Goal: Task Accomplishment & Management: Manage account settings

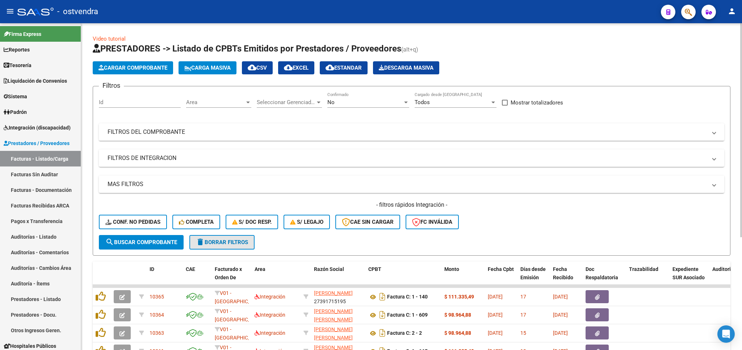
click at [218, 242] on span "delete Borrar Filtros" at bounding box center [222, 242] width 52 height 7
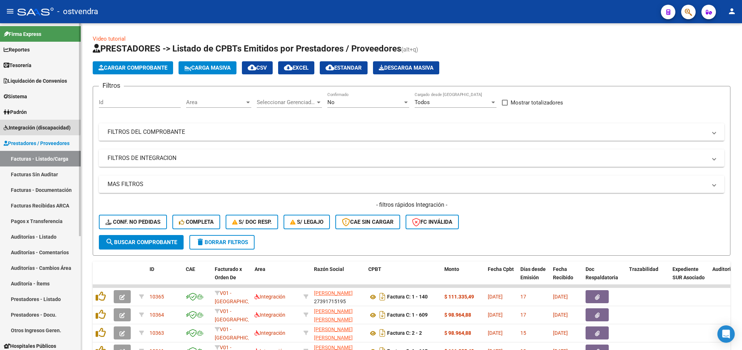
click at [39, 126] on span "Integración (discapacidad)" at bounding box center [37, 128] width 67 height 8
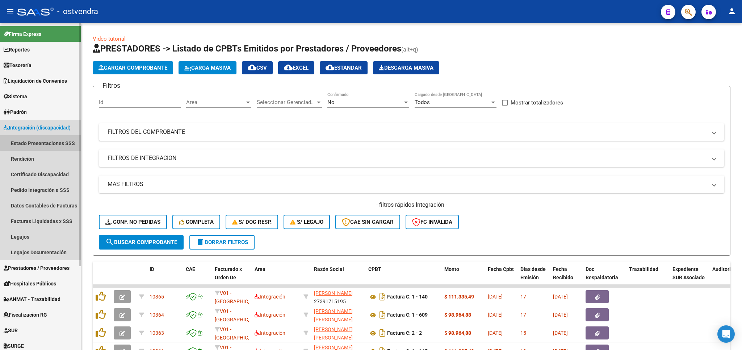
click at [41, 142] on link "Estado Presentaciones SSS" at bounding box center [40, 143] width 81 height 16
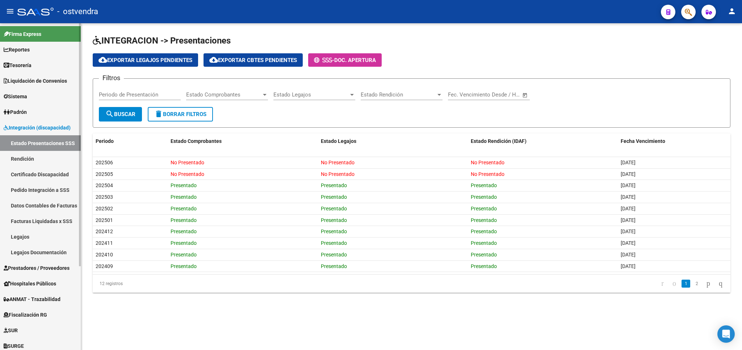
click at [30, 267] on span "Prestadores / Proveedores" at bounding box center [37, 268] width 66 height 8
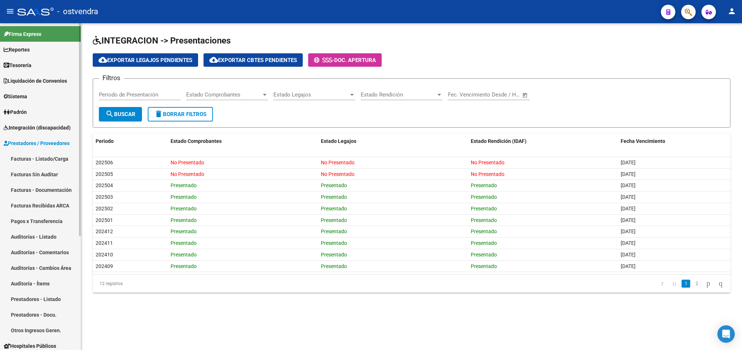
click at [31, 141] on span "Prestadores / Proveedores" at bounding box center [37, 143] width 66 height 8
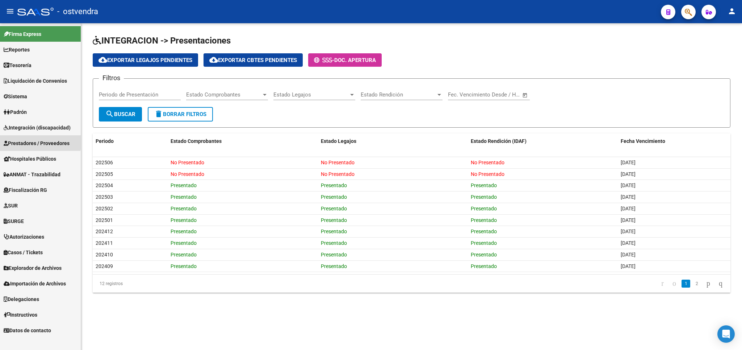
click at [28, 140] on span "Prestadores / Proveedores" at bounding box center [37, 143] width 66 height 8
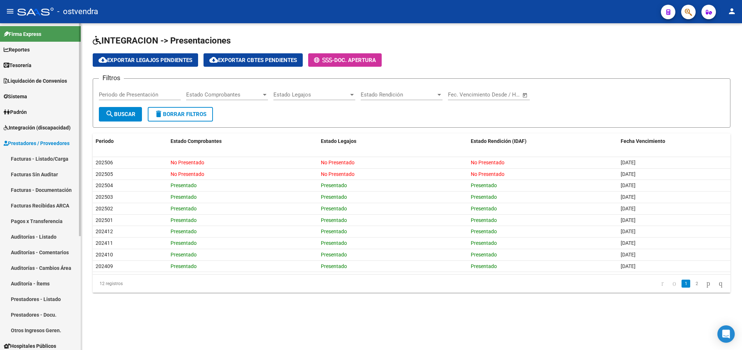
click at [39, 162] on link "Facturas - Listado/Carga" at bounding box center [40, 159] width 81 height 16
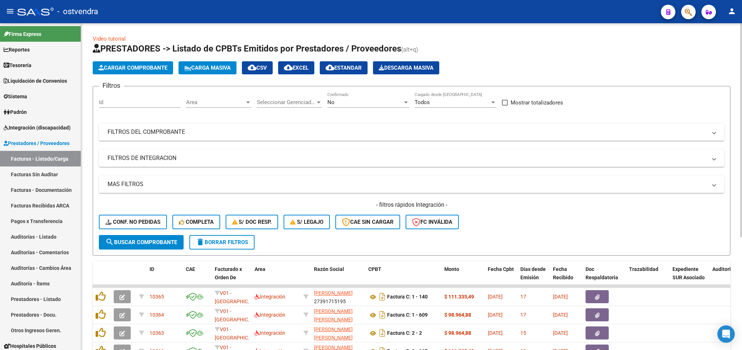
click at [231, 243] on span "delete Borrar Filtros" at bounding box center [222, 242] width 52 height 7
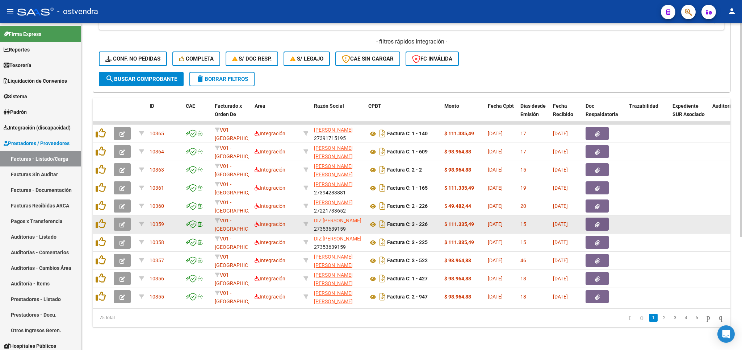
scroll to position [172, 0]
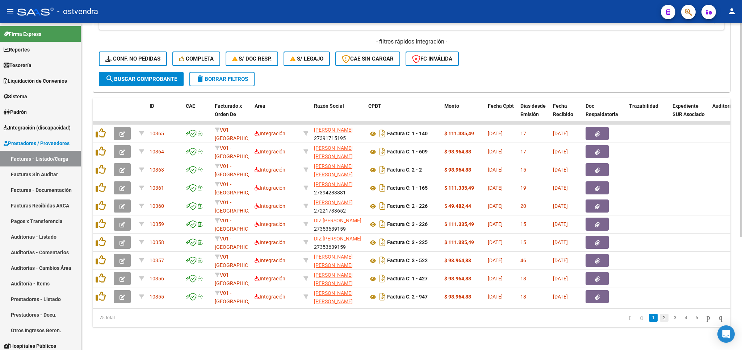
click at [660, 317] on link "2" at bounding box center [664, 317] width 9 height 8
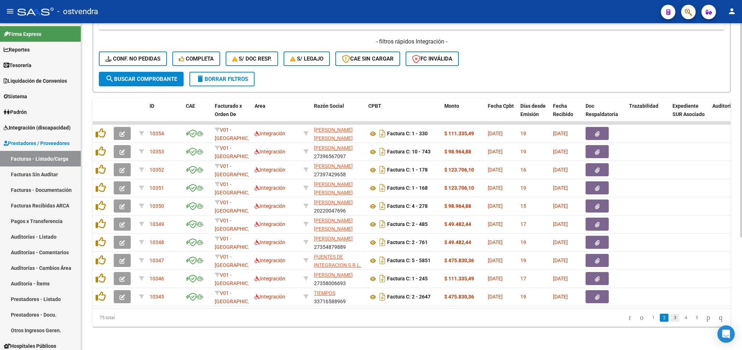
click at [671, 318] on link "3" at bounding box center [675, 317] width 9 height 8
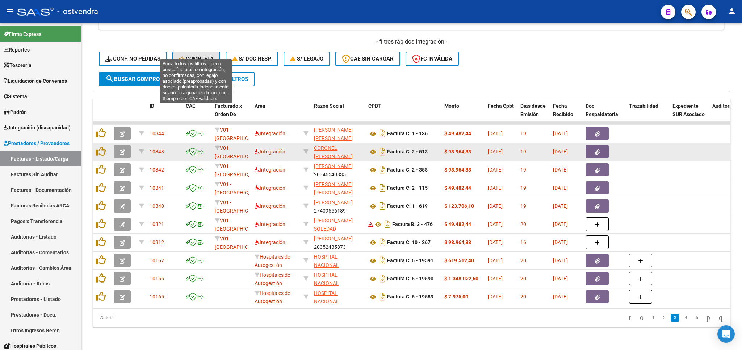
drag, startPoint x: 208, startPoint y: 45, endPoint x: 531, endPoint y: 141, distance: 337.0
click at [209, 51] on button "Completa" at bounding box center [196, 58] width 48 height 14
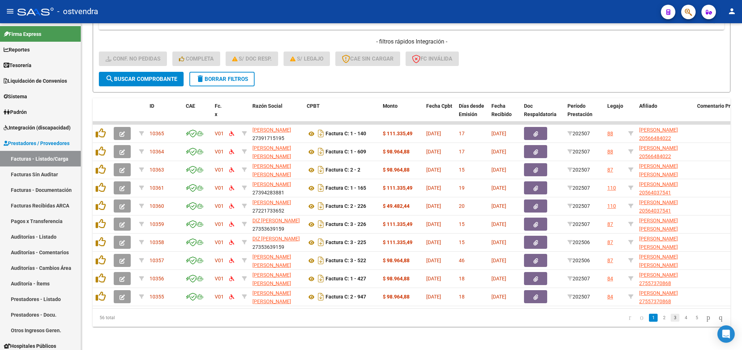
click at [671, 317] on link "3" at bounding box center [675, 317] width 9 height 8
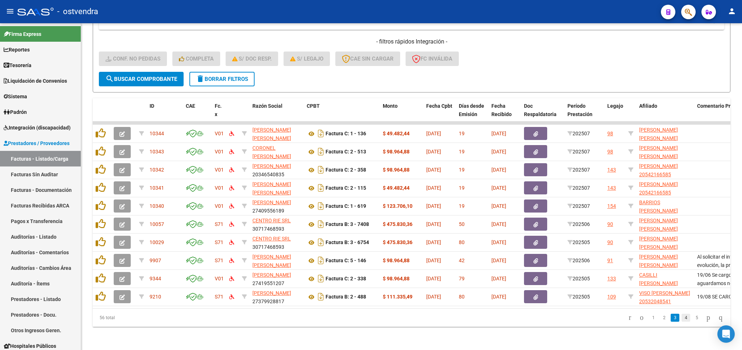
click at [682, 319] on link "4" at bounding box center [686, 317] width 9 height 8
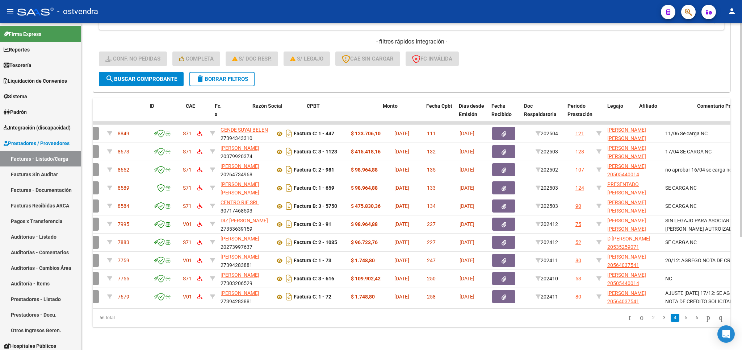
scroll to position [0, 0]
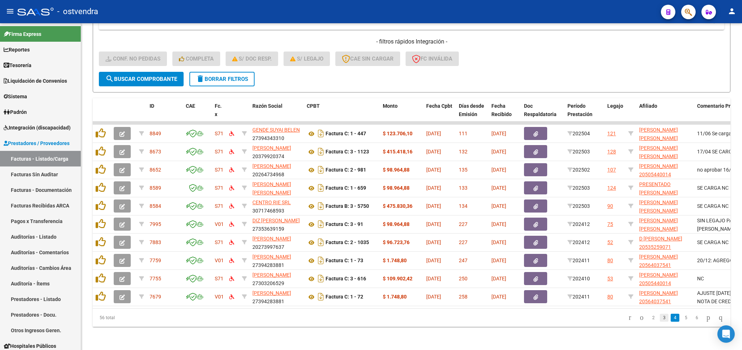
click at [660, 318] on link "3" at bounding box center [664, 317] width 9 height 8
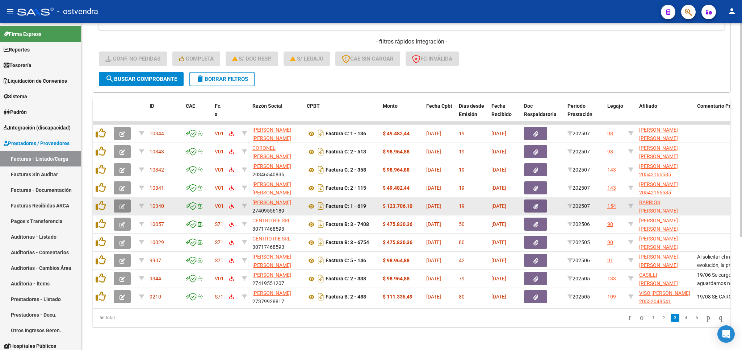
click at [120, 204] on icon "button" at bounding box center [122, 206] width 5 height 5
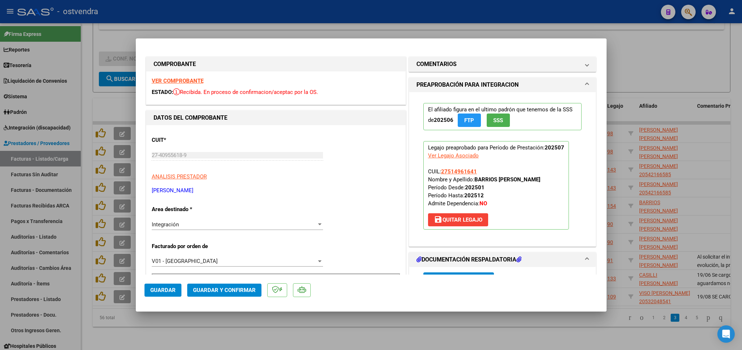
click at [176, 79] on strong "VER COMPROBANTE" at bounding box center [178, 81] width 52 height 7
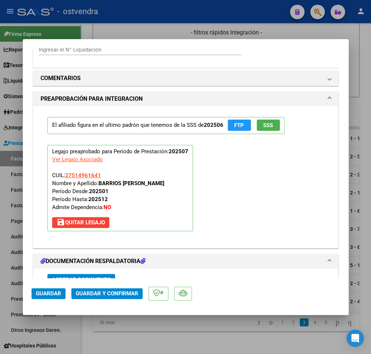
scroll to position [812, 0]
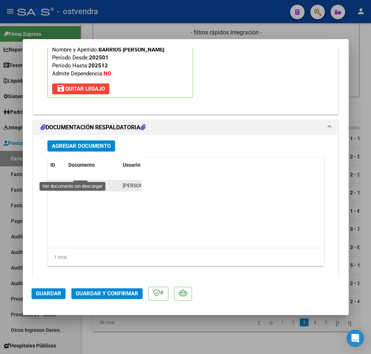
click at [72, 181] on icon at bounding box center [72, 185] width 9 height 9
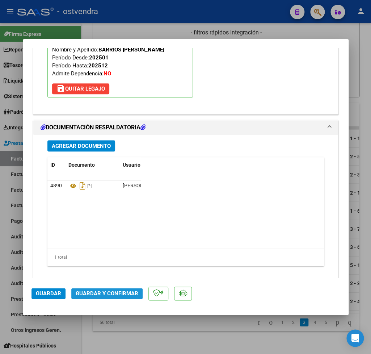
click at [114, 294] on span "Guardar y Confirmar" at bounding box center [107, 293] width 63 height 7
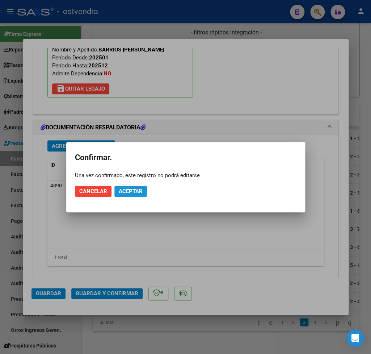
click at [137, 191] on span "Aceptar" at bounding box center [131, 191] width 24 height 7
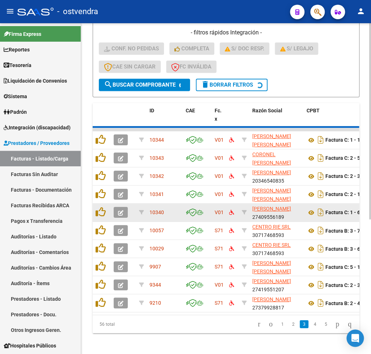
scroll to position [217, 0]
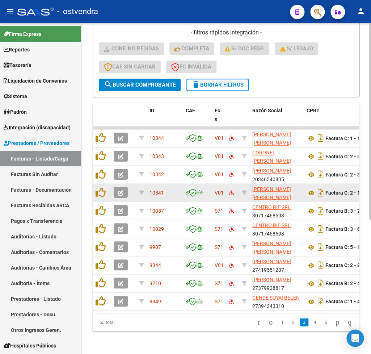
click at [118, 192] on icon "button" at bounding box center [120, 192] width 5 height 5
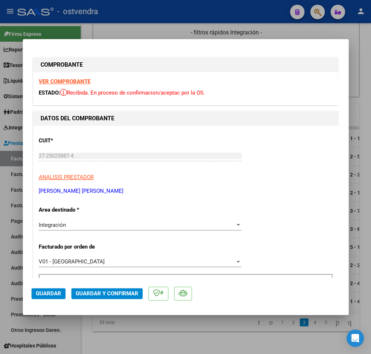
click at [74, 83] on strong "VER COMPROBANTE" at bounding box center [65, 81] width 52 height 7
click at [75, 83] on strong "VER COMPROBANTE" at bounding box center [65, 81] width 52 height 7
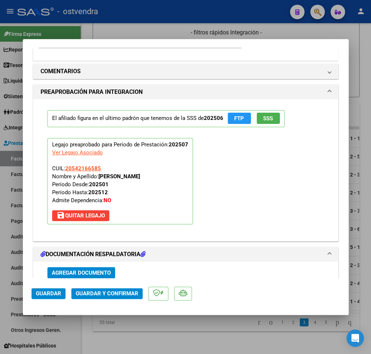
scroll to position [763, 0]
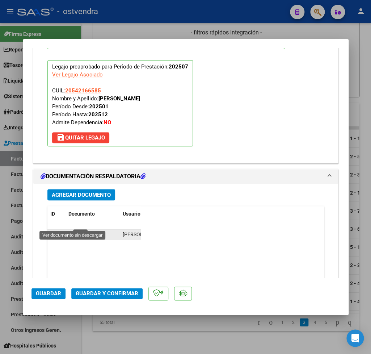
click at [74, 230] on icon at bounding box center [72, 234] width 9 height 9
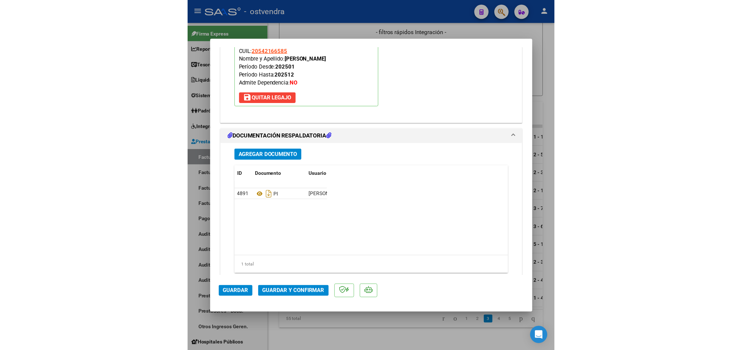
scroll to position [812, 0]
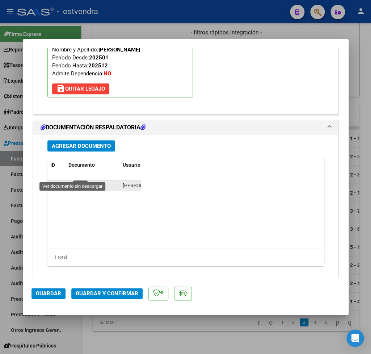
click at [71, 181] on icon at bounding box center [72, 185] width 9 height 9
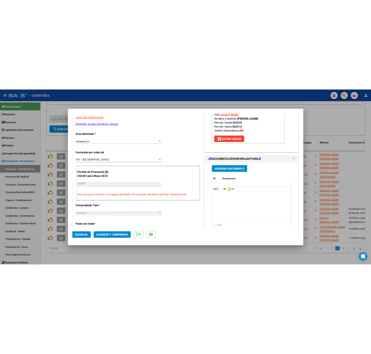
scroll to position [0, 0]
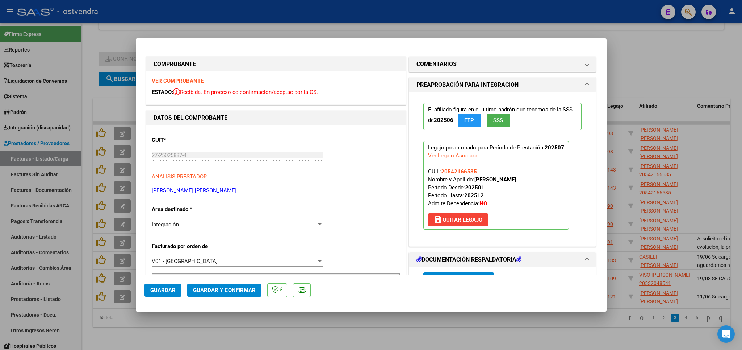
click at [177, 79] on strong "VER COMPROBANTE" at bounding box center [178, 81] width 52 height 7
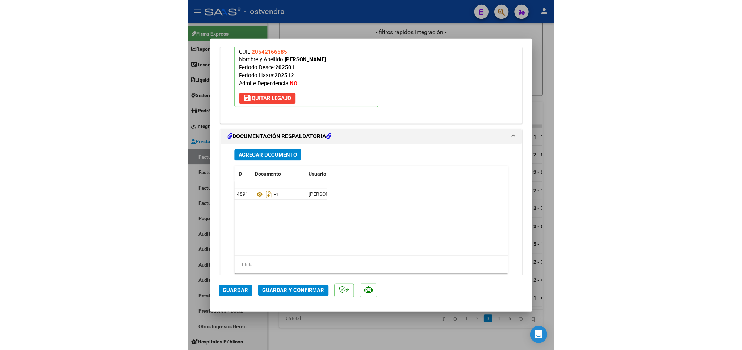
scroll to position [812, 0]
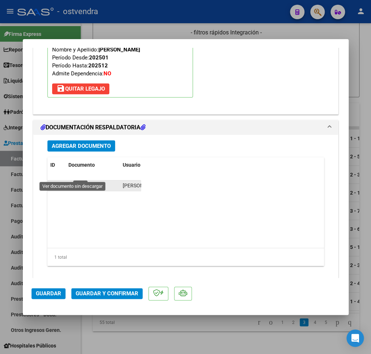
click at [72, 181] on icon at bounding box center [72, 185] width 9 height 9
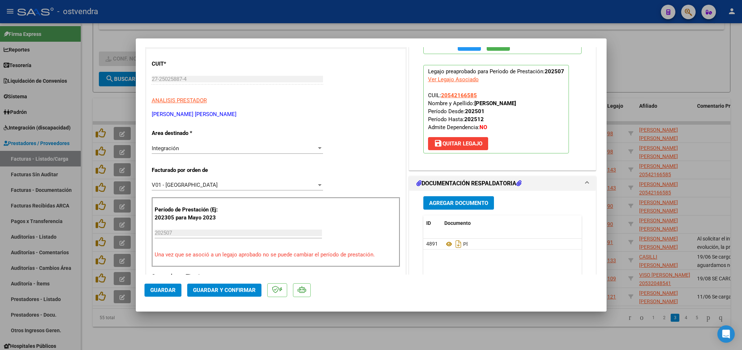
scroll to position [0, 0]
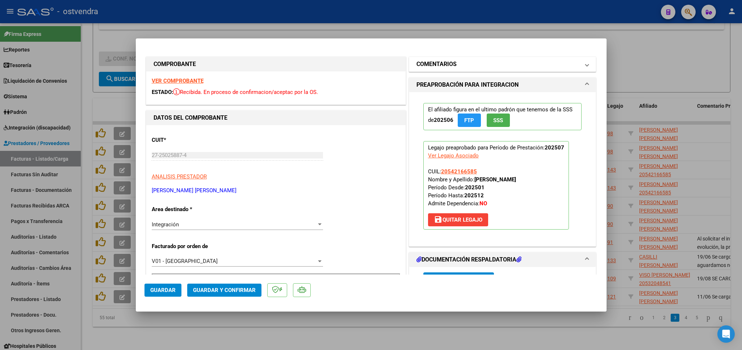
click at [586, 65] on span at bounding box center [587, 64] width 3 height 9
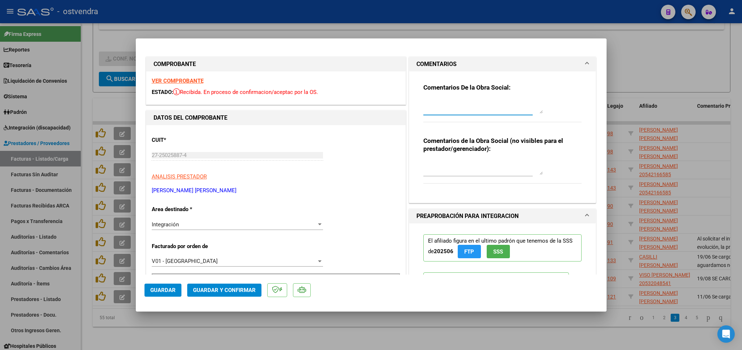
click at [463, 111] on textarea at bounding box center [483, 106] width 120 height 14
type textarea "c"
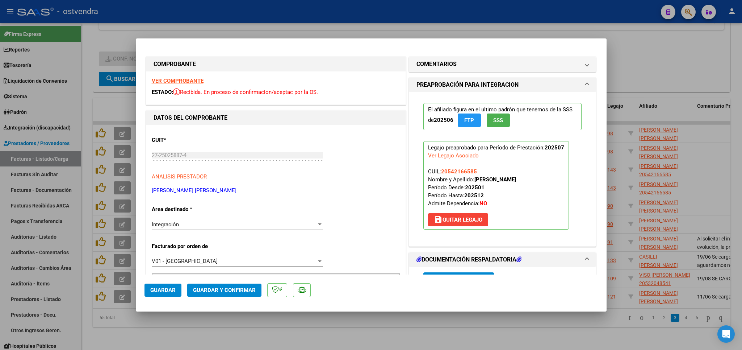
drag, startPoint x: 578, startPoint y: 66, endPoint x: 534, endPoint y: 74, distance: 44.1
click at [586, 66] on span at bounding box center [587, 64] width 3 height 9
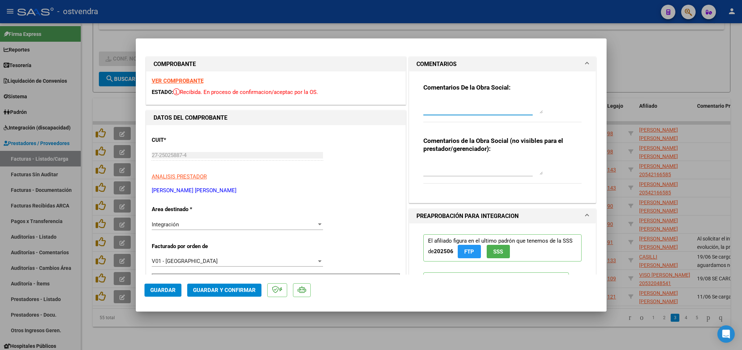
click at [449, 109] on textarea at bounding box center [483, 106] width 120 height 14
click at [450, 109] on textarea "Cantidad de sesiones no coincide con lo autorizado. Hubo modificacion de tto?" at bounding box center [483, 106] width 120 height 14
click at [504, 110] on textarea "Cantidad de sesiones no coincide con lo autorizado. Informar si se trata de ubo…" at bounding box center [483, 106] width 120 height 14
click at [530, 112] on textarea "Cantidad de sesiones no coincide con lo autorizado. Informar si se trata de mod…" at bounding box center [483, 106] width 120 height 14
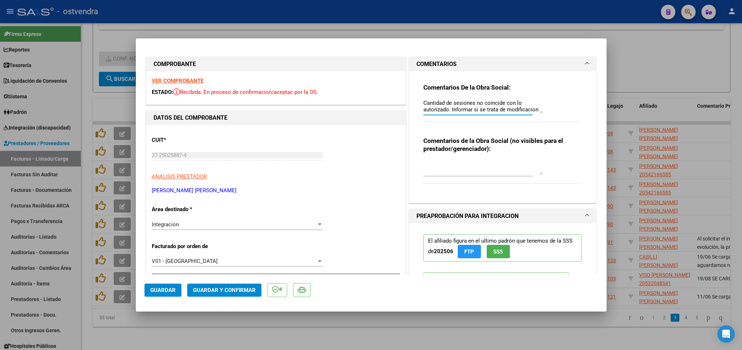
click at [523, 96] on div "Comentarios De la Obra Social: Cantidad de sesiones no coincide con lo autoriza…" at bounding box center [502, 106] width 159 height 47
click at [507, 107] on textarea "Cantidad de sesiones no coincide con lo autorizado. Informar si se trata de mod…" at bounding box center [483, 106] width 120 height 14
click at [509, 109] on textarea "Cantidad de sesiones no coincide con lo autorizado. Informar si se trata de mod…" at bounding box center [483, 106] width 120 height 14
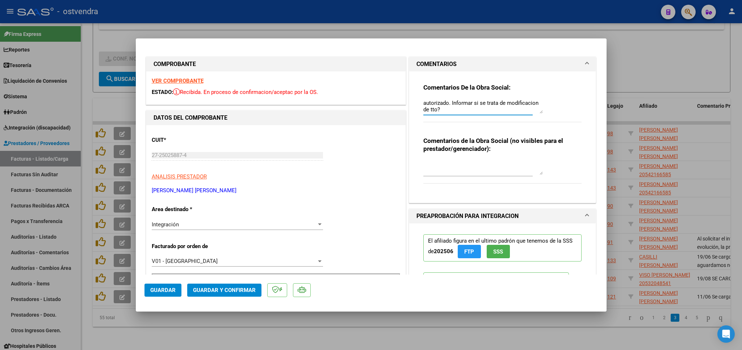
click at [439, 108] on textarea "Cantidad de sesiones no coincide con lo autorizado. Informar si se trata de mod…" at bounding box center [483, 106] width 120 height 14
click at [502, 104] on textarea "Cantidad de sesiones no coincide con lo autorizado. Informar si se trata de mod…" at bounding box center [483, 106] width 120 height 14
click at [446, 108] on textarea "Cantidad de sesiones no coincide con lo autorizado. Informar si se trata de mod…" at bounding box center [483, 106] width 120 height 14
type textarea "Cantidad de sesiones no coincide con lo autorizado. Informar si se trata de mod…"
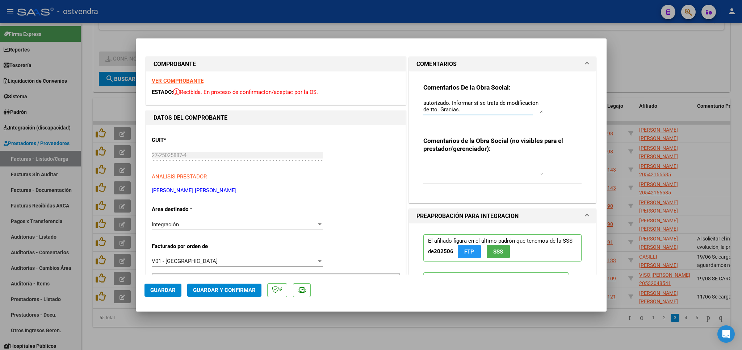
click at [168, 289] on span "Guardar" at bounding box center [162, 289] width 25 height 7
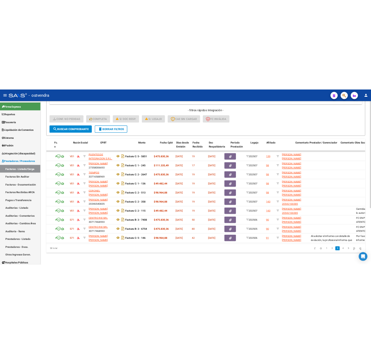
scroll to position [0, 0]
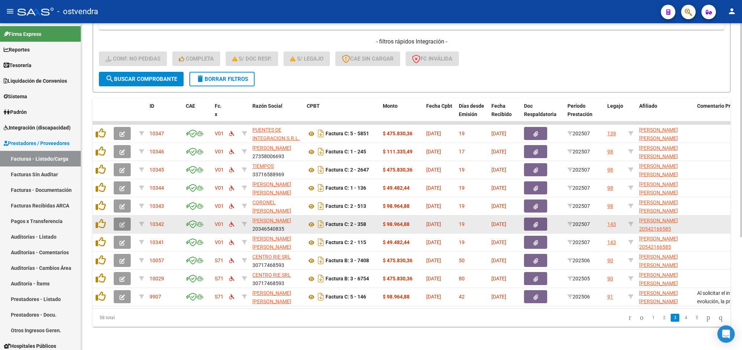
click at [122, 221] on span "button" at bounding box center [122, 224] width 5 height 7
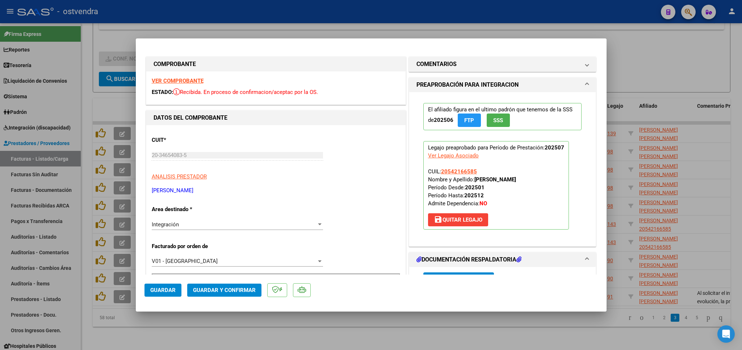
click at [175, 79] on strong "VER COMPROBANTE" at bounding box center [178, 81] width 52 height 7
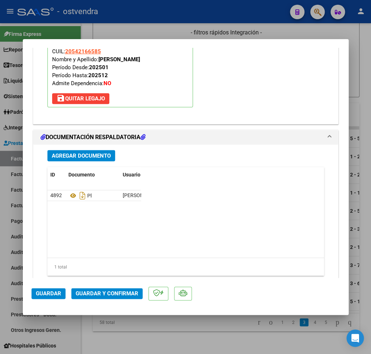
scroll to position [812, 0]
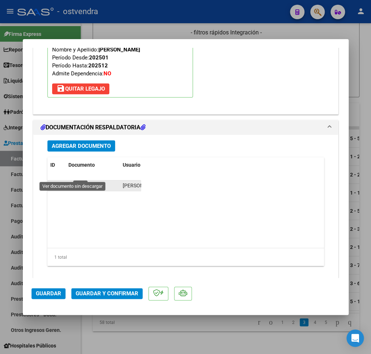
click at [72, 181] on icon at bounding box center [72, 185] width 9 height 9
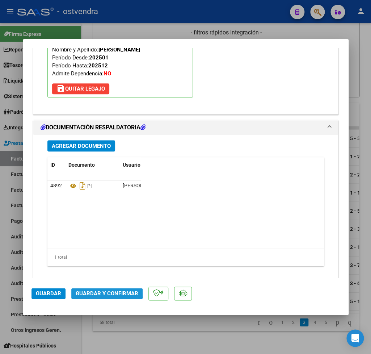
click at [88, 291] on span "Guardar y Confirmar" at bounding box center [107, 293] width 63 height 7
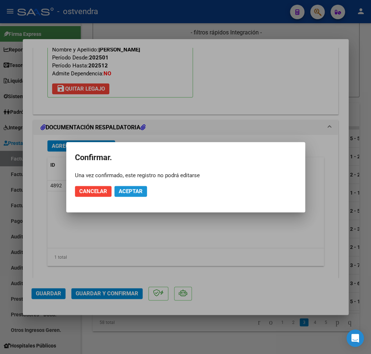
click at [126, 186] on button "Aceptar" at bounding box center [130, 191] width 33 height 11
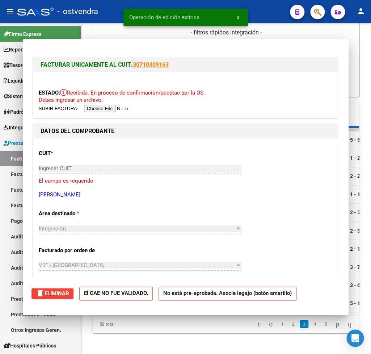
scroll to position [217, 0]
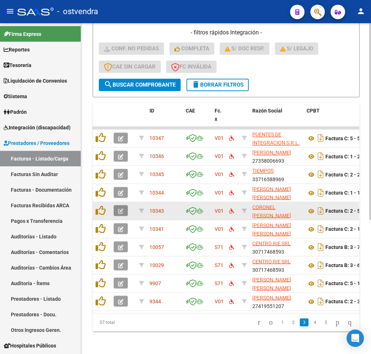
click at [122, 209] on icon "button" at bounding box center [120, 210] width 5 height 5
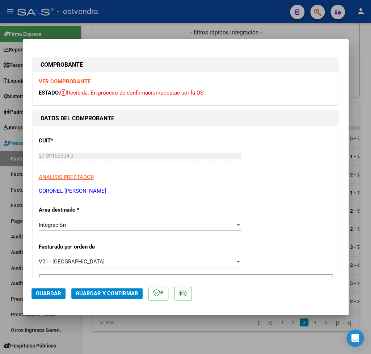
click at [67, 83] on strong "VER COMPROBANTE" at bounding box center [65, 81] width 52 height 7
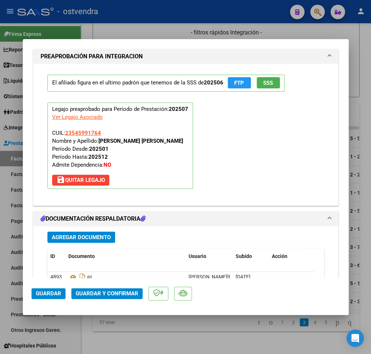
scroll to position [763, 0]
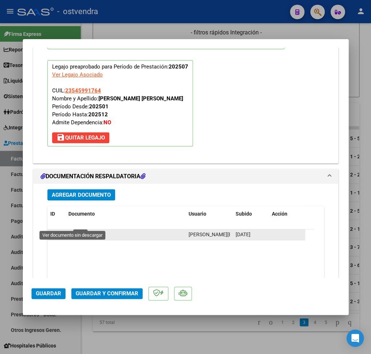
click at [71, 230] on icon at bounding box center [72, 234] width 9 height 9
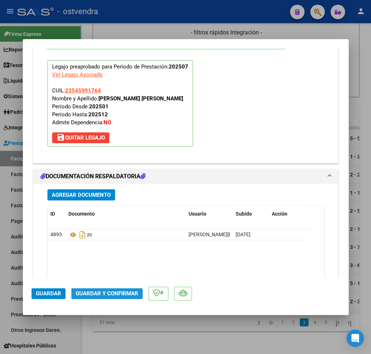
click at [110, 292] on span "Guardar y Confirmar" at bounding box center [107, 293] width 63 height 7
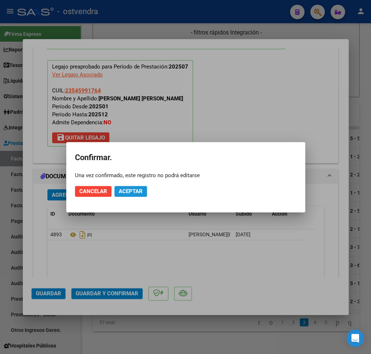
click at [139, 188] on button "Aceptar" at bounding box center [130, 191] width 33 height 11
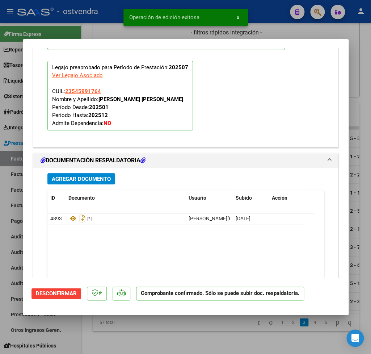
type input "$ 0,00"
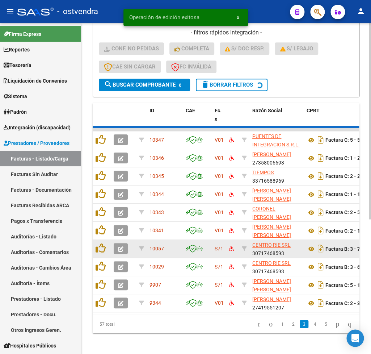
scroll to position [217, 0]
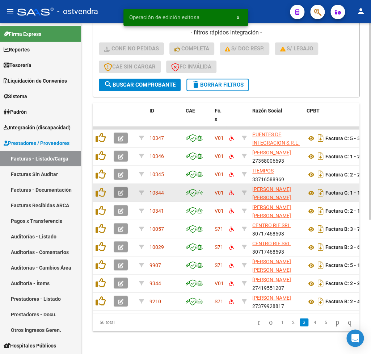
click at [120, 192] on icon "button" at bounding box center [120, 192] width 5 height 5
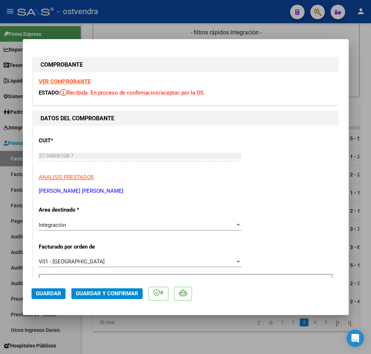
click at [76, 80] on strong "VER COMPROBANTE" at bounding box center [65, 81] width 52 height 7
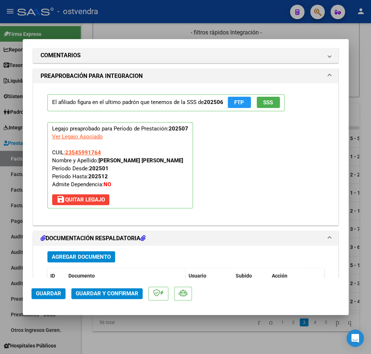
scroll to position [720, 0]
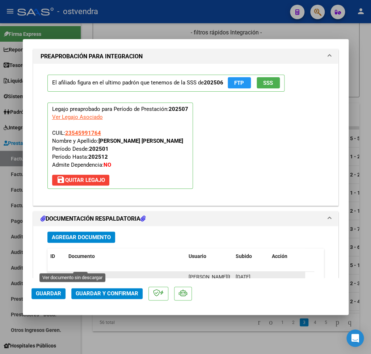
click at [72, 273] on icon at bounding box center [72, 277] width 9 height 9
click at [100, 289] on button "Guardar y Confirmar" at bounding box center [106, 293] width 71 height 11
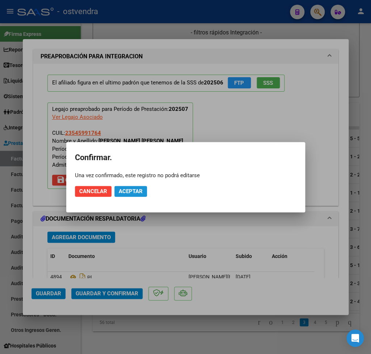
click at [131, 190] on span "Aceptar" at bounding box center [131, 191] width 24 height 7
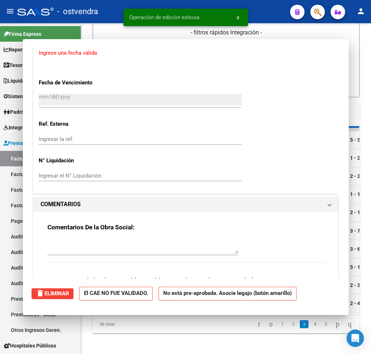
scroll to position [217, 0]
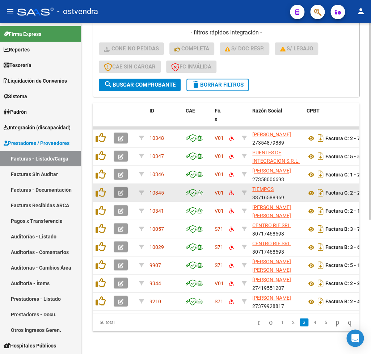
click at [117, 193] on button "button" at bounding box center [121, 192] width 14 height 11
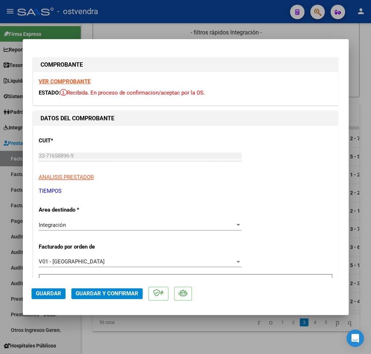
click at [68, 80] on strong "VER COMPROBANTE" at bounding box center [65, 81] width 52 height 7
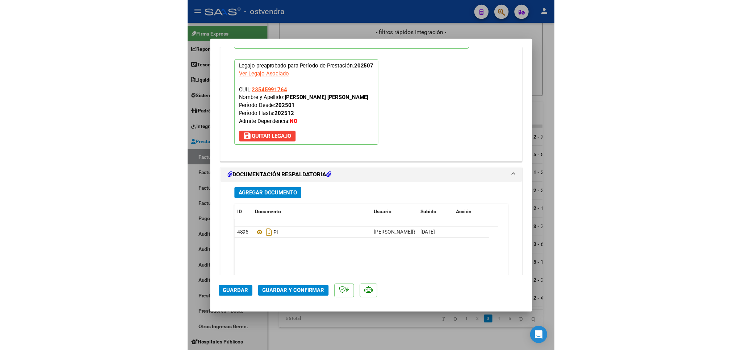
scroll to position [812, 0]
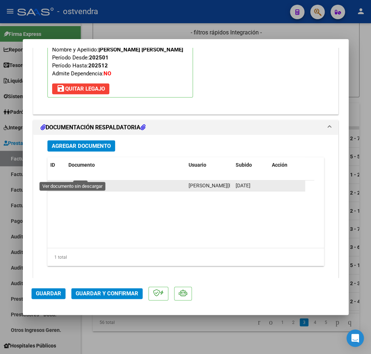
click at [74, 181] on icon at bounding box center [72, 185] width 9 height 9
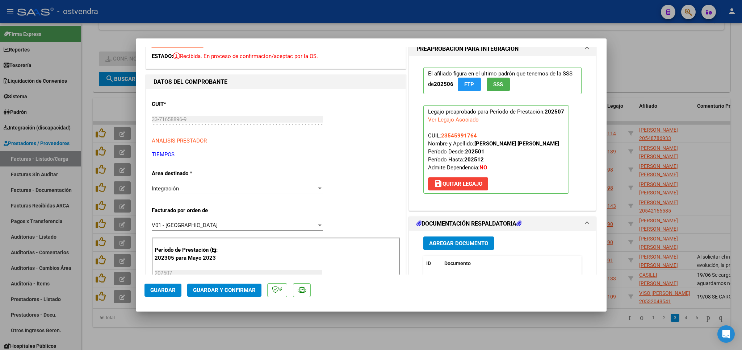
scroll to position [0, 0]
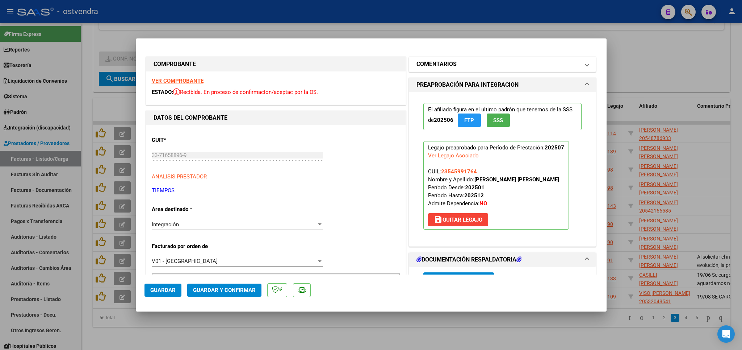
click at [586, 67] on span at bounding box center [587, 64] width 3 height 9
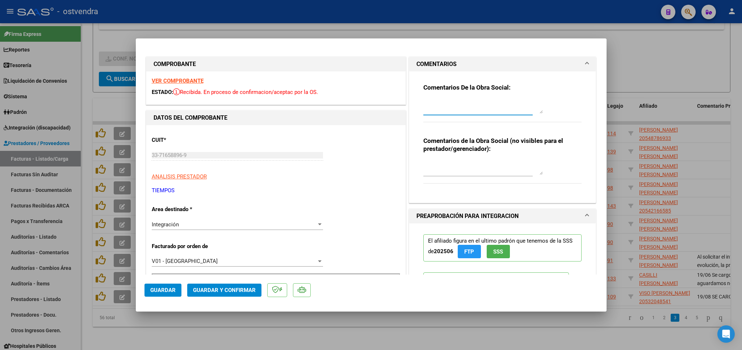
click at [456, 105] on textarea at bounding box center [483, 106] width 120 height 14
click at [429, 109] on textarea "Por favor cargar asistencia que detalle Receso escolar." at bounding box center [483, 106] width 120 height 14
click at [434, 109] on textarea "Por favor cargar asistencia que detalle Receso escolar." at bounding box center [483, 106] width 120 height 14
click at [435, 109] on textarea "Por favor cargar asistencia que detalle Receso escolar." at bounding box center [483, 106] width 120 height 14
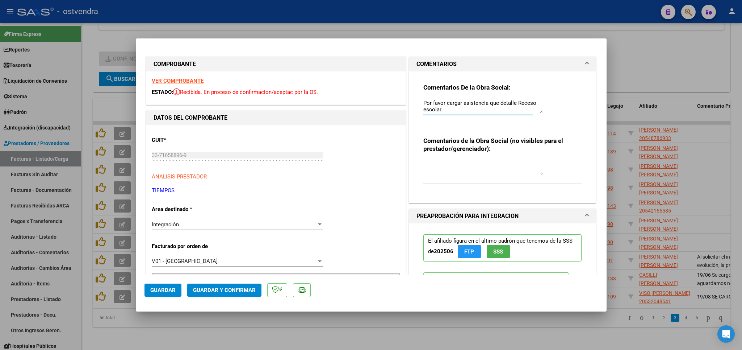
click at [435, 109] on textarea "Por favor cargar asistencia que detalle Receso escolar." at bounding box center [483, 106] width 120 height 14
click at [445, 109] on textarea "Por favor cargar asistencia que detalle Receso escolar/invrnal." at bounding box center [483, 106] width 120 height 14
click at [463, 109] on textarea "Por favor cargar asistencia que detalle Receso escolar/invernal." at bounding box center [483, 106] width 120 height 14
type textarea "Por favor cargar asistencia que detalle Receso escolar/invernal."
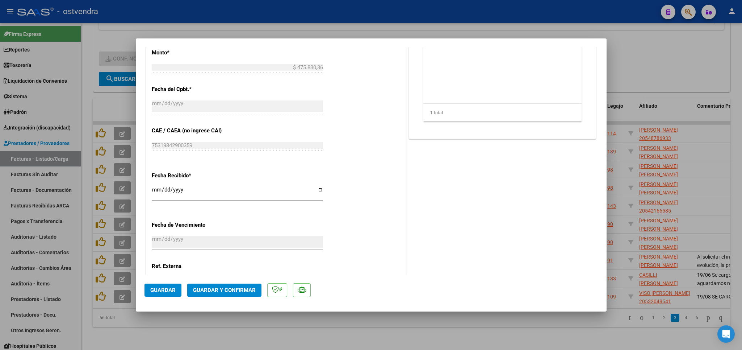
scroll to position [460, 0]
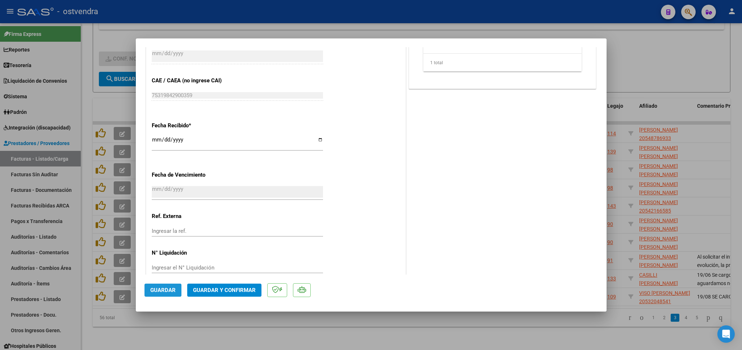
click at [170, 291] on span "Guardar" at bounding box center [162, 289] width 25 height 7
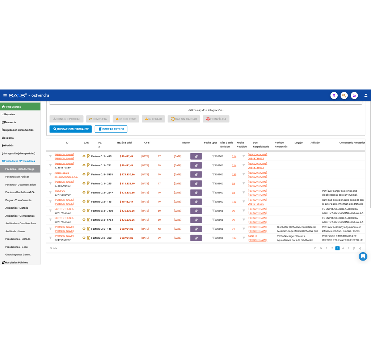
scroll to position [0, 0]
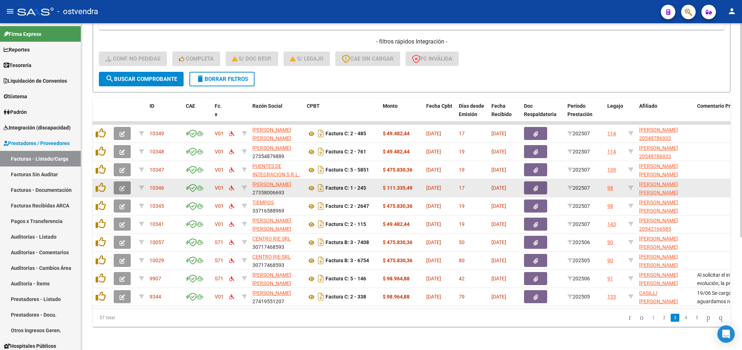
click at [124, 185] on icon "button" at bounding box center [122, 187] width 5 height 5
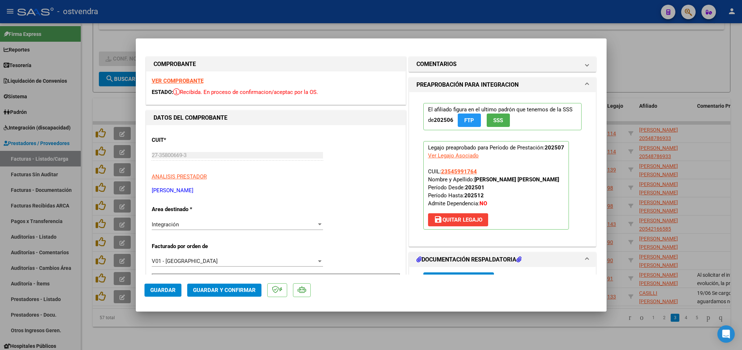
click at [166, 81] on strong "VER COMPROBANTE" at bounding box center [178, 81] width 52 height 7
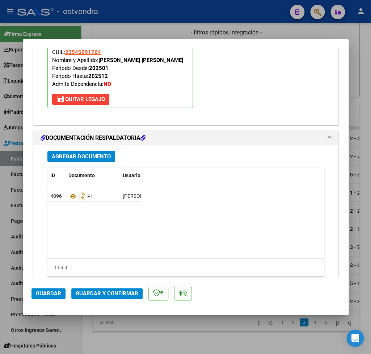
scroll to position [812, 0]
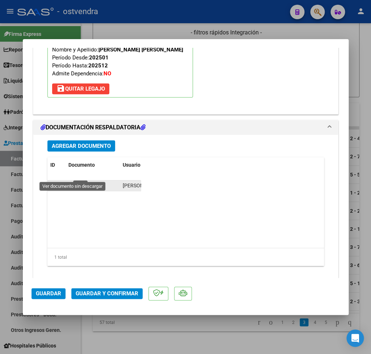
click at [71, 181] on icon at bounding box center [72, 185] width 9 height 9
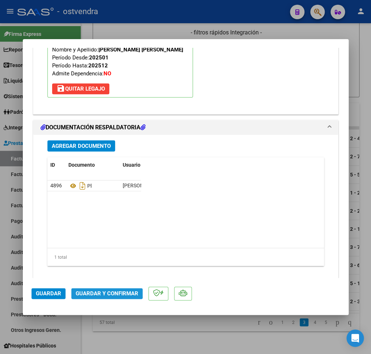
click at [98, 290] on button "Guardar y Confirmar" at bounding box center [106, 293] width 71 height 11
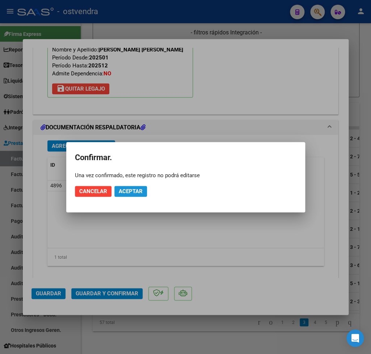
click at [139, 192] on span "Aceptar" at bounding box center [131, 191] width 24 height 7
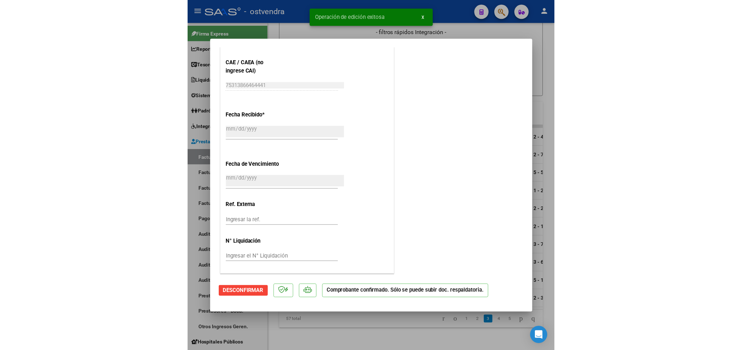
scroll to position [172, 0]
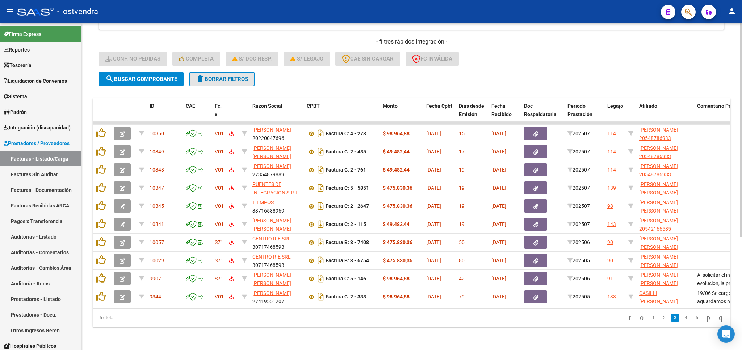
click at [241, 76] on span "delete Borrar Filtros" at bounding box center [222, 79] width 52 height 7
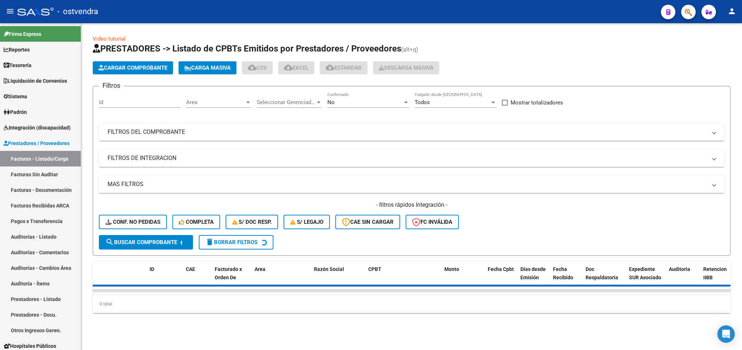
scroll to position [0, 0]
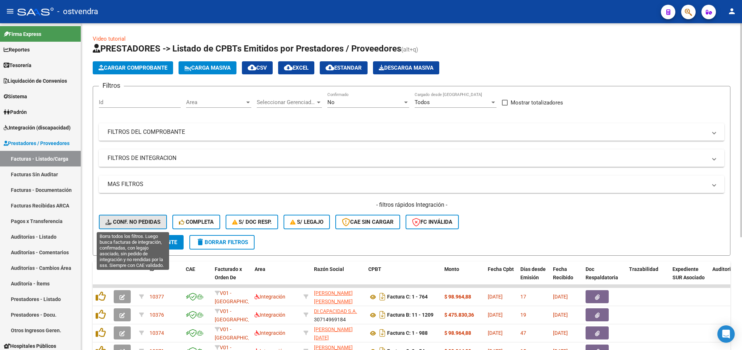
click at [138, 215] on button "Conf. no pedidas" at bounding box center [133, 221] width 68 height 14
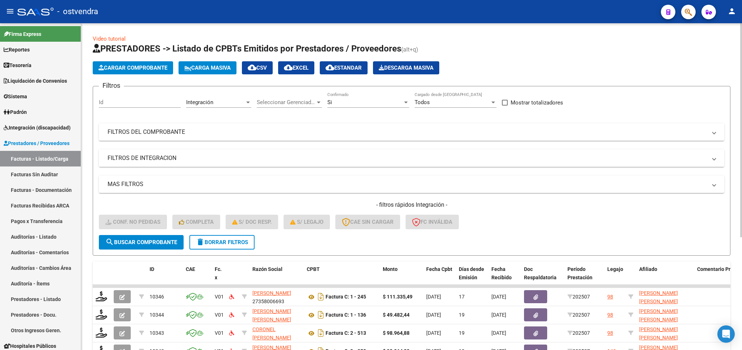
click at [156, 159] on mat-panel-title "FILTROS DE INTEGRACION" at bounding box center [407, 158] width 599 height 8
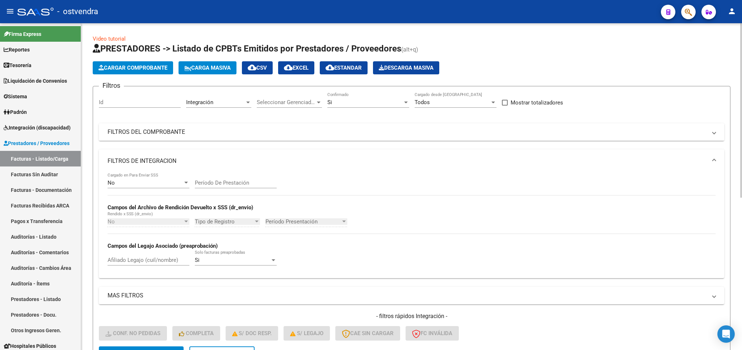
click at [176, 131] on mat-panel-title "FILTROS DEL COMPROBANTE" at bounding box center [407, 132] width 599 height 8
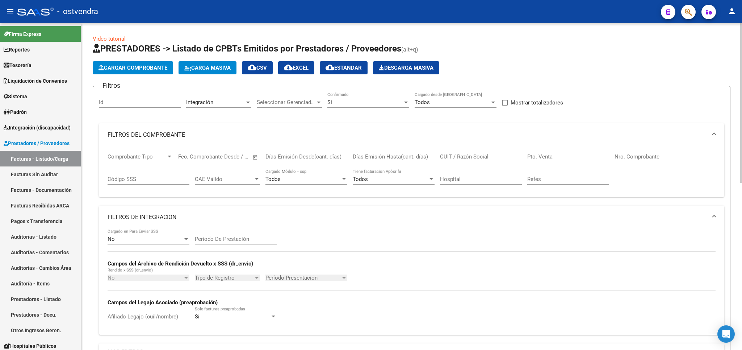
click at [272, 105] on span "Seleccionar Gerenciador" at bounding box center [286, 102] width 59 height 7
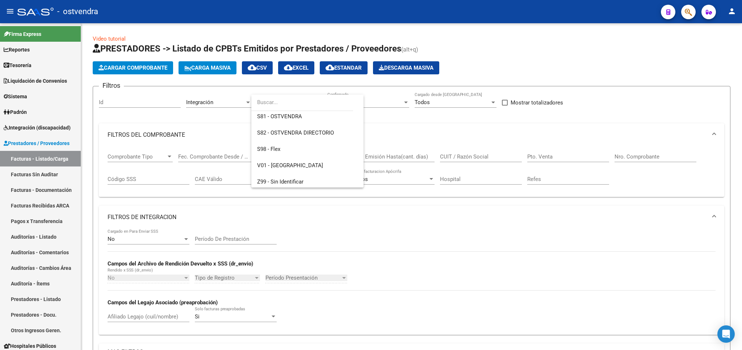
scroll to position [85, 0]
click at [267, 166] on span "V01 - [GEOGRAPHIC_DATA]" at bounding box center [290, 164] width 66 height 7
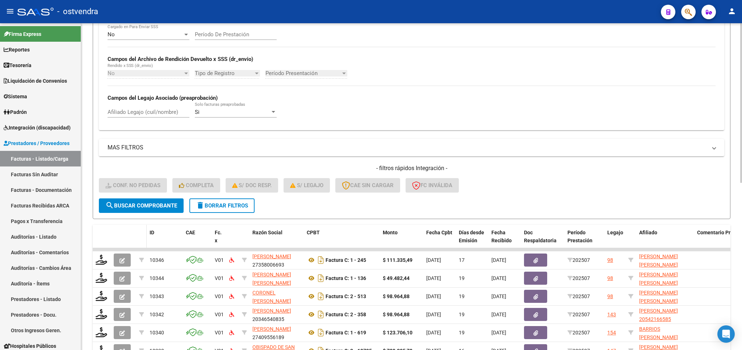
scroll to position [212, 0]
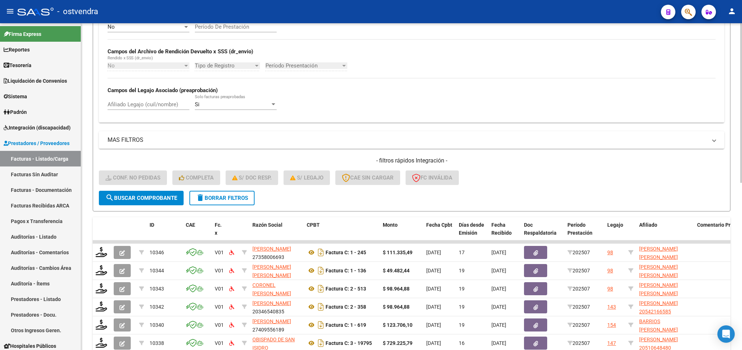
click at [143, 196] on span "search Buscar Comprobante" at bounding box center [141, 197] width 72 height 7
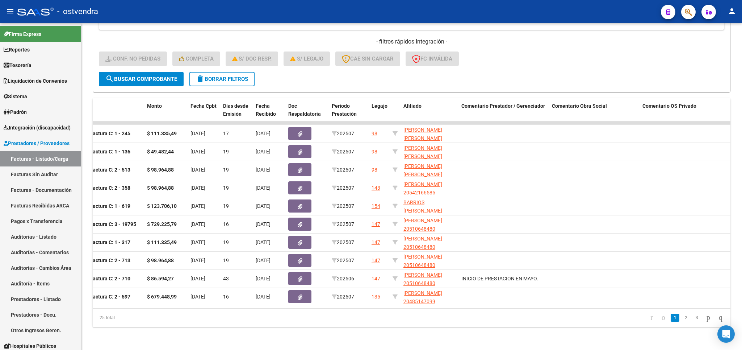
scroll to position [0, 238]
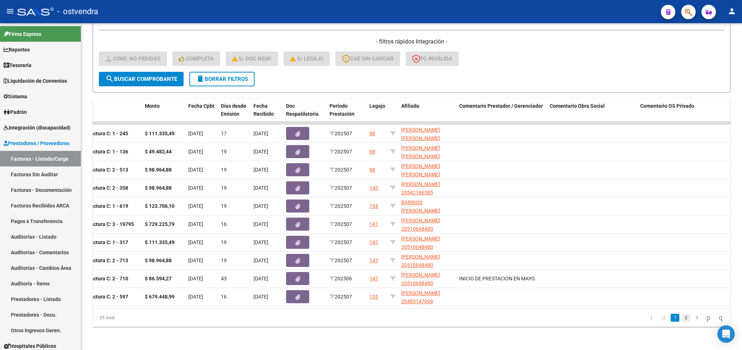
click at [682, 321] on link "2" at bounding box center [686, 317] width 9 height 8
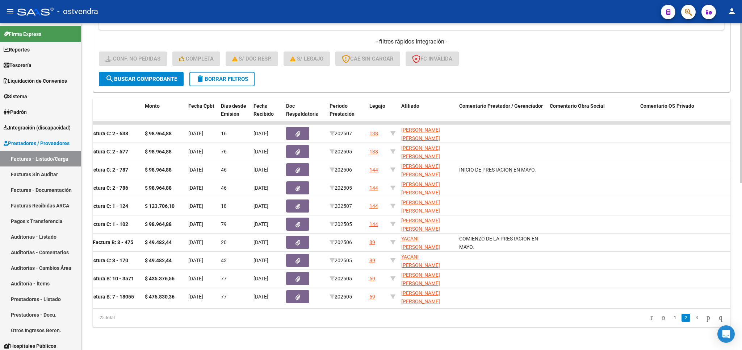
drag, startPoint x: 384, startPoint y: 300, endPoint x: 284, endPoint y: 307, distance: 101.0
click at [284, 307] on datatable-body "10332 V01 FARES FIORELLA MARIA 27316739011 Factura C: 2 - 638 $ 98.964,88 04/08…" at bounding box center [412, 214] width 638 height 187
click at [366, 333] on div "Video tutorial PRESTADORES -> Listado de CPBTs Emitidos por Prestadores / Prove…" at bounding box center [411, 21] width 661 height 657
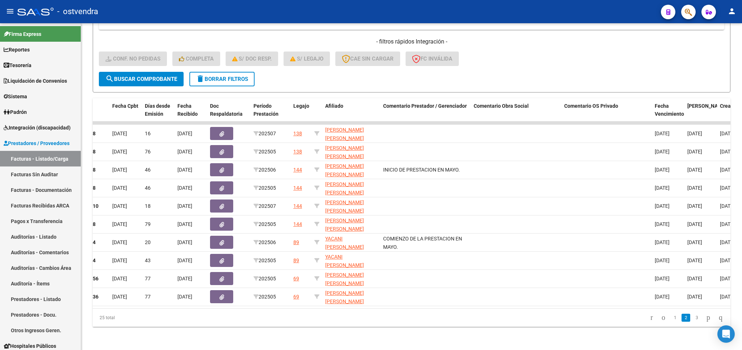
scroll to position [0, 315]
click at [692, 321] on link "3" at bounding box center [696, 317] width 9 height 8
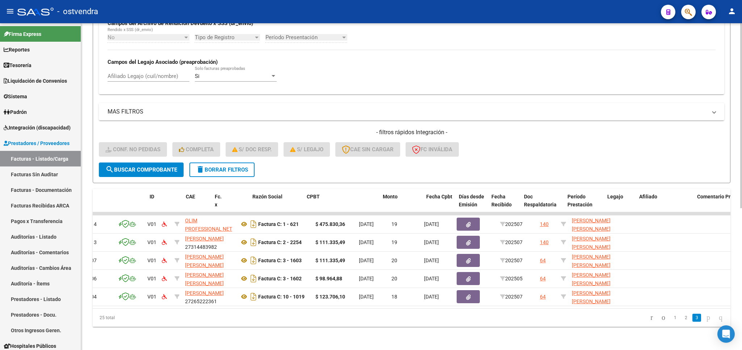
scroll to position [0, 0]
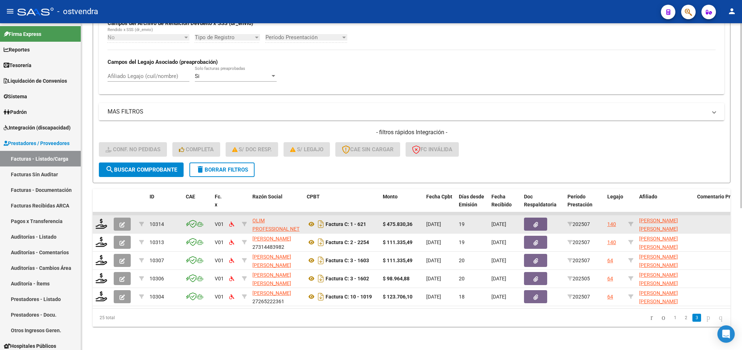
click at [123, 222] on icon "button" at bounding box center [122, 224] width 5 height 5
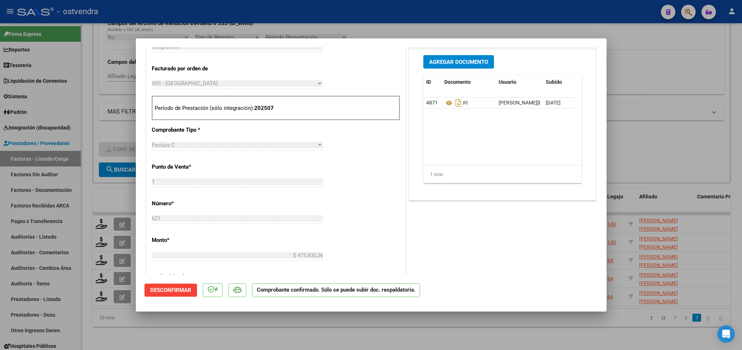
scroll to position [212, 0]
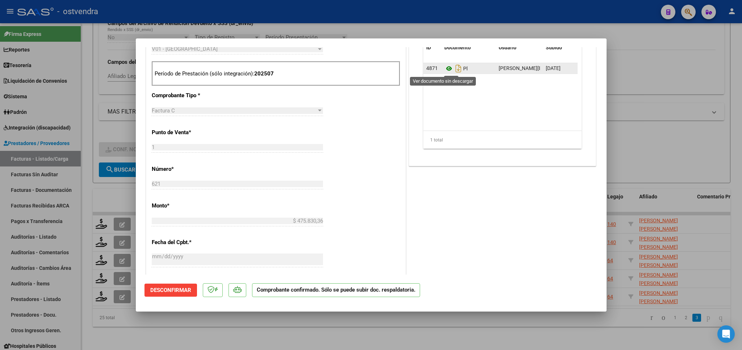
click at [444, 72] on icon at bounding box center [448, 68] width 9 height 9
click at [179, 290] on span "Desconfirmar" at bounding box center [170, 289] width 41 height 7
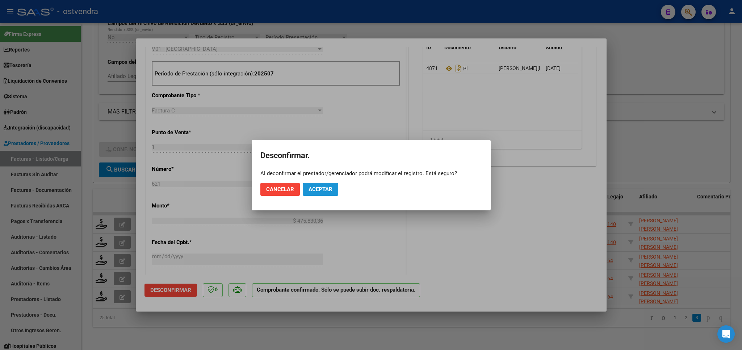
click at [321, 187] on span "Aceptar" at bounding box center [321, 189] width 24 height 7
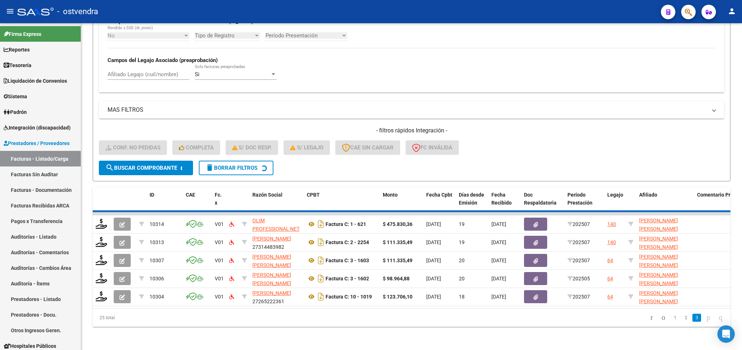
scroll to position [233, 0]
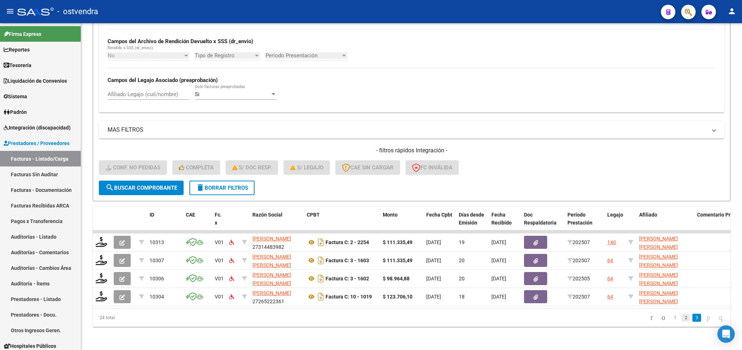
click at [682, 318] on link "2" at bounding box center [686, 317] width 9 height 8
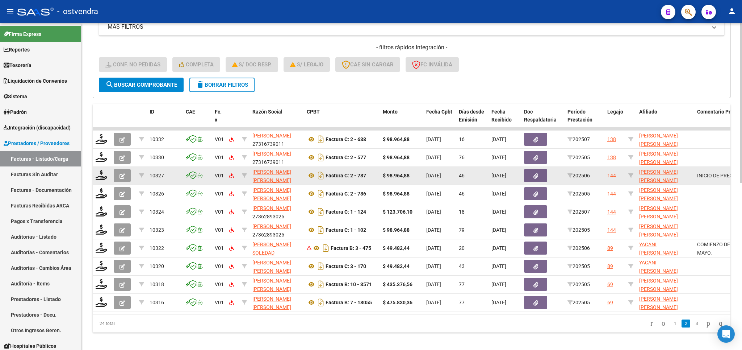
scroll to position [341, 0]
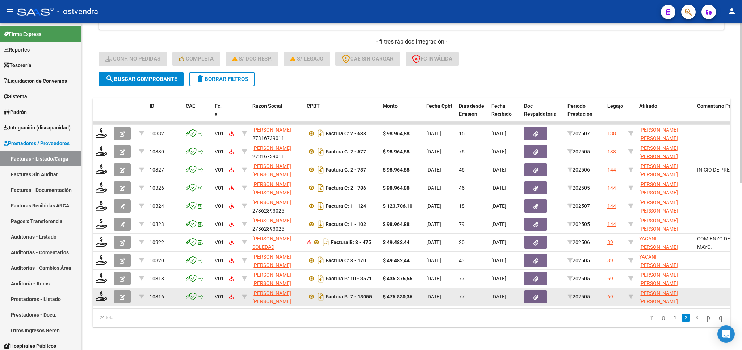
click at [125, 293] on span "button" at bounding box center [122, 296] width 5 height 7
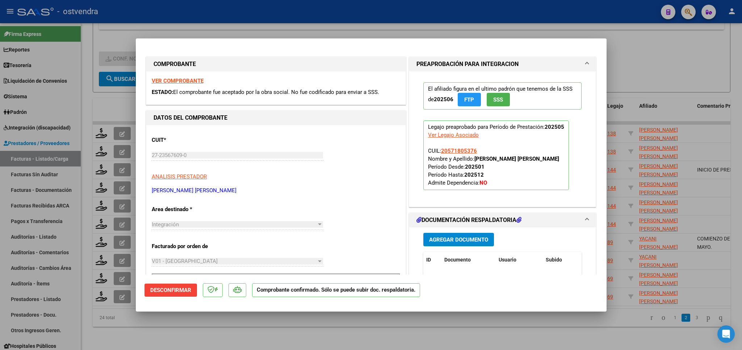
scroll to position [170, 0]
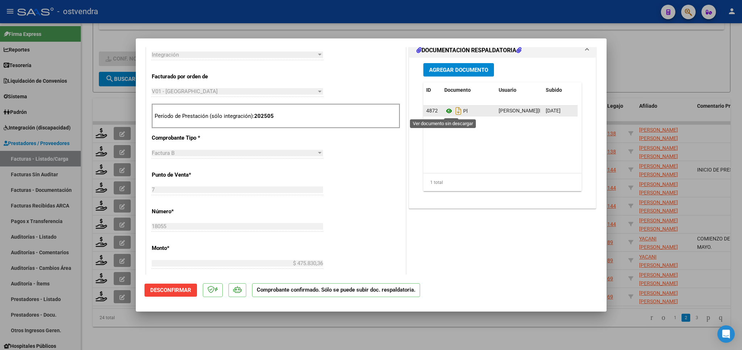
click at [444, 115] on icon at bounding box center [448, 110] width 9 height 9
type input "$ 0,00"
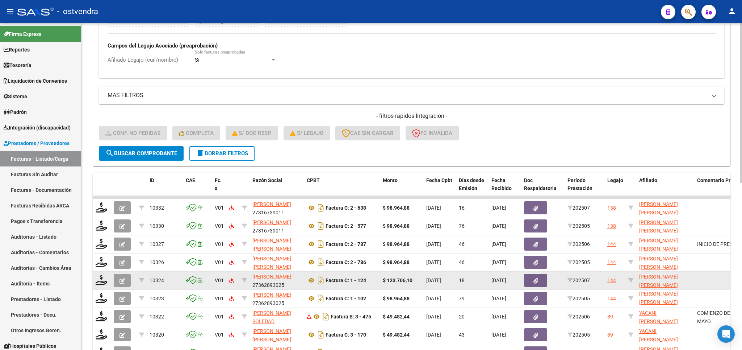
scroll to position [341, 0]
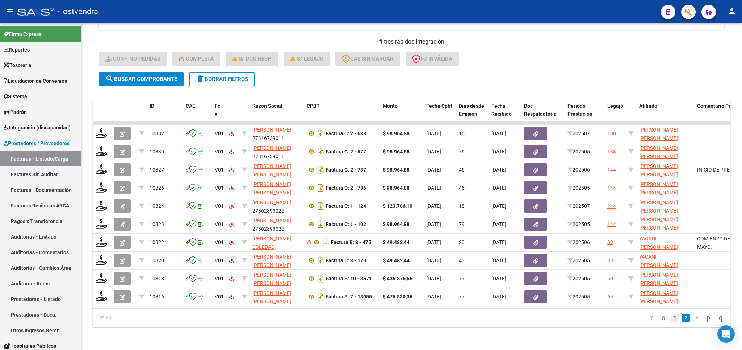
click at [671, 319] on link "1" at bounding box center [675, 317] width 9 height 8
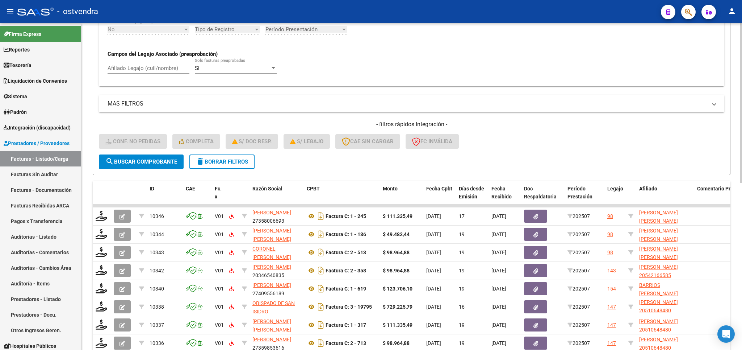
scroll to position [172, 0]
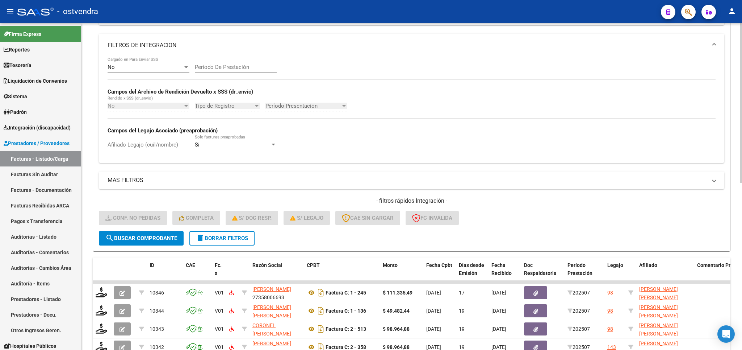
click at [221, 241] on span "delete Borrar Filtros" at bounding box center [222, 238] width 52 height 7
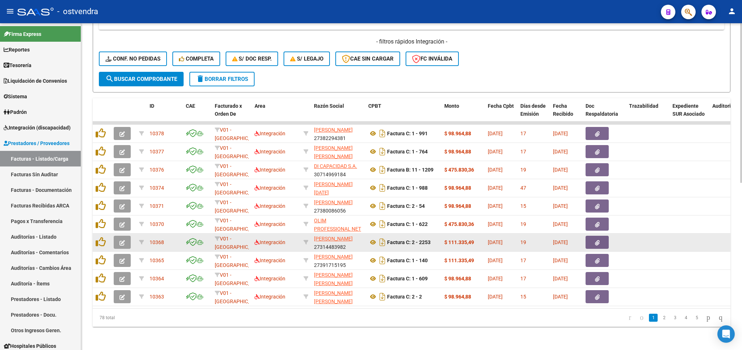
scroll to position [341, 0]
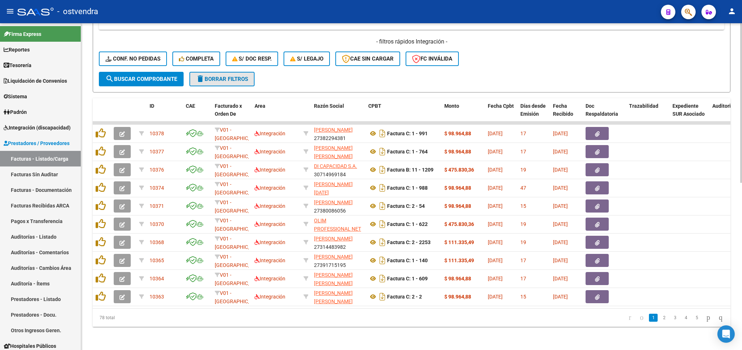
click at [216, 72] on button "delete Borrar Filtros" at bounding box center [221, 79] width 65 height 14
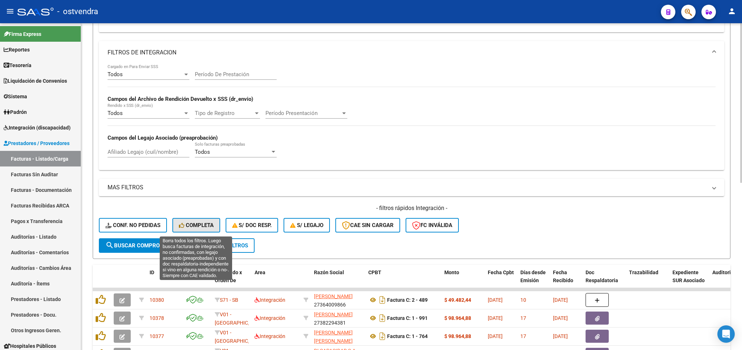
click at [206, 227] on span "Completa" at bounding box center [196, 225] width 35 height 7
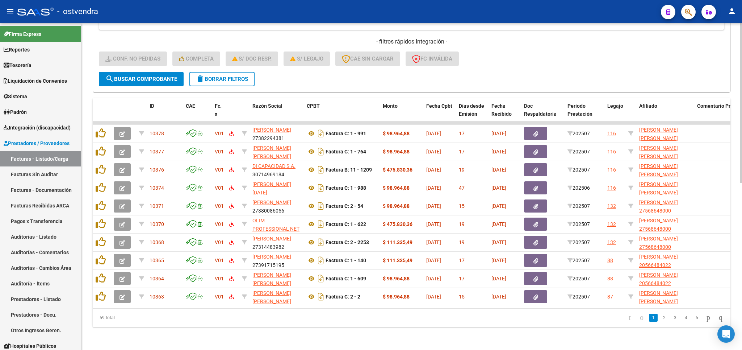
scroll to position [341, 0]
click at [671, 317] on link "3" at bounding box center [675, 317] width 9 height 8
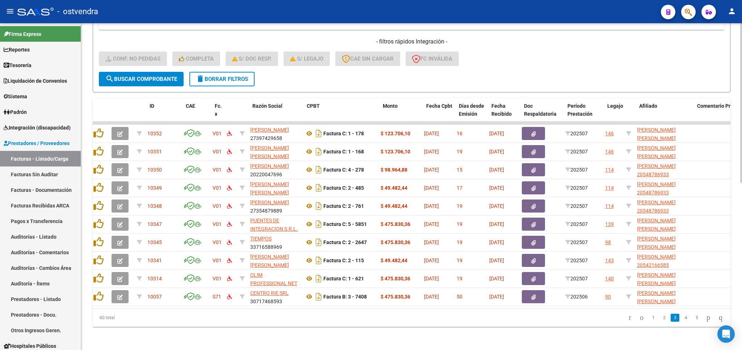
scroll to position [0, 0]
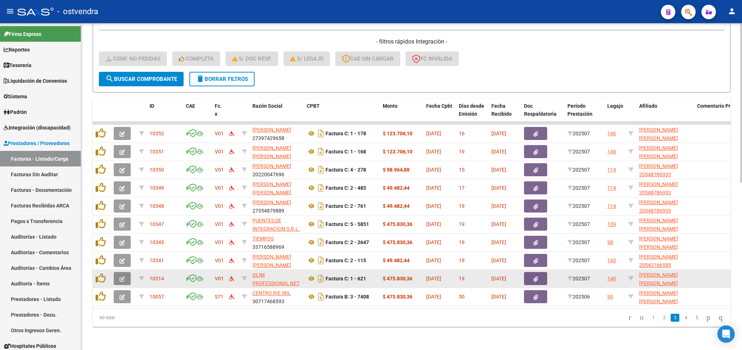
click at [122, 276] on icon "button" at bounding box center [122, 278] width 5 height 5
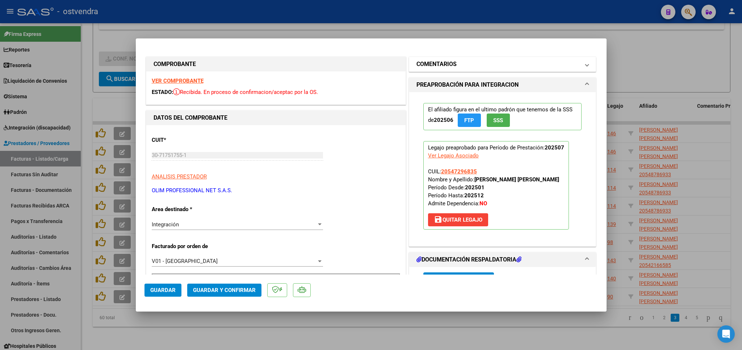
click at [476, 66] on mat-panel-title "COMENTARIOS" at bounding box center [499, 64] width 164 height 9
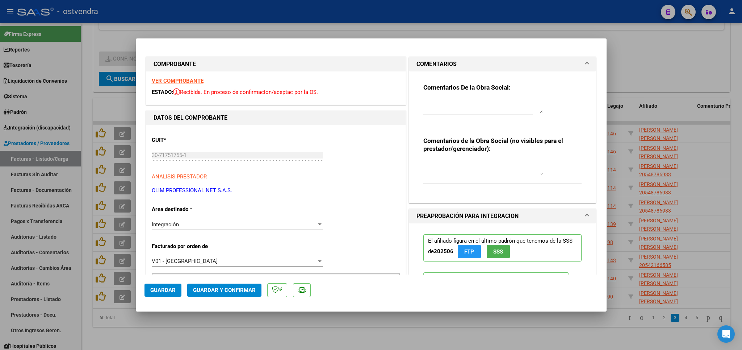
click at [449, 103] on textarea at bounding box center [483, 106] width 120 height 14
type textarea "Por favor cargar asistencia con detalle de receso invernal. Gracias"
click at [175, 286] on button "Guardar" at bounding box center [163, 289] width 37 height 13
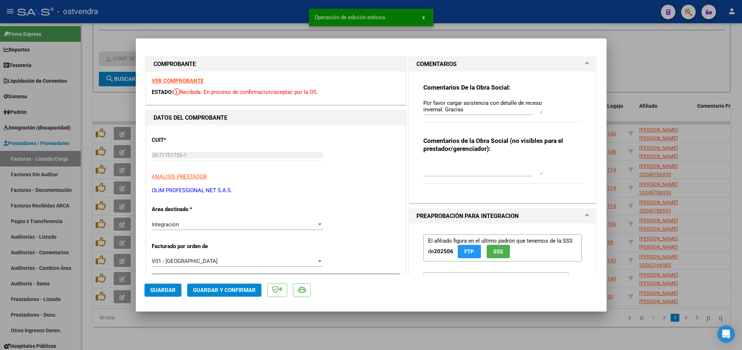
type input "$ 0,00"
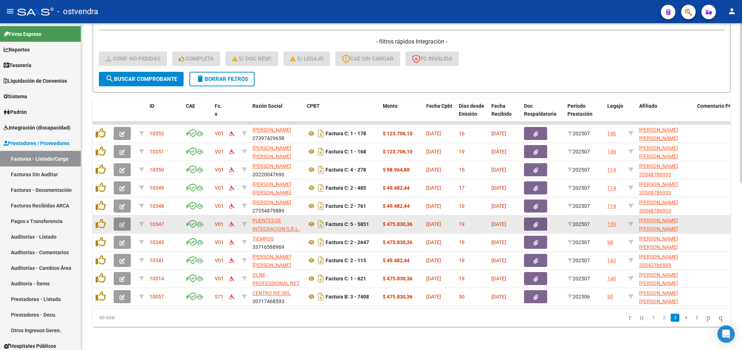
click at [127, 217] on button "button" at bounding box center [122, 223] width 17 height 13
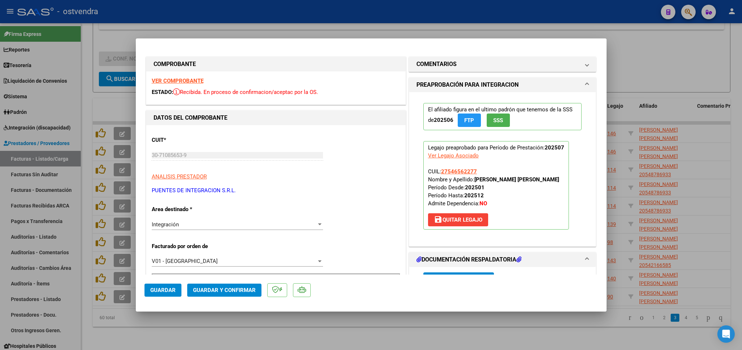
click at [166, 80] on strong "VER COMPROBANTE" at bounding box center [178, 81] width 52 height 7
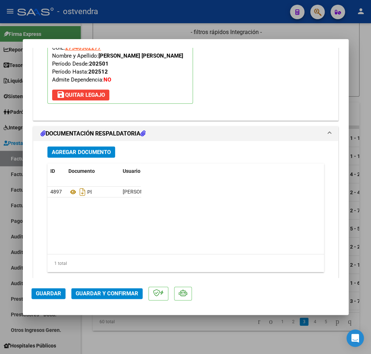
scroll to position [812, 0]
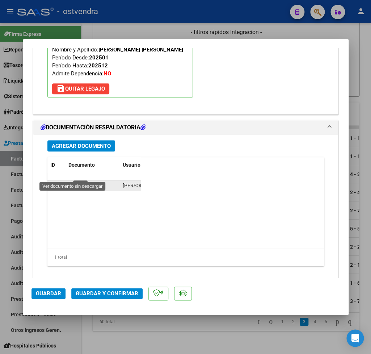
click at [72, 181] on icon at bounding box center [72, 185] width 9 height 9
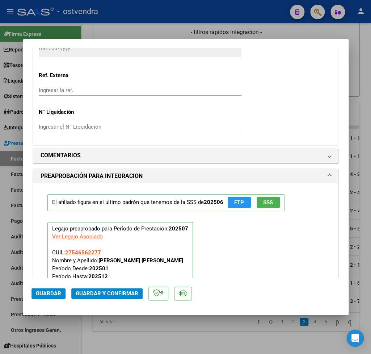
scroll to position [600, 0]
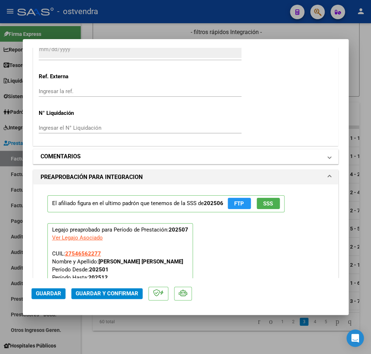
click at [328, 152] on span at bounding box center [329, 156] width 3 height 9
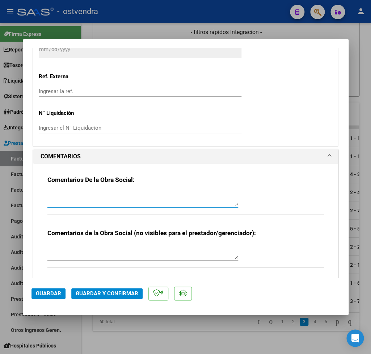
click at [116, 192] on textarea at bounding box center [142, 198] width 191 height 14
type textarea "Cargar asistencia con detalle de receso invernal. Gracias."
click at [59, 296] on span "Guardar" at bounding box center [48, 293] width 25 height 7
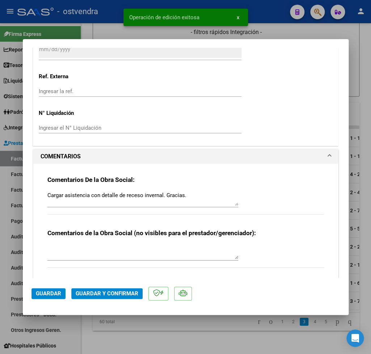
type input "$ 0,00"
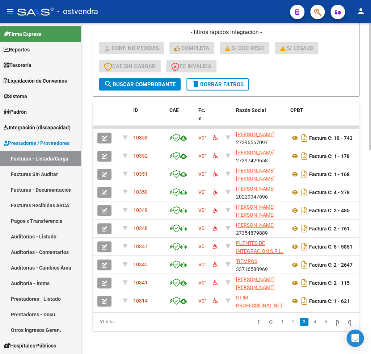
scroll to position [0, 0]
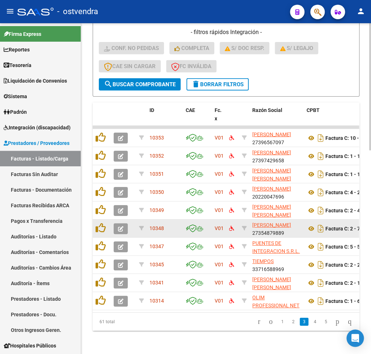
click at [122, 223] on button "button" at bounding box center [121, 228] width 14 height 11
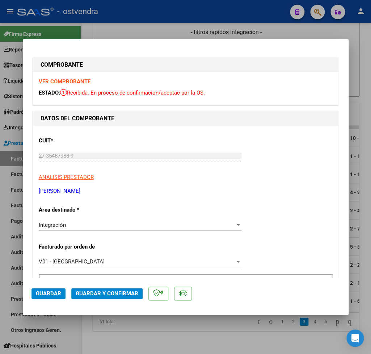
click at [66, 79] on strong "VER COMPROBANTE" at bounding box center [65, 81] width 52 height 7
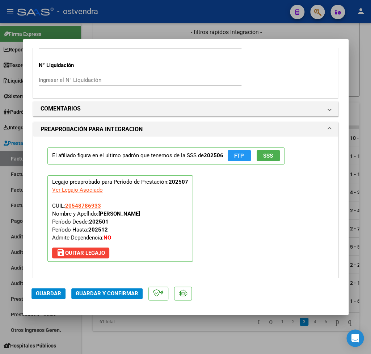
scroll to position [720, 0]
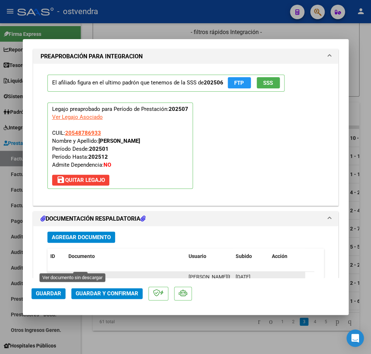
click at [73, 273] on icon at bounding box center [72, 277] width 9 height 9
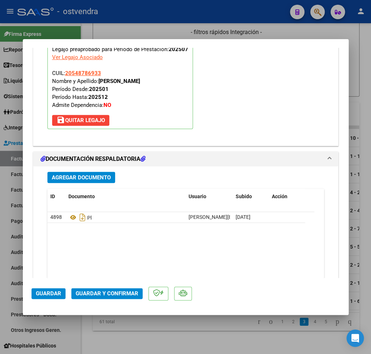
scroll to position [812, 0]
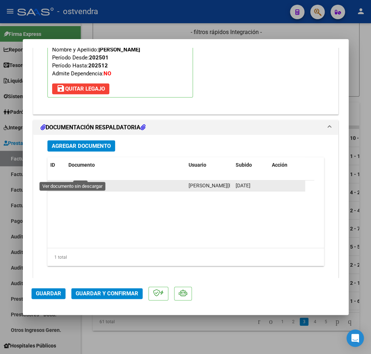
click at [70, 181] on icon at bounding box center [72, 185] width 9 height 9
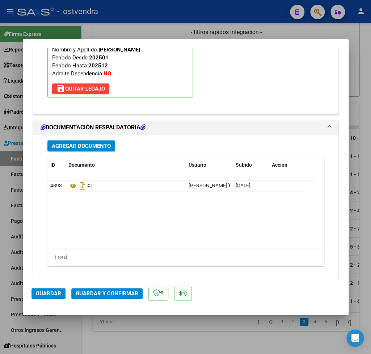
click at [105, 295] on span "Guardar y Confirmar" at bounding box center [107, 293] width 63 height 7
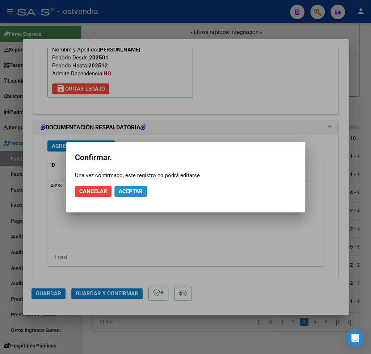
click at [145, 194] on button "Aceptar" at bounding box center [130, 191] width 33 height 11
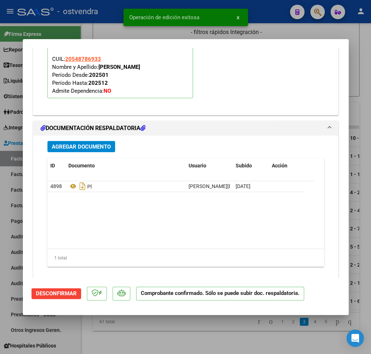
type input "$ 0,00"
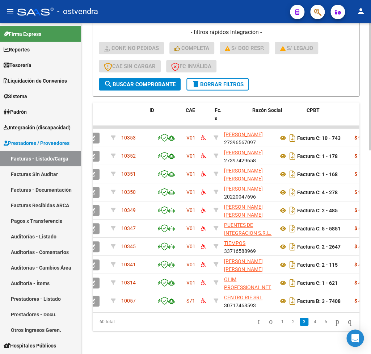
scroll to position [0, 0]
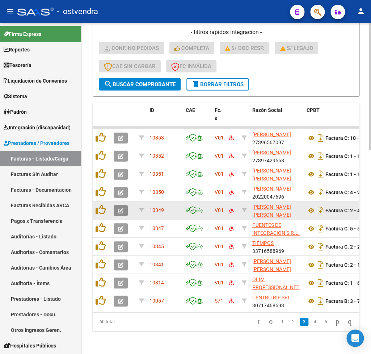
click at [120, 213] on icon "button" at bounding box center [120, 210] width 5 height 5
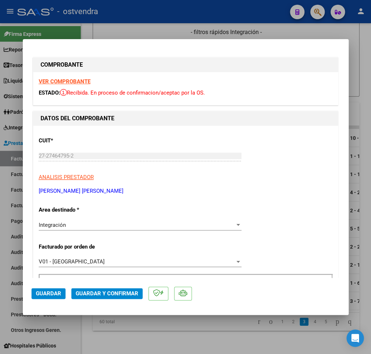
click at [62, 81] on strong "VER COMPROBANTE" at bounding box center [65, 81] width 52 height 7
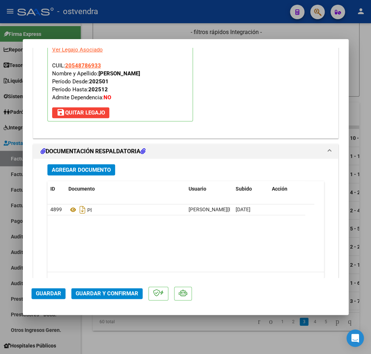
scroll to position [805, 0]
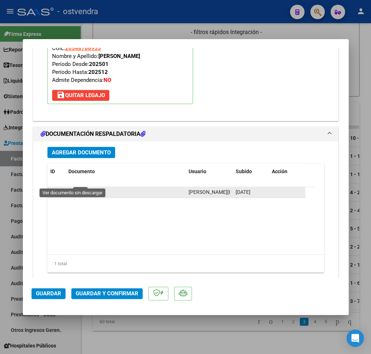
click at [74, 188] on icon at bounding box center [72, 192] width 9 height 9
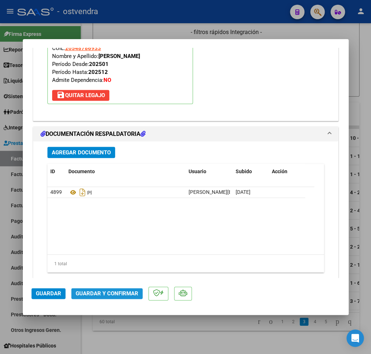
click at [117, 292] on span "Guardar y Confirmar" at bounding box center [107, 293] width 63 height 7
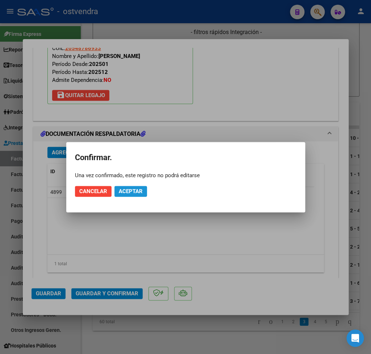
click at [137, 189] on span "Aceptar" at bounding box center [131, 191] width 24 height 7
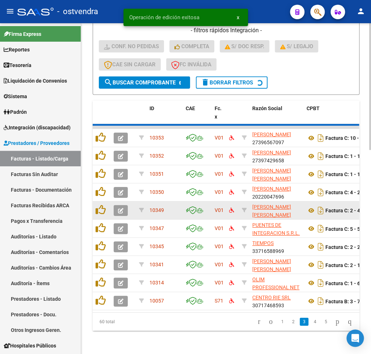
scroll to position [521, 0]
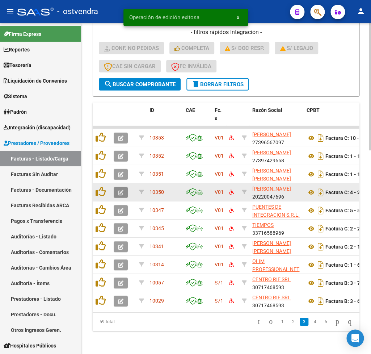
click at [122, 195] on span "button" at bounding box center [120, 192] width 5 height 7
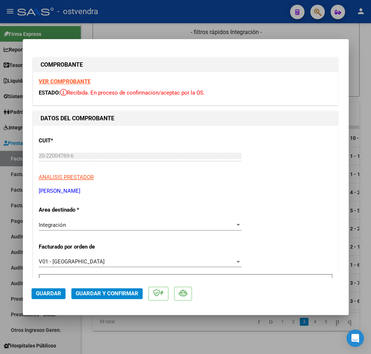
click at [70, 82] on strong "VER COMPROBANTE" at bounding box center [65, 81] width 52 height 7
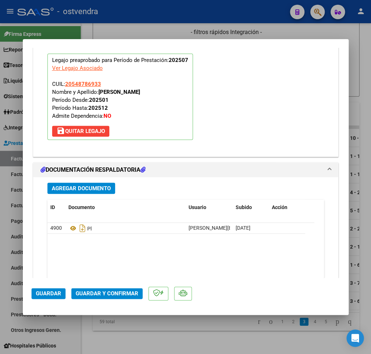
scroll to position [812, 0]
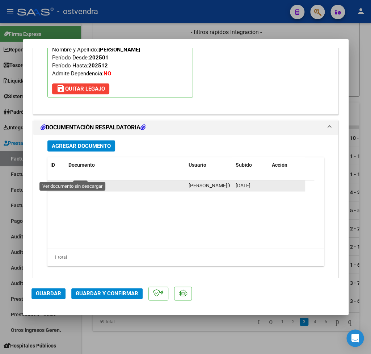
click at [74, 181] on icon at bounding box center [72, 185] width 9 height 9
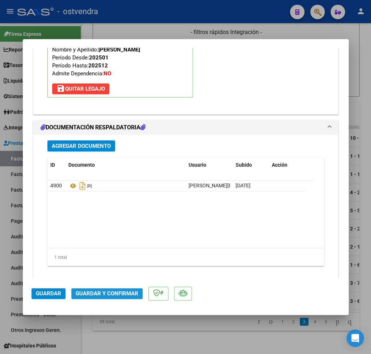
click at [116, 293] on span "Guardar y Confirmar" at bounding box center [107, 293] width 63 height 7
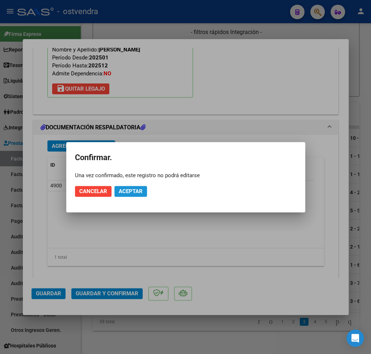
click at [142, 189] on span "Aceptar" at bounding box center [131, 191] width 24 height 7
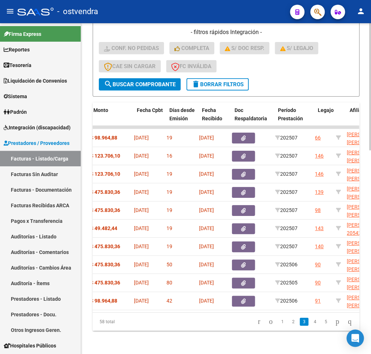
scroll to position [0, 0]
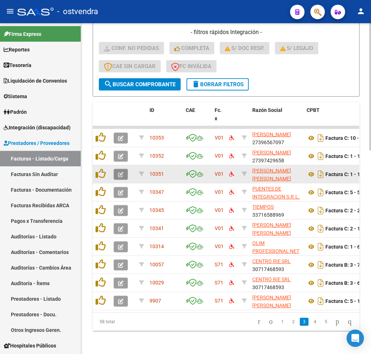
click at [120, 172] on icon "button" at bounding box center [120, 174] width 5 height 5
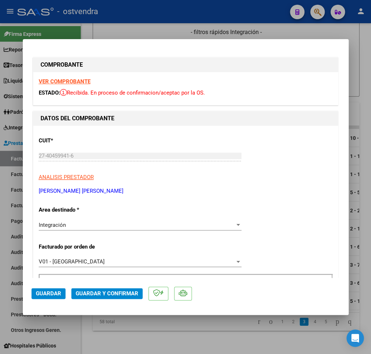
click at [69, 78] on div "VER COMPROBANTE ESTADO: Recibida. En proceso de confirmacion/aceptac por la OS." at bounding box center [185, 88] width 305 height 33
click at [69, 81] on strong "VER COMPROBANTE" at bounding box center [65, 81] width 52 height 7
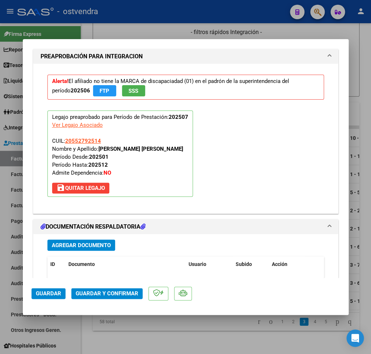
scroll to position [763, 0]
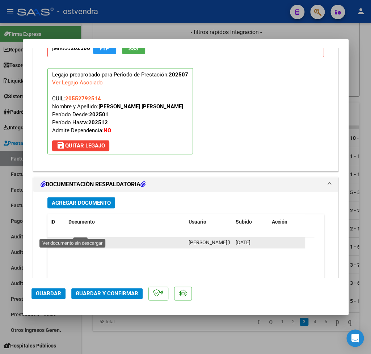
click at [74, 238] on icon at bounding box center [72, 242] width 9 height 9
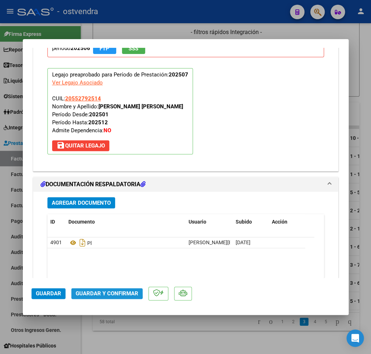
click at [96, 290] on span "Guardar y Confirmar" at bounding box center [107, 293] width 63 height 7
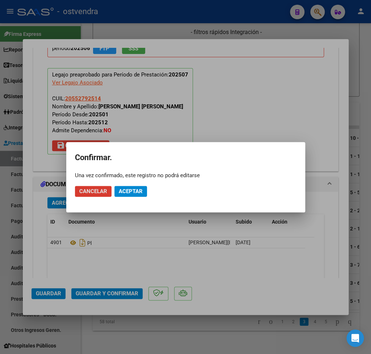
click at [130, 194] on span "Aceptar" at bounding box center [131, 191] width 24 height 7
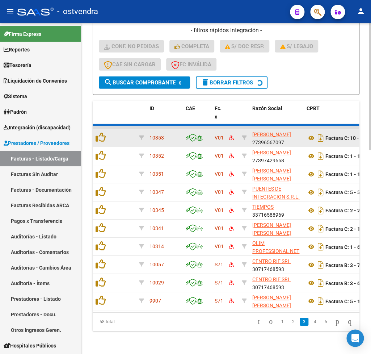
scroll to position [521, 0]
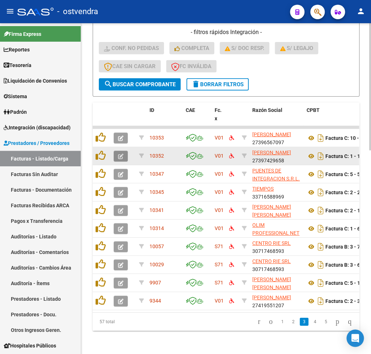
click at [118, 158] on button "button" at bounding box center [121, 156] width 14 height 11
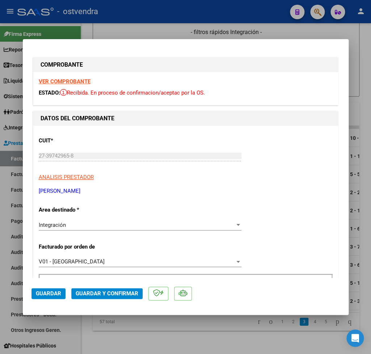
click at [65, 82] on strong "VER COMPROBANTE" at bounding box center [65, 81] width 52 height 7
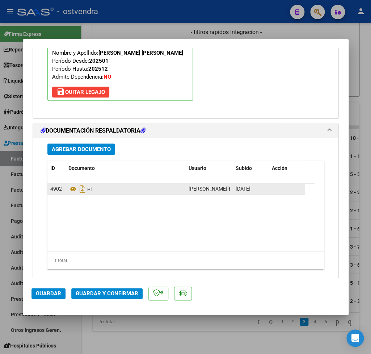
scroll to position [820, 0]
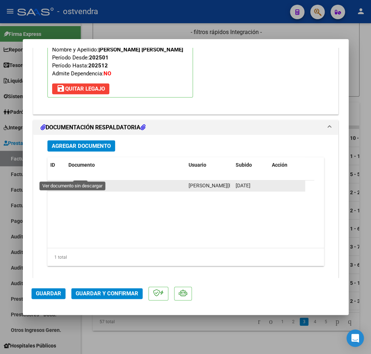
click at [70, 181] on icon at bounding box center [72, 185] width 9 height 9
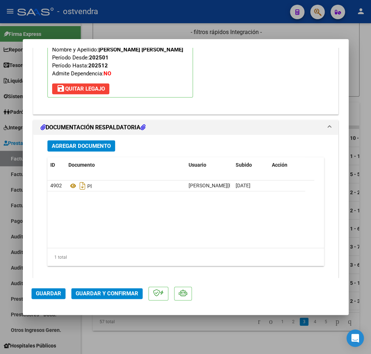
click at [117, 294] on span "Guardar y Confirmar" at bounding box center [107, 293] width 63 height 7
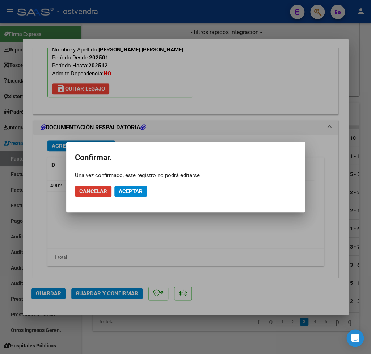
click at [131, 193] on span "Aceptar" at bounding box center [131, 191] width 24 height 7
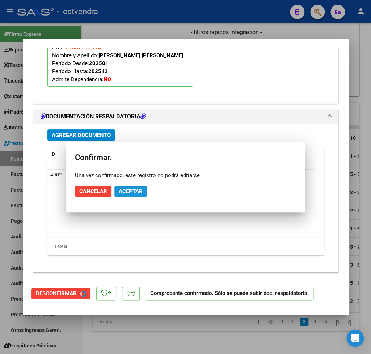
scroll to position [737, 0]
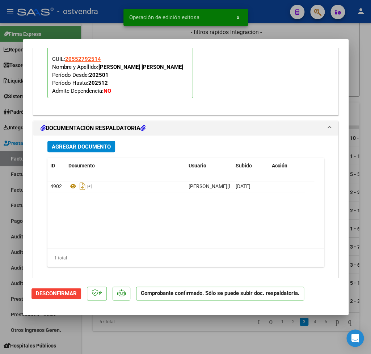
type input "$ 0,00"
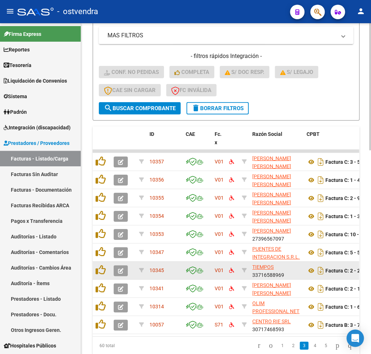
scroll to position [485, 0]
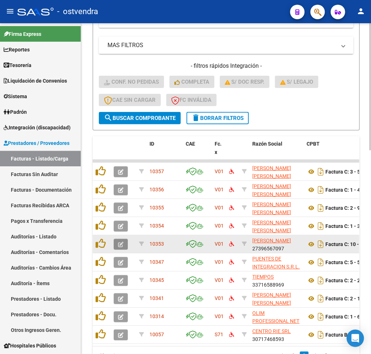
click at [122, 246] on icon "button" at bounding box center [120, 244] width 5 height 5
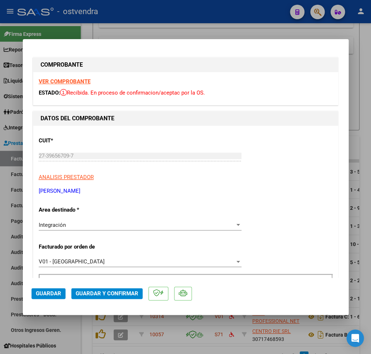
click at [76, 81] on strong "VER COMPROBANTE" at bounding box center [65, 81] width 52 height 7
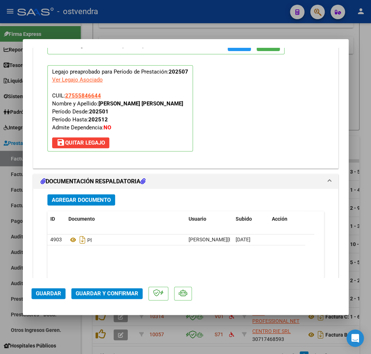
scroll to position [763, 0]
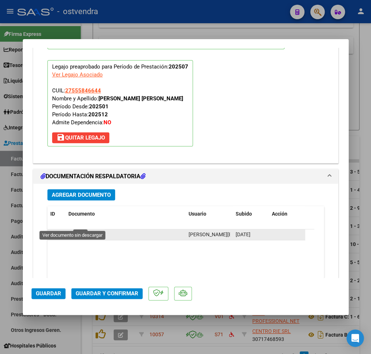
click at [72, 230] on icon at bounding box center [72, 234] width 9 height 9
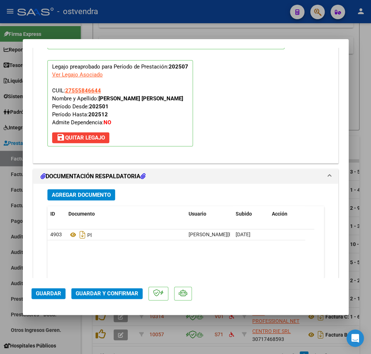
click at [102, 292] on span "Guardar y Confirmar" at bounding box center [107, 293] width 63 height 7
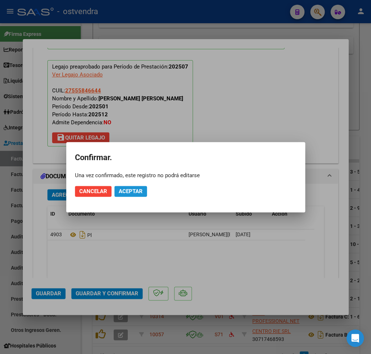
click at [140, 192] on span "Aceptar" at bounding box center [131, 191] width 24 height 7
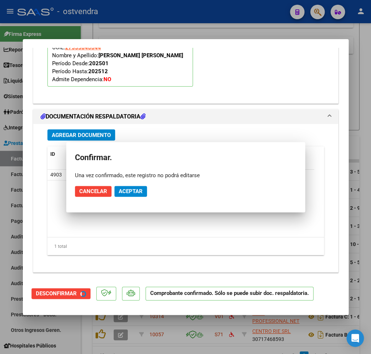
scroll to position [697, 0]
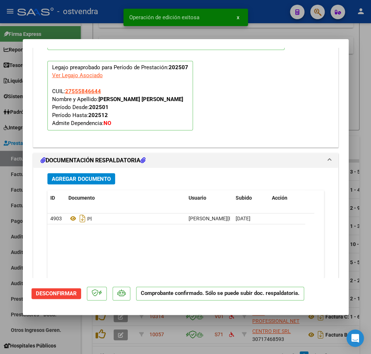
type input "$ 0,00"
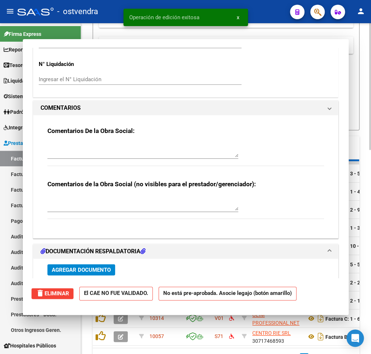
scroll to position [485, 0]
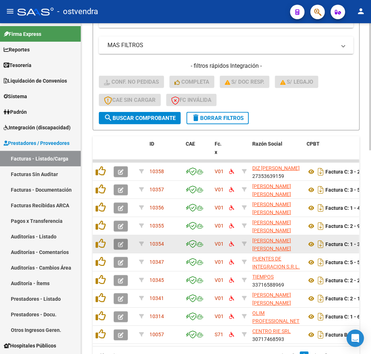
click at [125, 241] on button "button" at bounding box center [121, 244] width 14 height 11
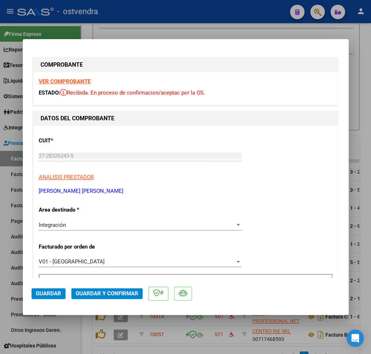
click at [77, 80] on strong "VER COMPROBANTE" at bounding box center [65, 81] width 52 height 7
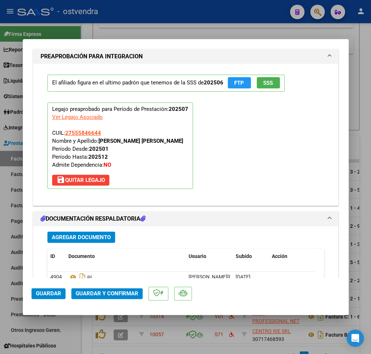
scroll to position [805, 0]
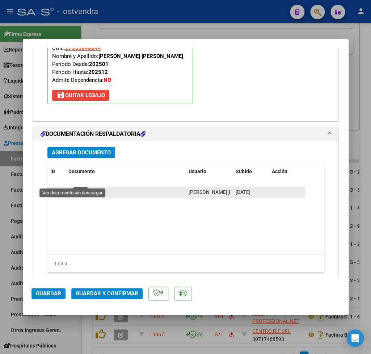
click at [72, 188] on icon at bounding box center [72, 192] width 9 height 9
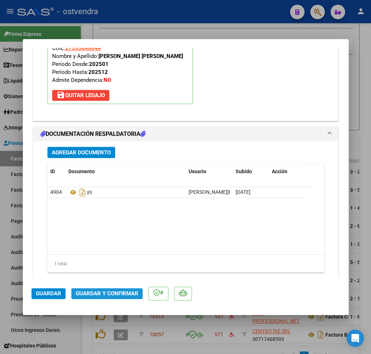
click at [117, 291] on span "Guardar y Confirmar" at bounding box center [107, 293] width 63 height 7
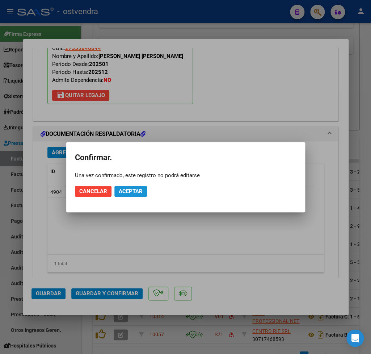
click at [130, 194] on button "Aceptar" at bounding box center [130, 191] width 33 height 11
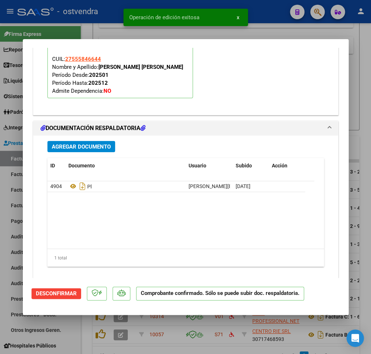
type input "$ 0,00"
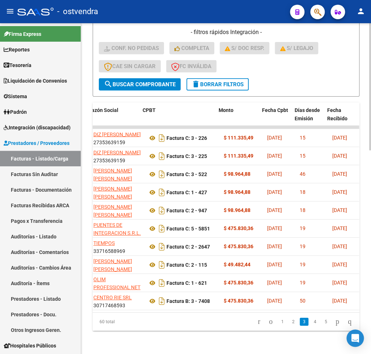
scroll to position [0, 0]
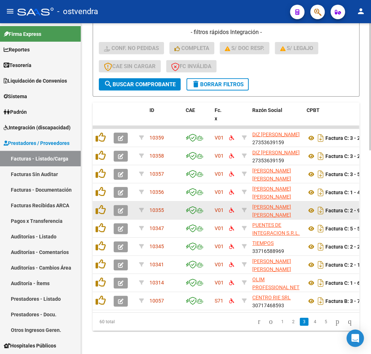
click at [123, 210] on icon "button" at bounding box center [120, 210] width 5 height 5
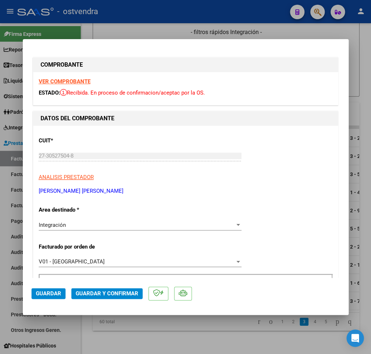
click at [77, 81] on strong "VER COMPROBANTE" at bounding box center [65, 81] width 52 height 7
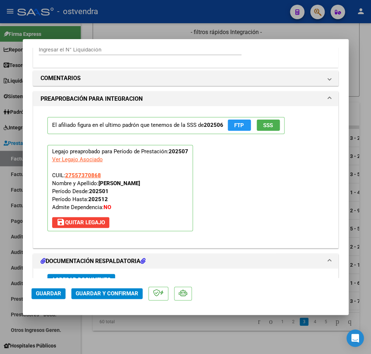
scroll to position [805, 0]
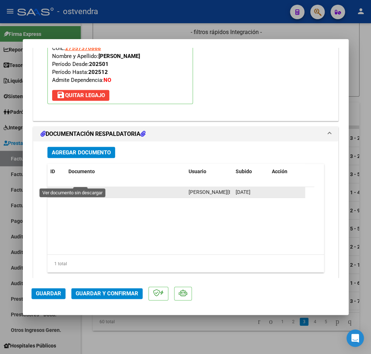
click at [73, 188] on icon at bounding box center [72, 192] width 9 height 9
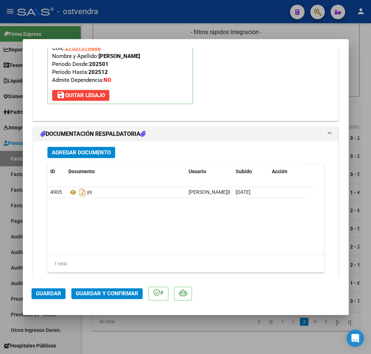
click at [104, 293] on span "Guardar y Confirmar" at bounding box center [107, 293] width 63 height 7
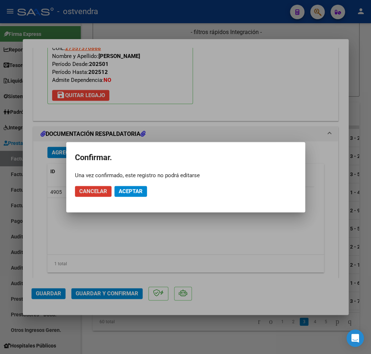
click at [137, 190] on span "Aceptar" at bounding box center [131, 191] width 24 height 7
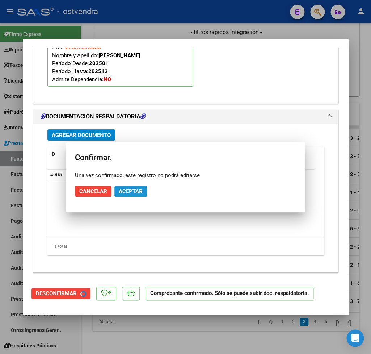
scroll to position [729, 0]
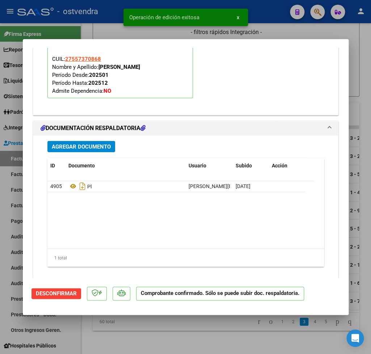
type input "$ 0,00"
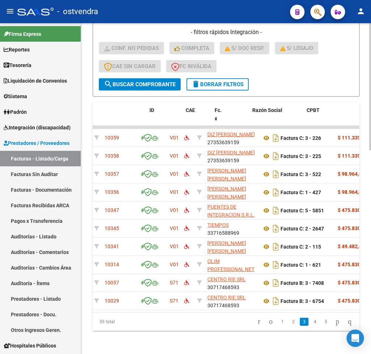
scroll to position [0, 0]
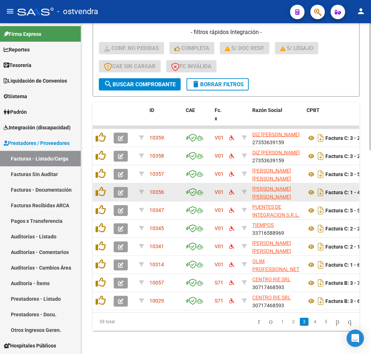
click at [117, 190] on button "button" at bounding box center [121, 192] width 14 height 11
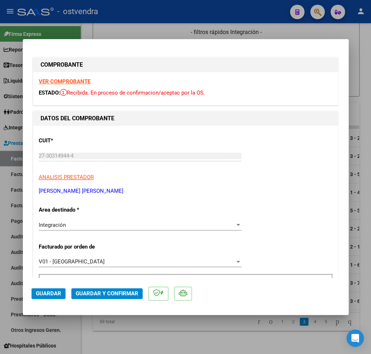
click at [76, 78] on strong "VER COMPROBANTE" at bounding box center [65, 81] width 52 height 7
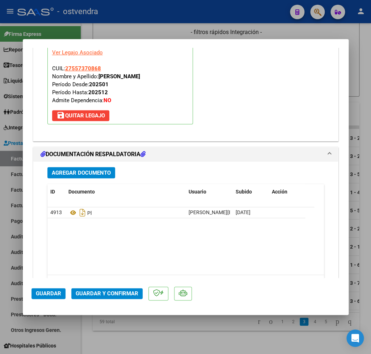
scroll to position [805, 0]
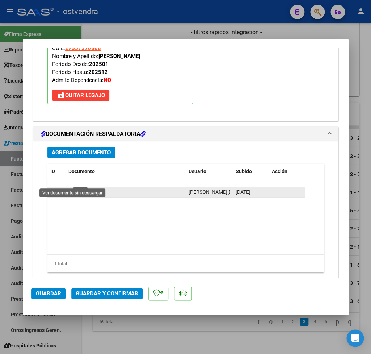
click at [71, 188] on icon at bounding box center [72, 192] width 9 height 9
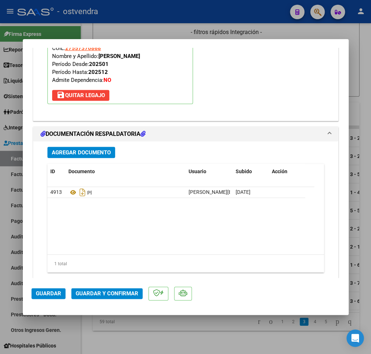
click at [101, 287] on mat-dialog-actions "Guardar Guardar y Confirmar" at bounding box center [186, 292] width 309 height 29
click at [102, 291] on span "Guardar y Confirmar" at bounding box center [107, 293] width 63 height 7
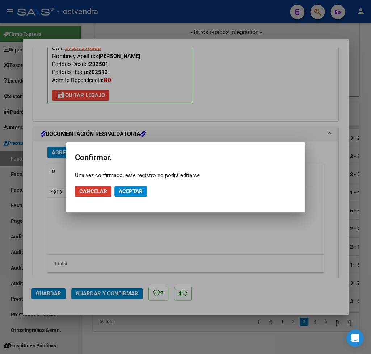
click at [129, 195] on button "Aceptar" at bounding box center [130, 191] width 33 height 11
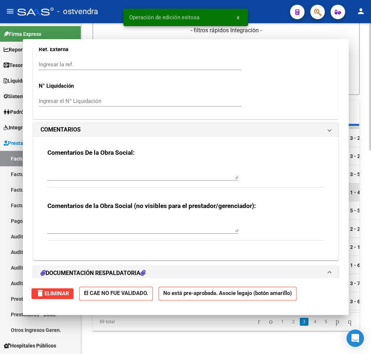
scroll to position [521, 0]
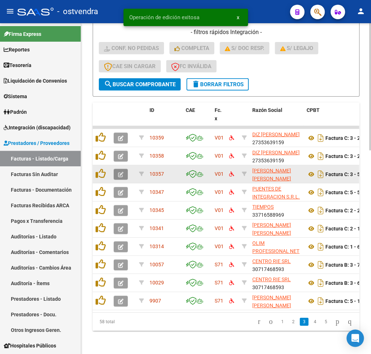
click at [121, 173] on icon "button" at bounding box center [120, 174] width 5 height 5
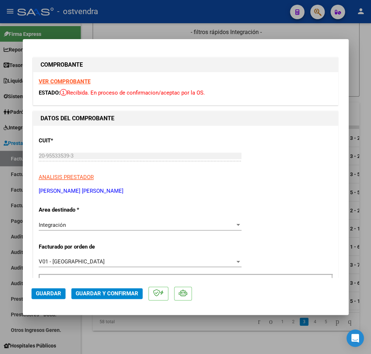
click at [67, 82] on strong "VER COMPROBANTE" at bounding box center [65, 81] width 52 height 7
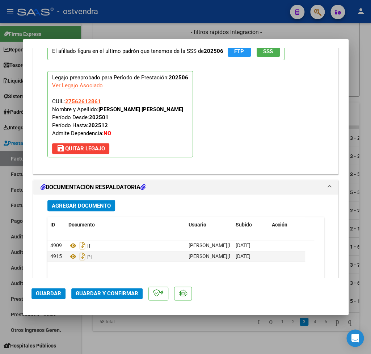
scroll to position [763, 0]
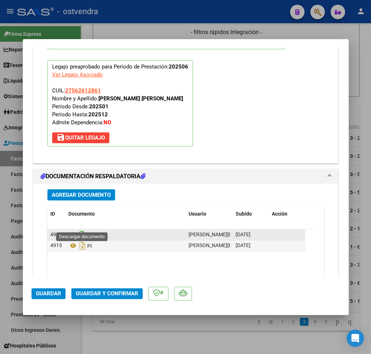
click at [80, 229] on icon "Descargar documento" at bounding box center [82, 235] width 9 height 12
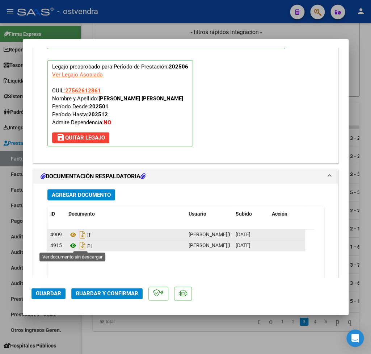
click at [72, 248] on icon at bounding box center [72, 245] width 9 height 9
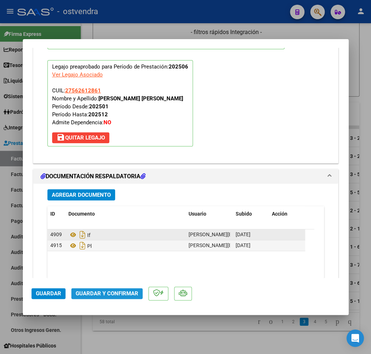
click at [117, 294] on span "Guardar y Confirmar" at bounding box center [107, 293] width 63 height 7
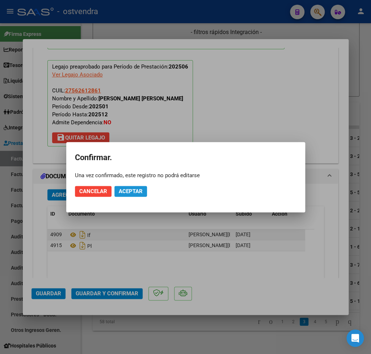
click at [142, 192] on span "Aceptar" at bounding box center [131, 191] width 24 height 7
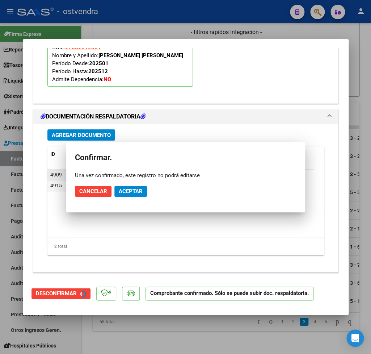
scroll to position [697, 0]
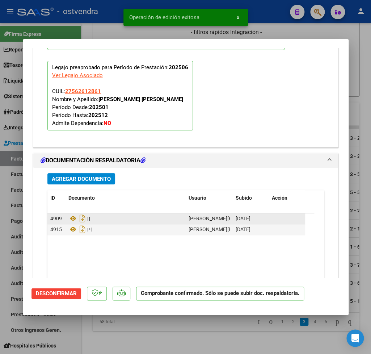
type input "$ 0,00"
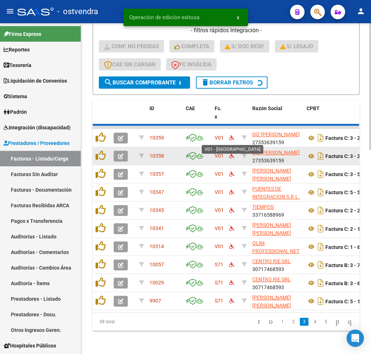
scroll to position [521, 0]
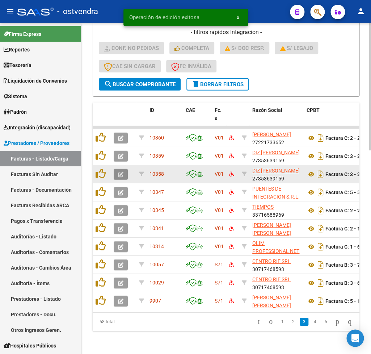
click at [117, 174] on button "button" at bounding box center [121, 174] width 14 height 11
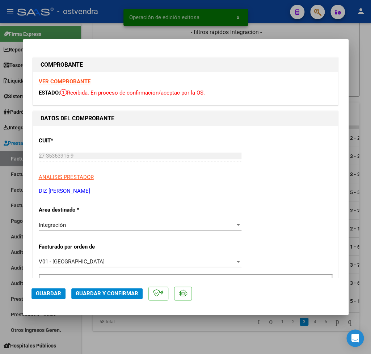
click at [68, 81] on strong "VER COMPROBANTE" at bounding box center [65, 81] width 52 height 7
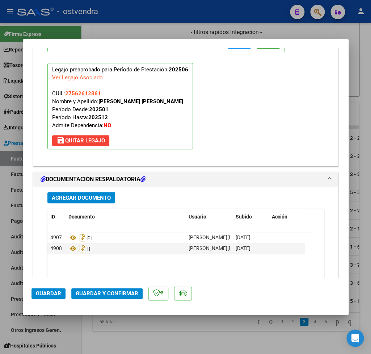
scroll to position [763, 0]
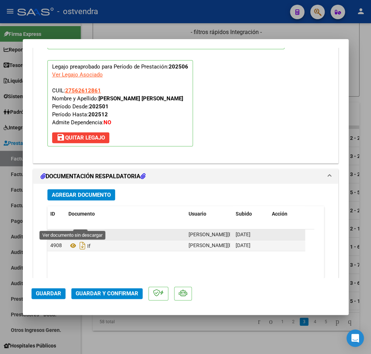
click at [72, 230] on icon at bounding box center [72, 234] width 9 height 9
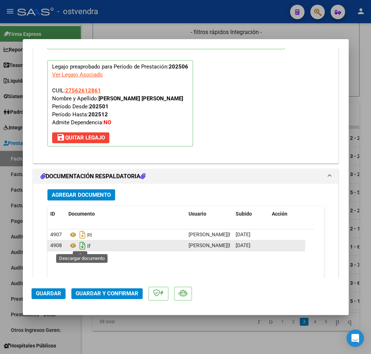
click at [81, 247] on icon "Descargar documento" at bounding box center [82, 246] width 9 height 12
click at [101, 294] on span "Guardar y Confirmar" at bounding box center [107, 293] width 63 height 7
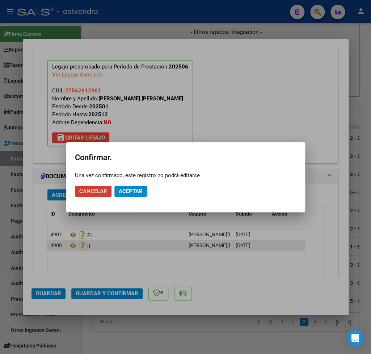
click at [131, 192] on span "Aceptar" at bounding box center [131, 191] width 24 height 7
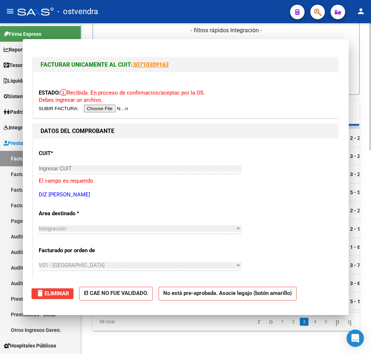
scroll to position [521, 0]
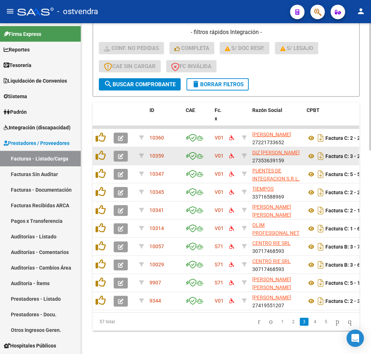
click at [120, 156] on icon "button" at bounding box center [120, 156] width 5 height 5
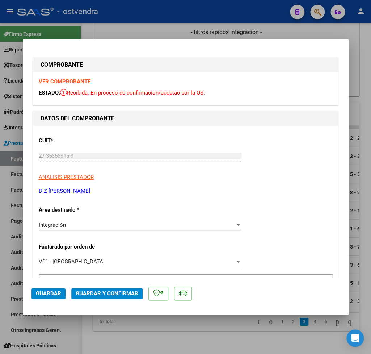
click at [66, 79] on strong "VER COMPROBANTE" at bounding box center [65, 81] width 52 height 7
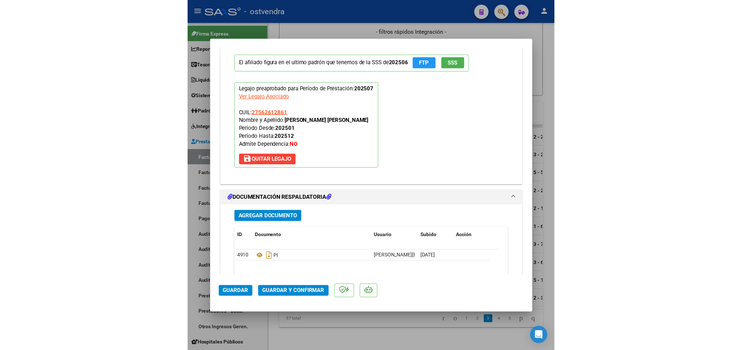
scroll to position [812, 0]
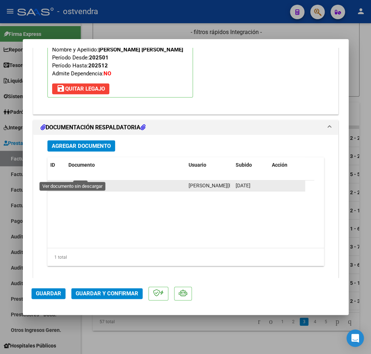
click at [72, 181] on icon at bounding box center [72, 185] width 9 height 9
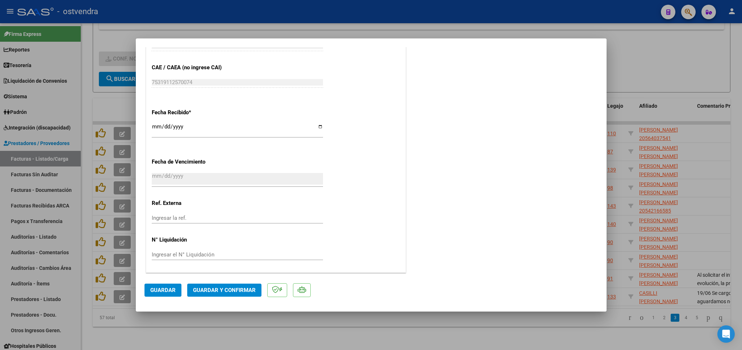
scroll to position [460, 0]
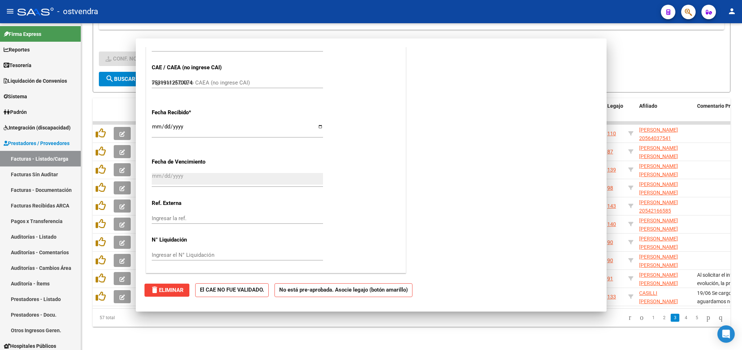
type input "$ 0,00"
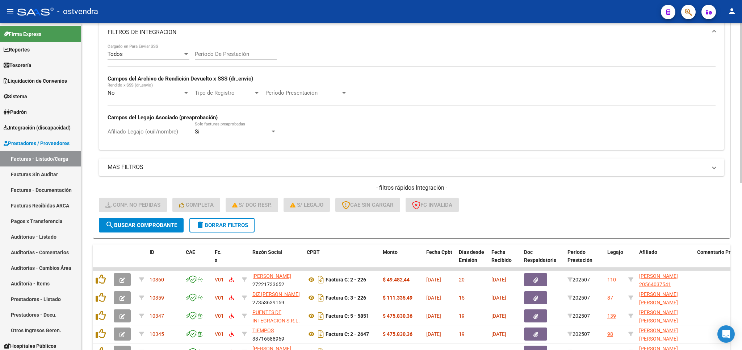
scroll to position [172, 0]
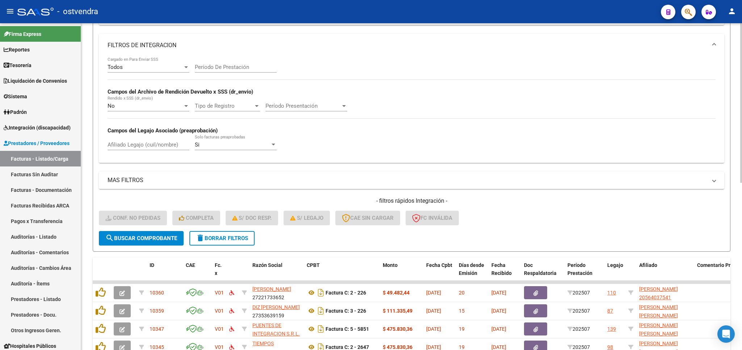
click at [152, 146] on input "Afiliado Legajo (cuil/nombre)" at bounding box center [149, 144] width 82 height 7
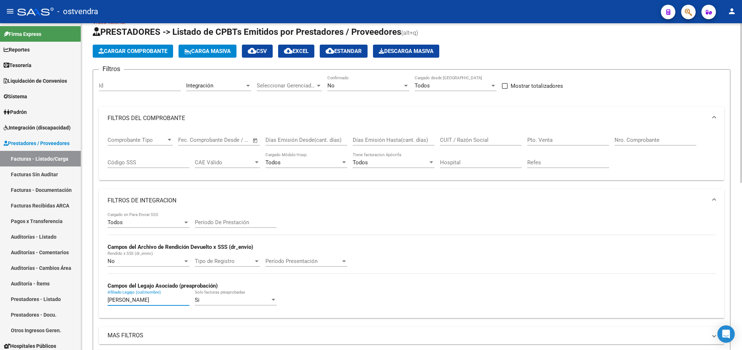
scroll to position [0, 0]
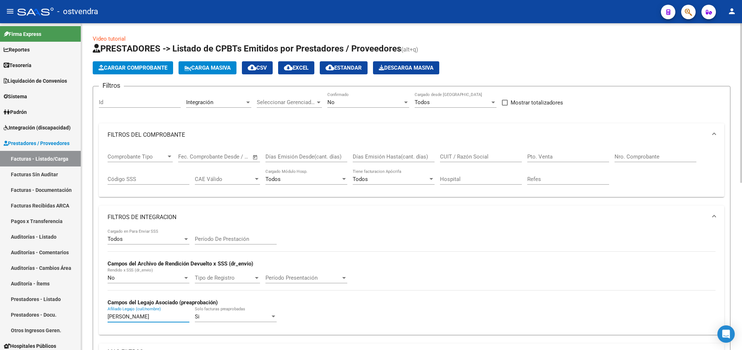
type input "montivero"
click at [348, 100] on div "No" at bounding box center [364, 102] width 75 height 7
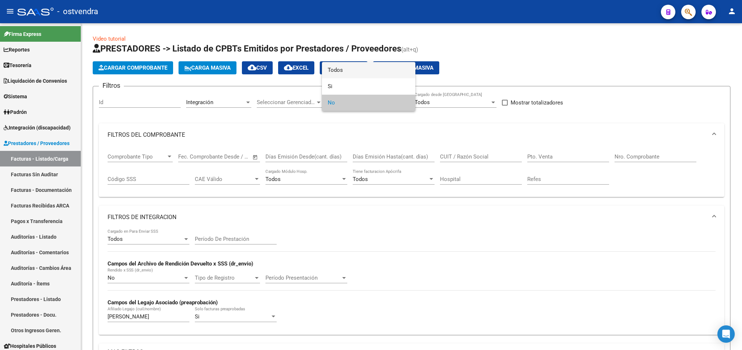
click at [351, 67] on span "Todos" at bounding box center [369, 70] width 82 height 16
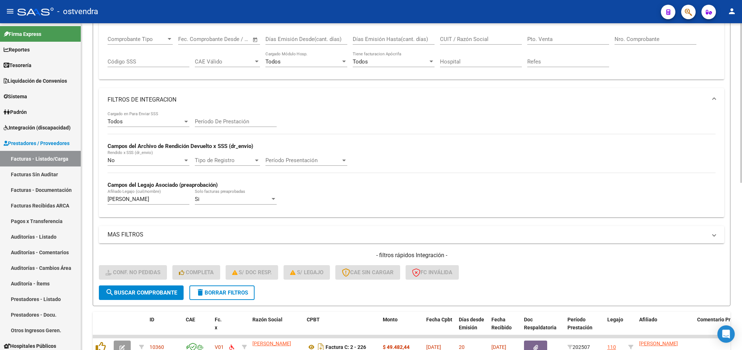
scroll to position [170, 0]
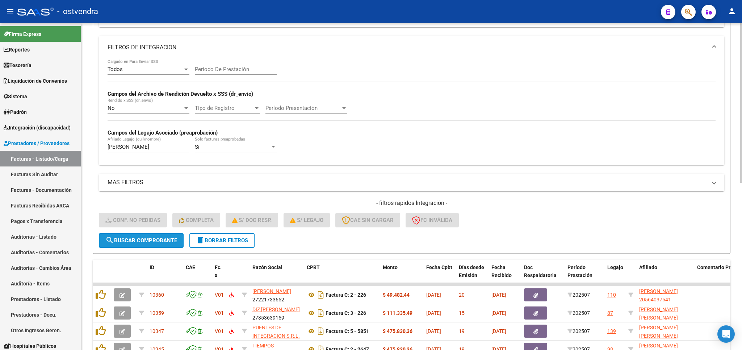
click at [126, 243] on span "search Buscar Comprobante" at bounding box center [141, 240] width 72 height 7
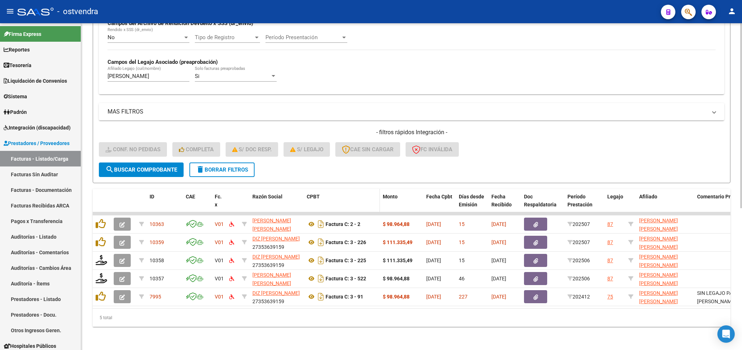
scroll to position [251, 0]
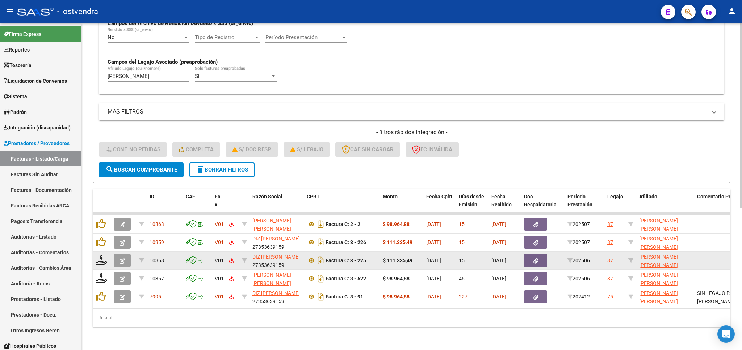
click at [127, 254] on button "button" at bounding box center [122, 260] width 17 height 13
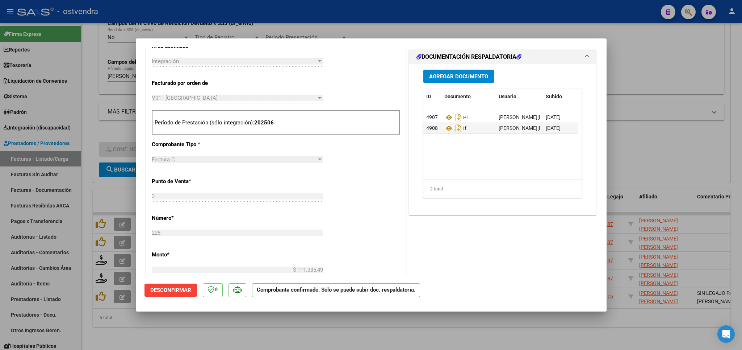
scroll to position [170, 0]
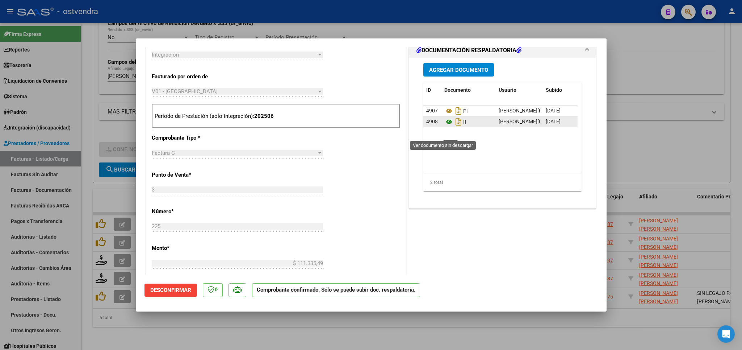
click at [444, 126] on icon at bounding box center [448, 121] width 9 height 9
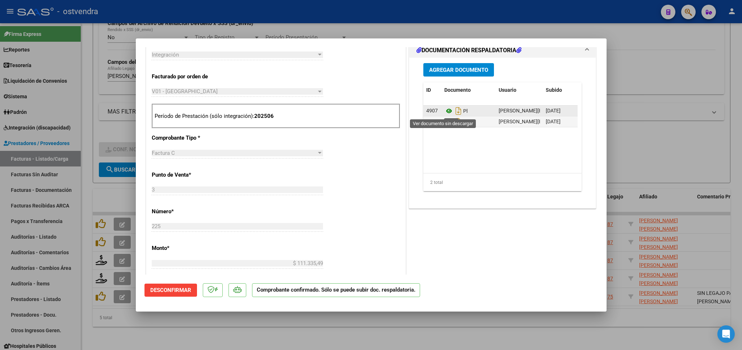
click at [444, 113] on icon at bounding box center [448, 110] width 9 height 9
click at [184, 288] on span "Desconfirmar" at bounding box center [170, 289] width 41 height 7
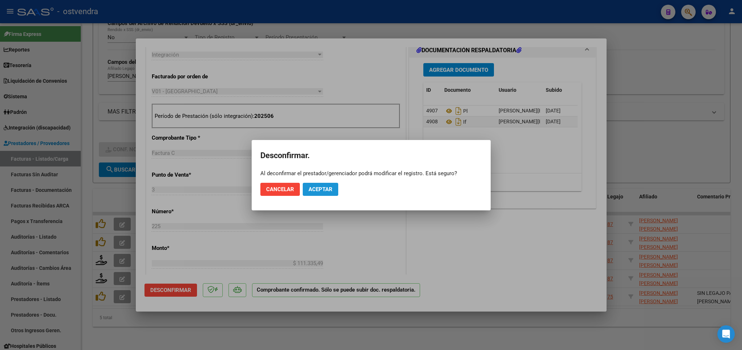
click at [323, 186] on span "Aceptar" at bounding box center [321, 189] width 24 height 7
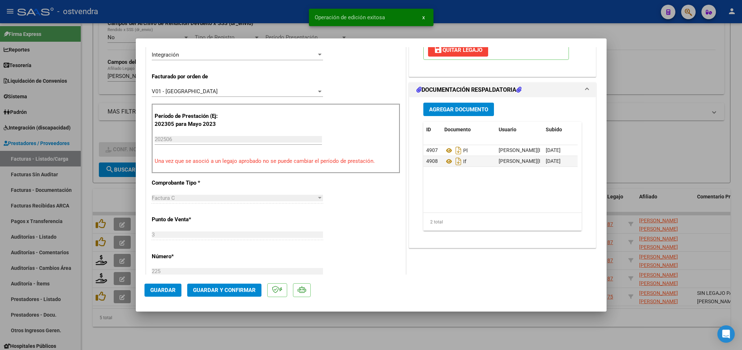
click at [170, 290] on span "Guardar" at bounding box center [162, 289] width 25 height 7
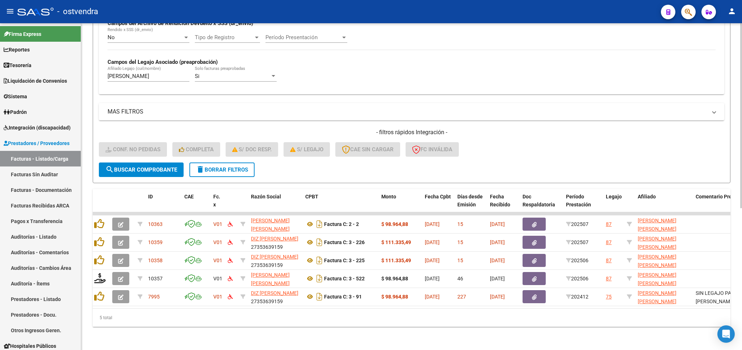
scroll to position [0, 0]
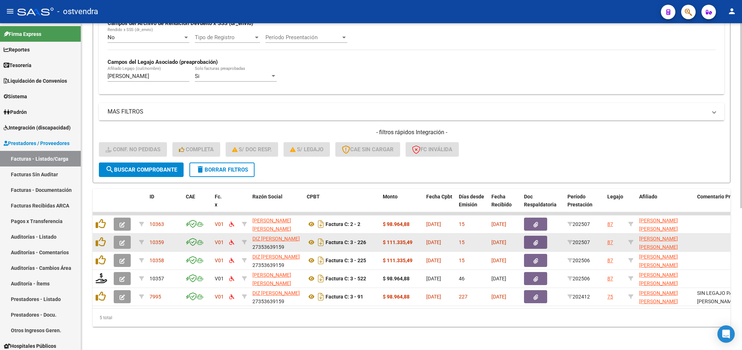
drag, startPoint x: 252, startPoint y: 238, endPoint x: 268, endPoint y: 237, distance: 16.0
click at [284, 238] on datatable-body-cell "DIZ MARIA ROCIO 27353639159" at bounding box center [277, 242] width 54 height 18
copy div "27353639159"
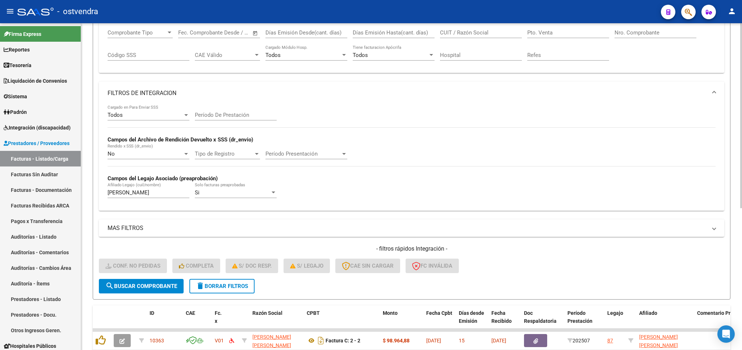
scroll to position [81, 0]
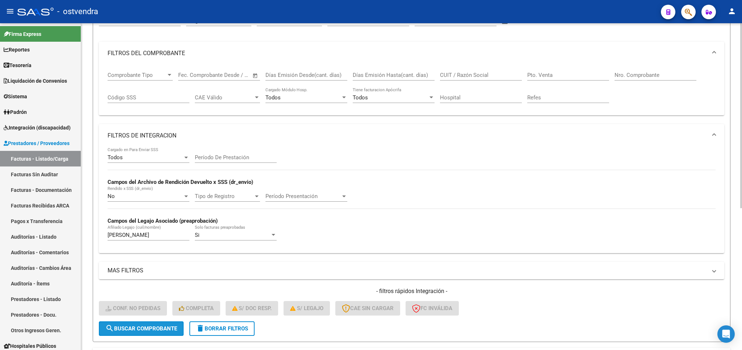
click at [151, 328] on span "search Buscar Comprobante" at bounding box center [141, 328] width 72 height 7
click at [225, 329] on span "delete Borrar Filtros" at bounding box center [222, 328] width 52 height 7
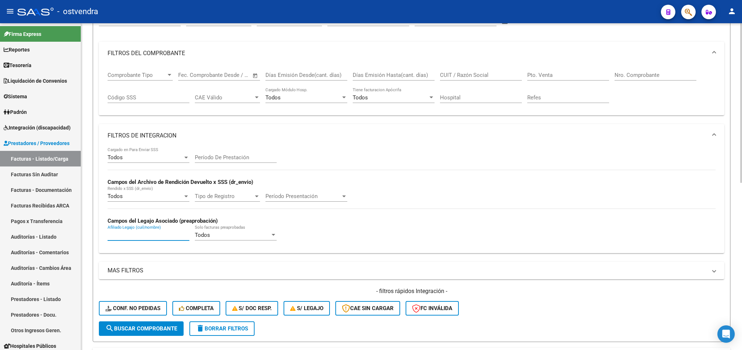
click at [128, 235] on input "Afiliado Legajo (cuil/nombre)" at bounding box center [149, 234] width 82 height 7
type input "montivero"
paste input "27353639159"
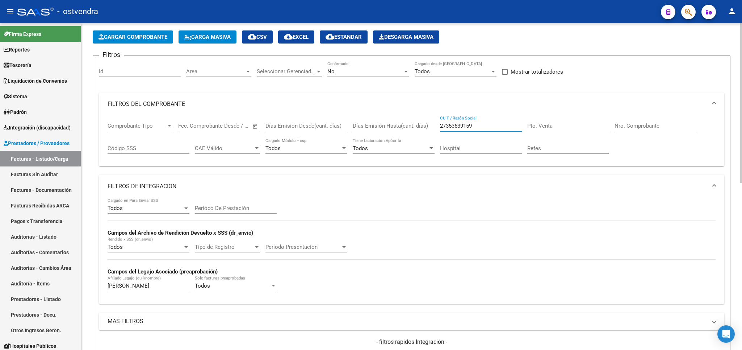
scroll to position [0, 0]
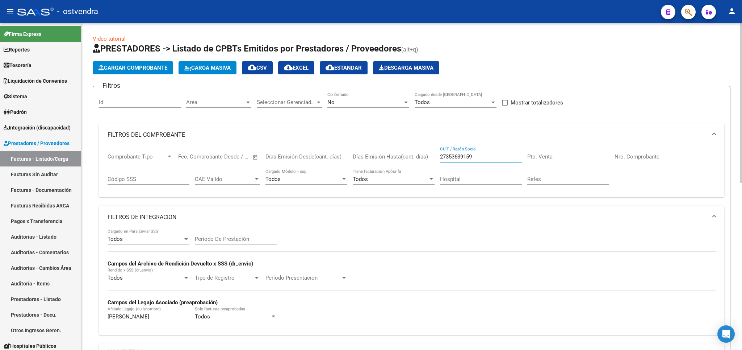
type input "27353639159"
click at [373, 104] on div "No" at bounding box center [364, 102] width 75 height 7
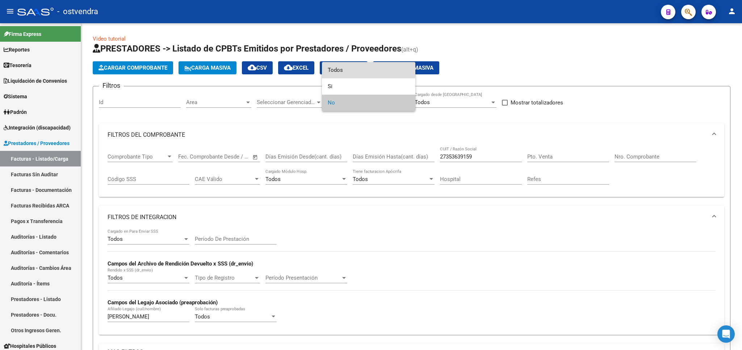
click at [356, 70] on span "Todos" at bounding box center [369, 70] width 82 height 16
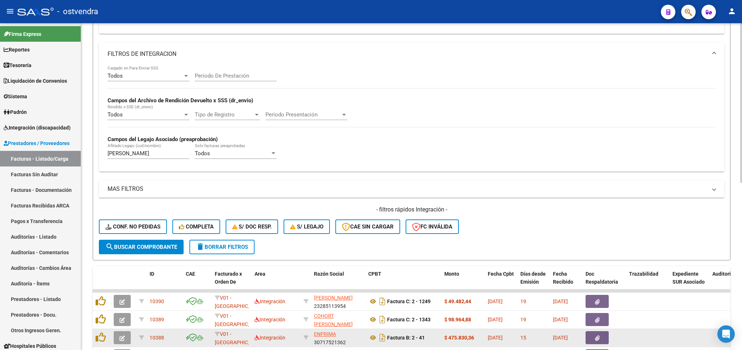
scroll to position [212, 0]
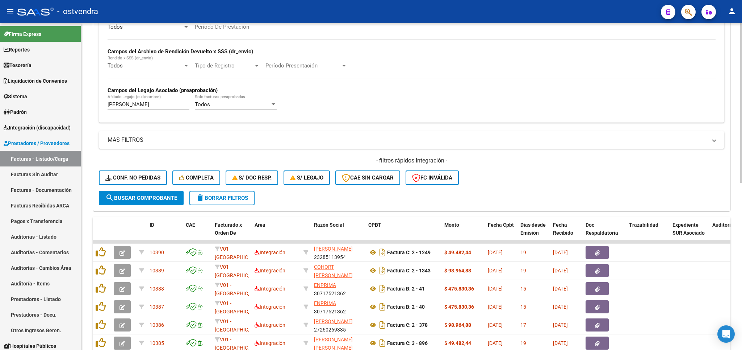
click at [166, 196] on span "search Buscar Comprobante" at bounding box center [141, 197] width 72 height 7
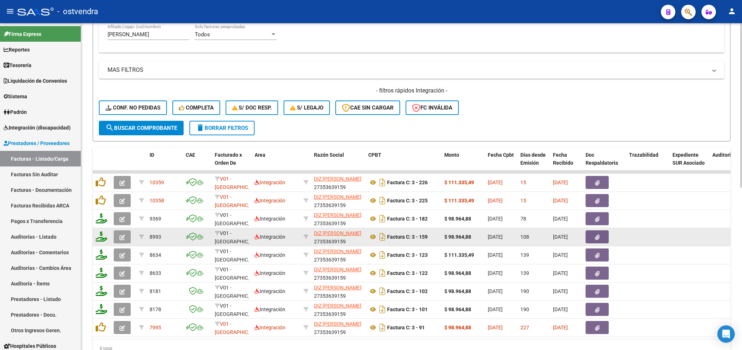
scroll to position [297, 0]
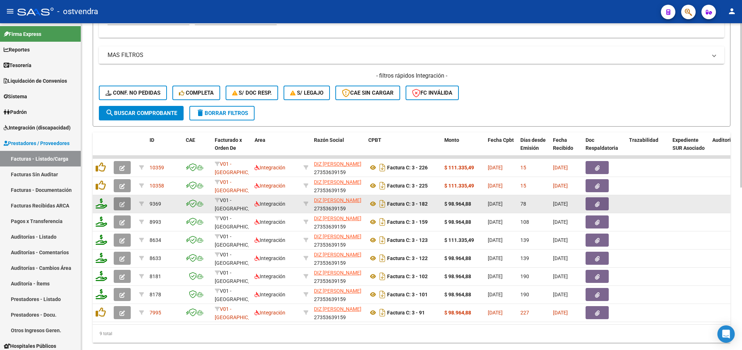
click at [126, 207] on button "button" at bounding box center [122, 203] width 17 height 13
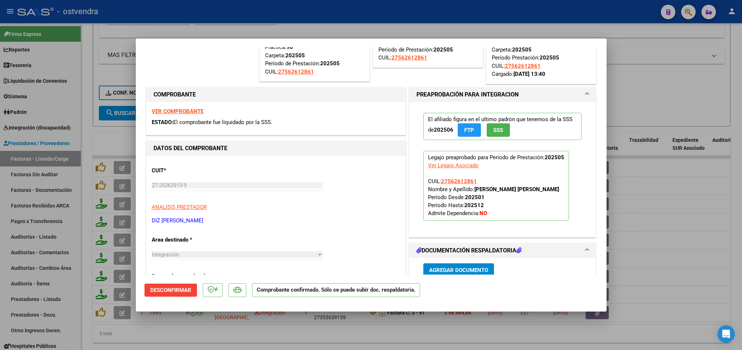
scroll to position [127, 0]
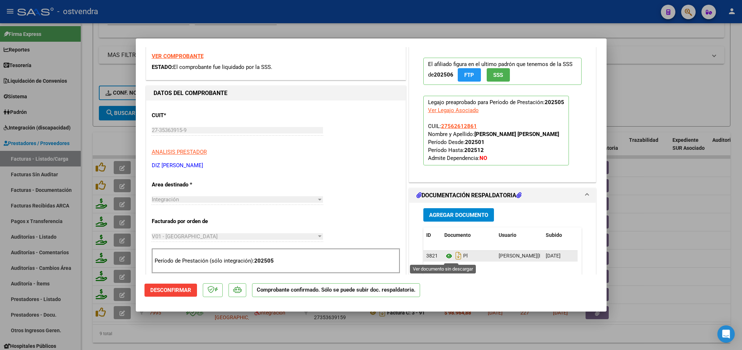
click at [444, 258] on icon at bounding box center [448, 255] width 9 height 9
type input "$ 0,00"
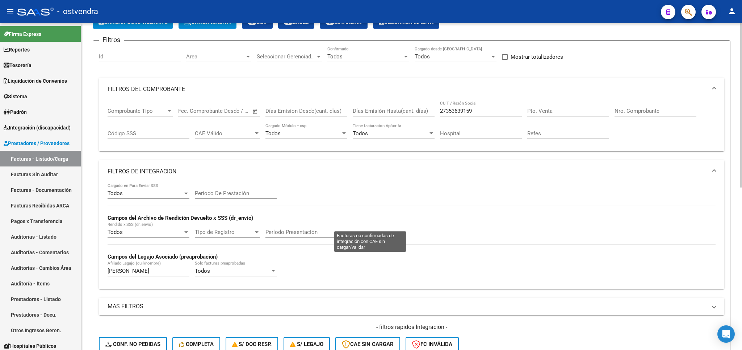
scroll to position [42, 0]
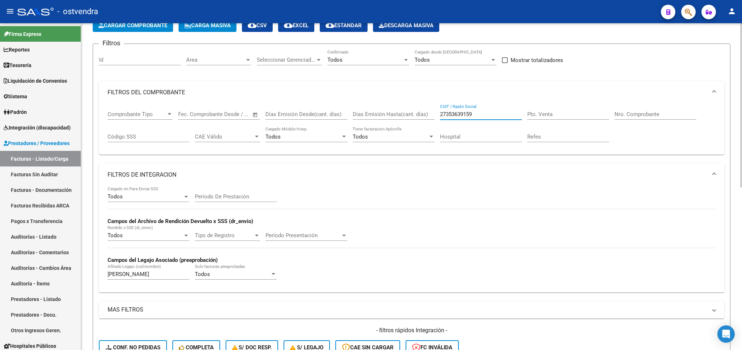
drag, startPoint x: 480, startPoint y: 116, endPoint x: 428, endPoint y: 115, distance: 52.2
click at [440, 115] on input "27353639159" at bounding box center [481, 114] width 82 height 7
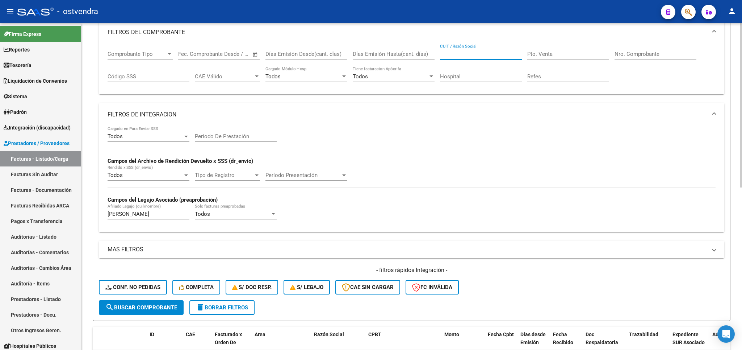
scroll to position [212, 0]
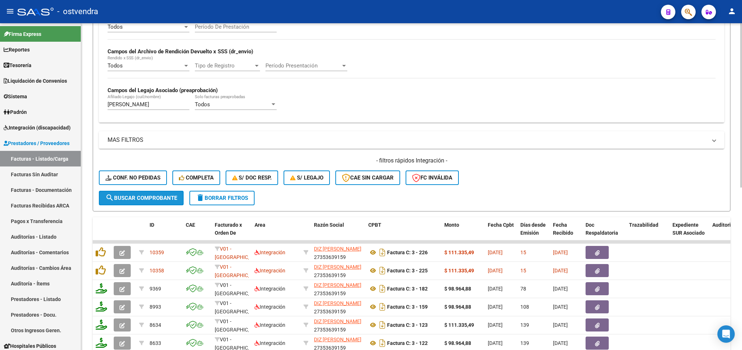
click at [156, 194] on button "search Buscar Comprobante" at bounding box center [141, 198] width 85 height 14
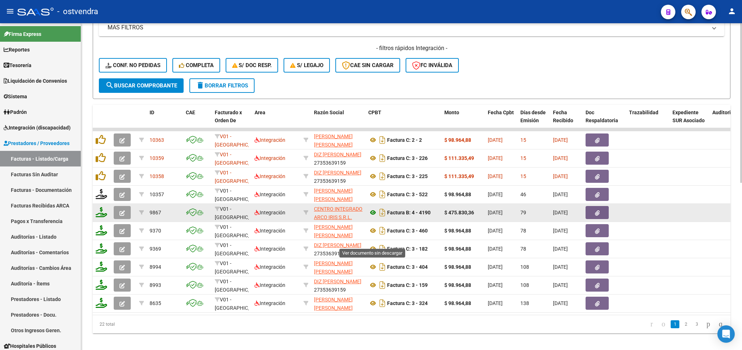
scroll to position [339, 0]
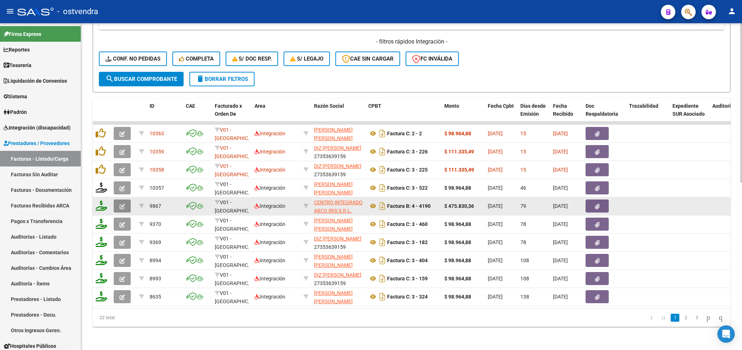
click at [126, 201] on button "button" at bounding box center [122, 205] width 17 height 13
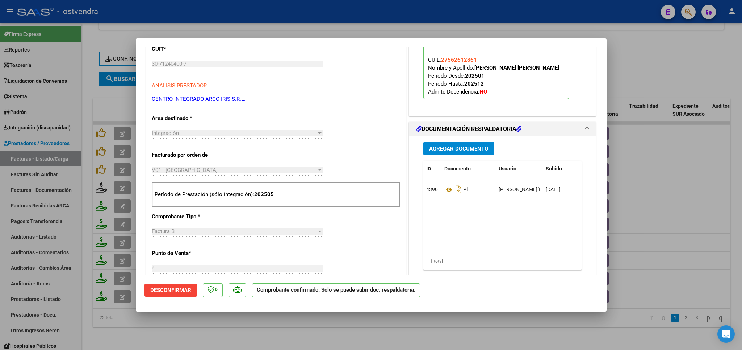
scroll to position [212, 0]
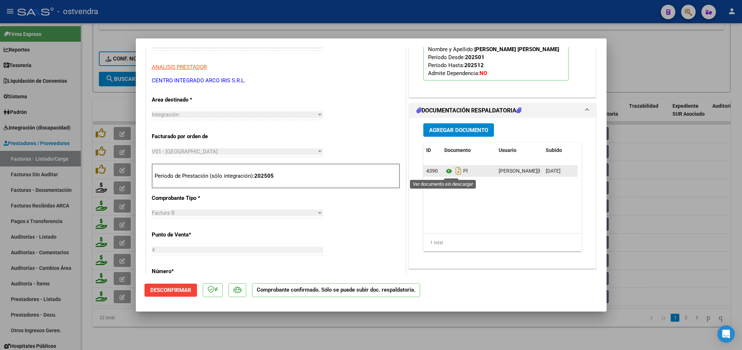
click at [444, 172] on icon at bounding box center [448, 171] width 9 height 9
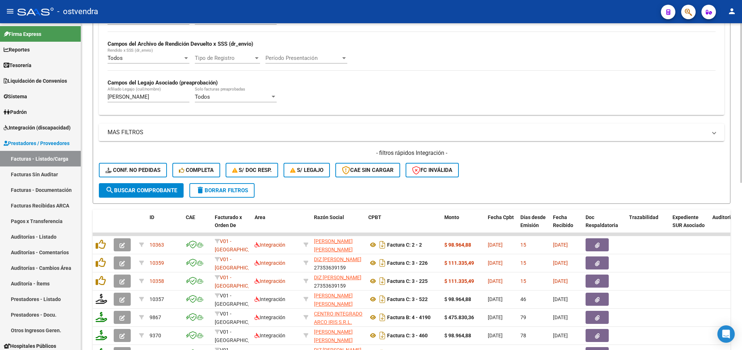
scroll to position [85, 0]
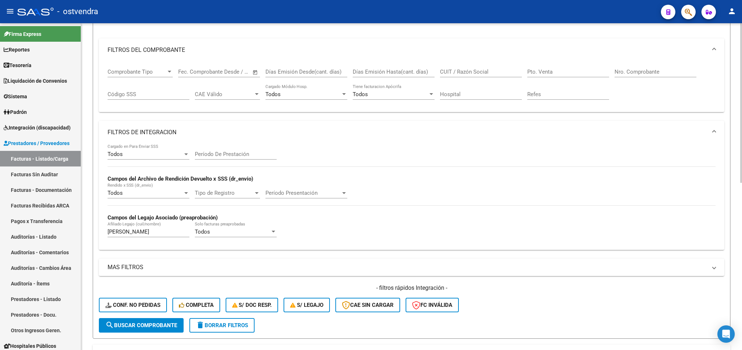
click at [233, 327] on span "delete Borrar Filtros" at bounding box center [222, 325] width 52 height 7
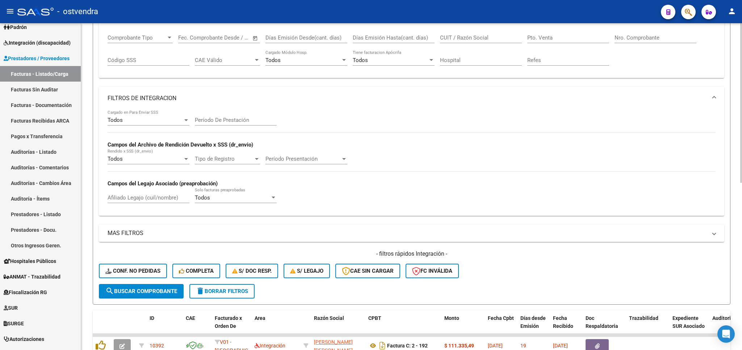
scroll to position [127, 0]
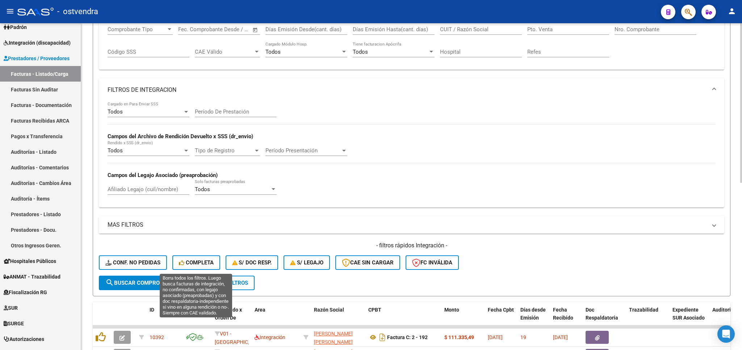
click at [191, 265] on span "Completa" at bounding box center [196, 262] width 35 height 7
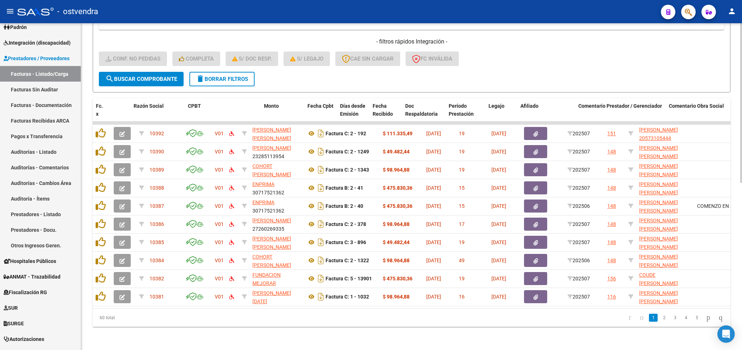
scroll to position [0, 238]
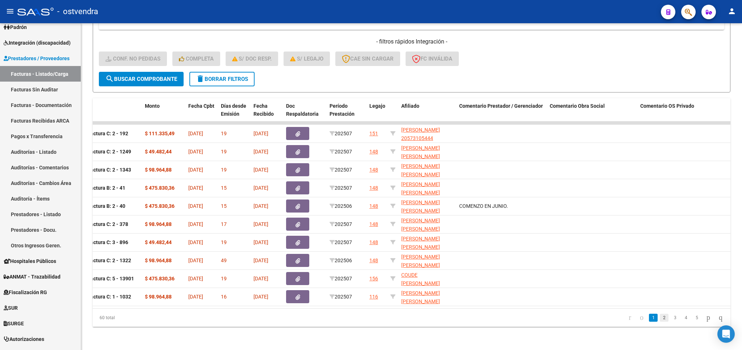
click at [660, 317] on link "2" at bounding box center [664, 317] width 9 height 8
click at [671, 316] on link "3" at bounding box center [675, 317] width 9 height 8
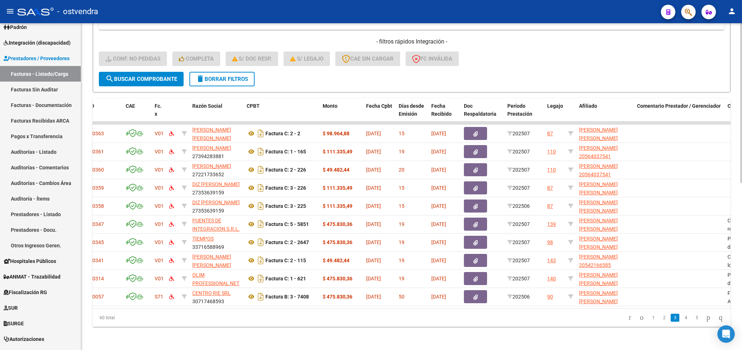
scroll to position [0, 0]
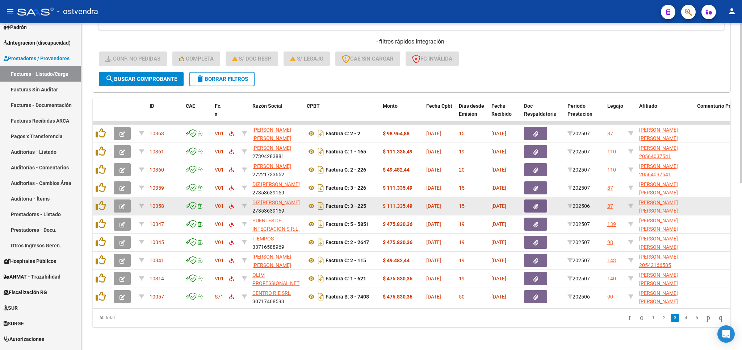
click at [126, 199] on button "button" at bounding box center [122, 205] width 17 height 13
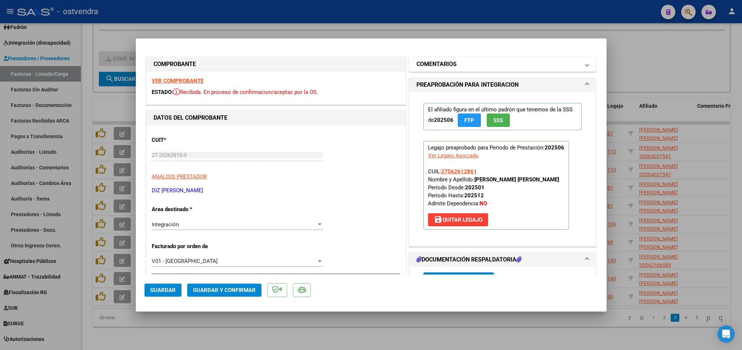
click at [579, 63] on mat-expansion-panel-header "COMENTARIOS" at bounding box center [502, 64] width 187 height 14
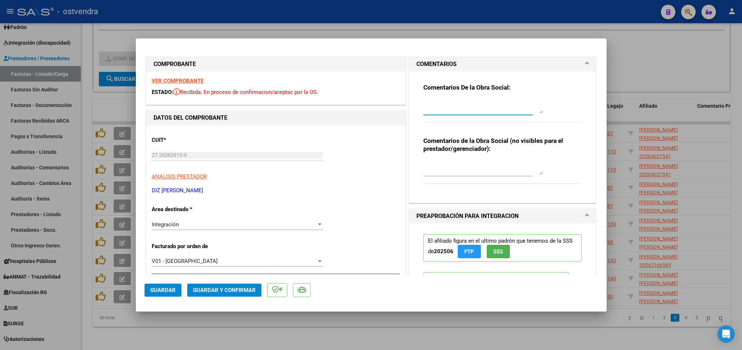
click at [462, 108] on textarea at bounding box center [483, 106] width 120 height 14
click at [456, 104] on textarea "De acuerdo a la prestacion de MAIE, el horario de planilla adjunta" at bounding box center [483, 106] width 120 height 14
drag, startPoint x: 507, startPoint y: 104, endPoint x: 531, endPoint y: 112, distance: 24.7
click at [531, 112] on textarea "De acuerdo a la prestacion de MAIE, el horario de planilla adjunta" at bounding box center [483, 106] width 120 height 14
click at [482, 105] on textarea "De acuerdo a la prestacion de MAIE," at bounding box center [483, 106] width 120 height 14
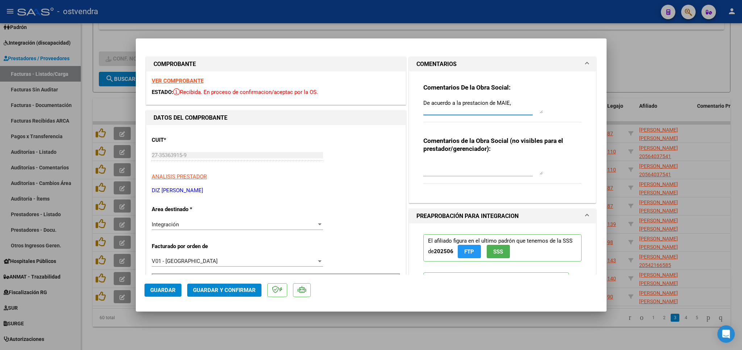
click at [450, 104] on textarea "De acuerdo a la prestacion de MAIE," at bounding box center [483, 106] width 120 height 14
click at [499, 102] on textarea "De acuerdo al horario detallado e4n asistencia la prestacion de MAIE," at bounding box center [483, 106] width 120 height 14
click at [527, 105] on textarea "De acuerdo al horario detallado en asistencia la prestacion de MAIE," at bounding box center [483, 106] width 120 height 14
drag, startPoint x: 529, startPoint y: 104, endPoint x: 531, endPoint y: 108, distance: 4.9
click at [531, 108] on textarea "De acuerdo al horario detallado en asistencia, la prestacion de MAIE," at bounding box center [483, 106] width 120 height 14
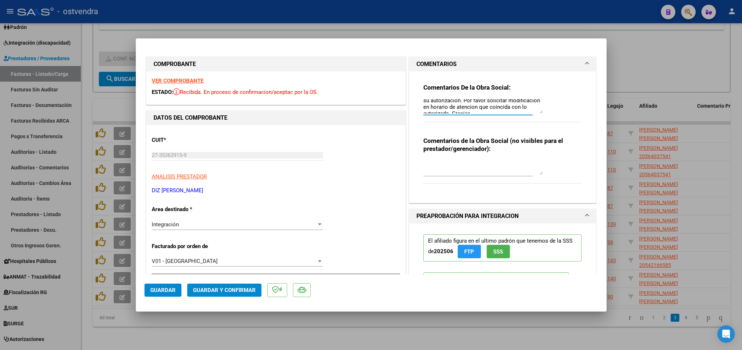
scroll to position [20, 0]
drag, startPoint x: 418, startPoint y: 103, endPoint x: 519, endPoint y: 117, distance: 102.0
click at [539, 113] on textarea "De acuerdo al horario detallado en asistencia, coincide con la prestacion de MA…" at bounding box center [483, 106] width 120 height 14
type textarea "De acuerdo al horario detallado en asistencia, coincide con la prestacion de MA…"
click at [168, 290] on span "Guardar" at bounding box center [162, 289] width 25 height 7
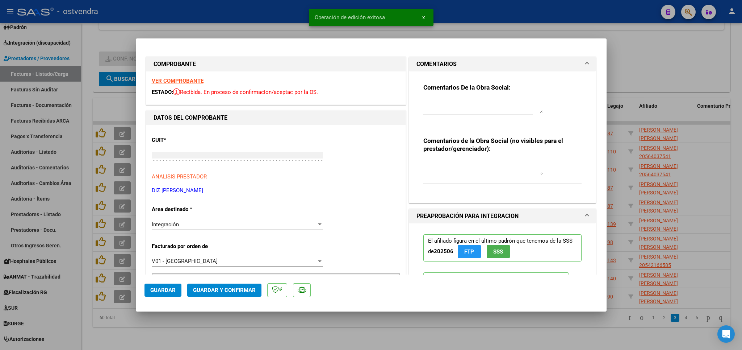
scroll to position [0, 0]
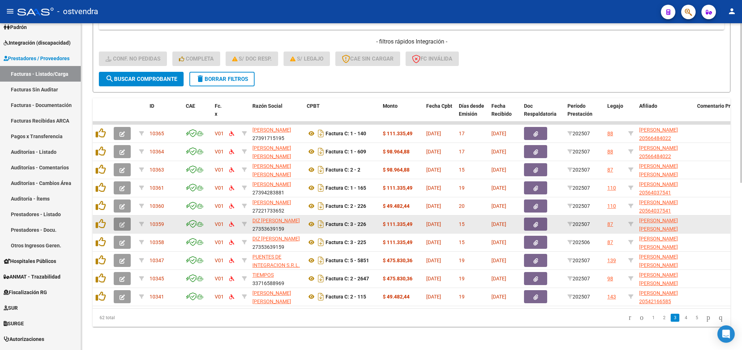
click at [128, 218] on button "button" at bounding box center [122, 223] width 17 height 13
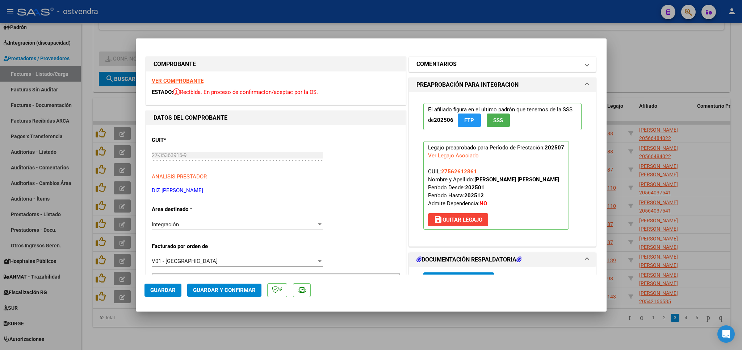
click at [480, 66] on mat-panel-title "COMENTARIOS" at bounding box center [499, 64] width 164 height 9
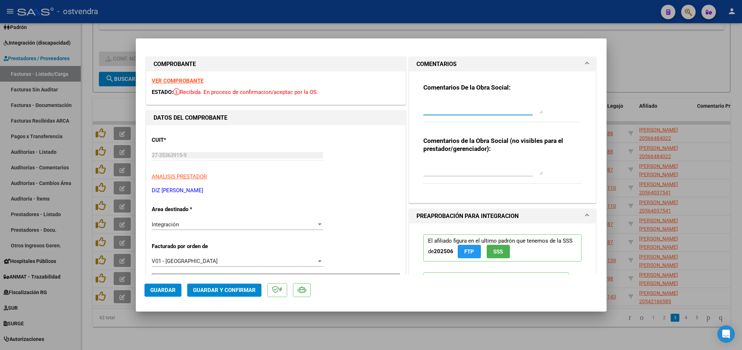
paste textarea "De acuerdo al horario detallado en asistencia, coincide con la prestacion de MA…"
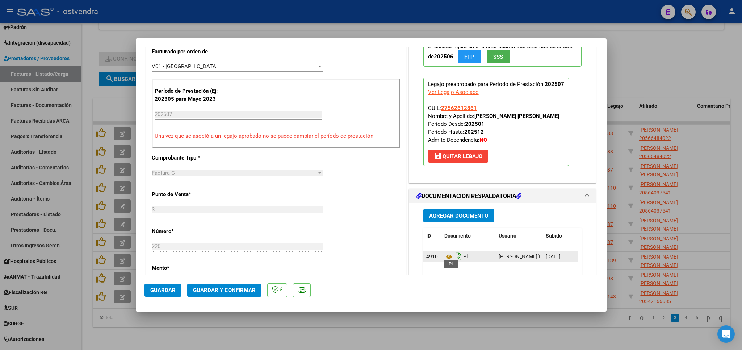
scroll to position [212, 0]
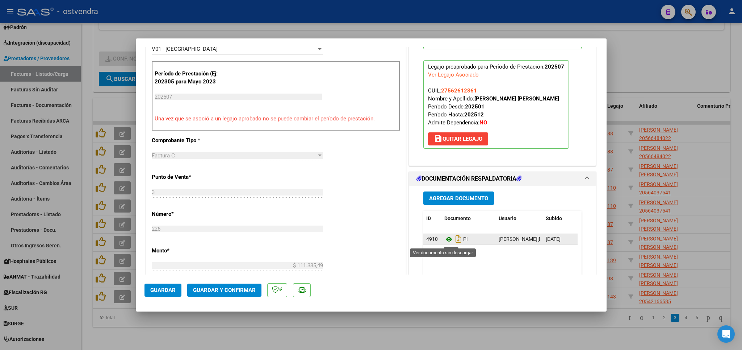
type textarea "De acuerdo al horario detallado en asistencia, coincide con la prestacion de MA…"
click at [444, 242] on icon at bounding box center [448, 239] width 9 height 9
click at [163, 290] on span "Guardar" at bounding box center [162, 289] width 25 height 7
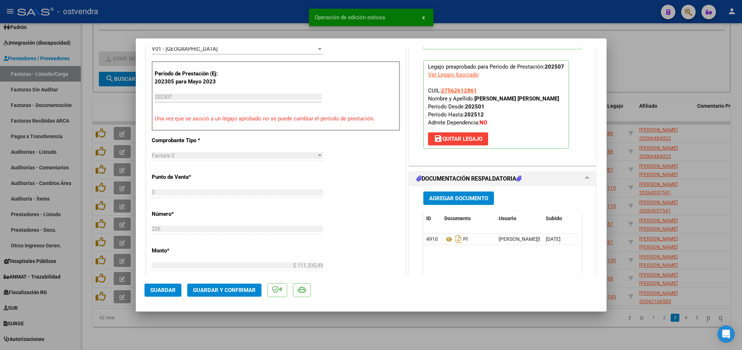
type input "$ 0,00"
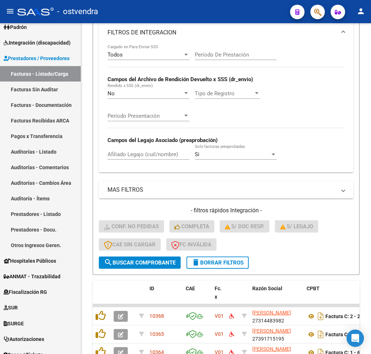
scroll to position [521, 0]
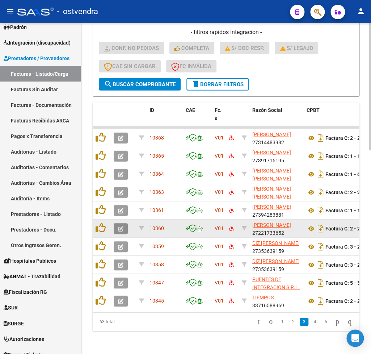
click at [119, 228] on icon "button" at bounding box center [120, 228] width 5 height 5
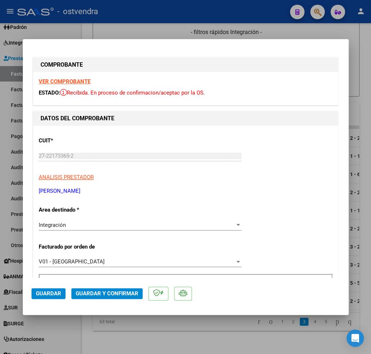
click at [57, 83] on strong "VER COMPROBANTE" at bounding box center [65, 81] width 52 height 7
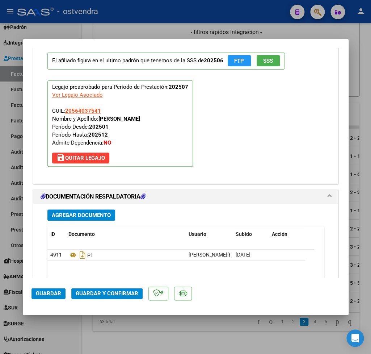
scroll to position [763, 0]
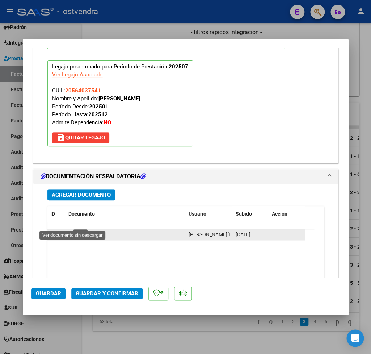
click at [74, 230] on icon at bounding box center [72, 234] width 9 height 9
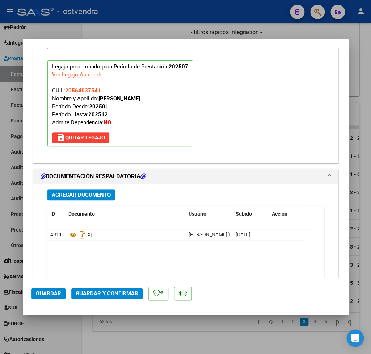
click at [96, 294] on span "Guardar y Confirmar" at bounding box center [107, 293] width 63 height 7
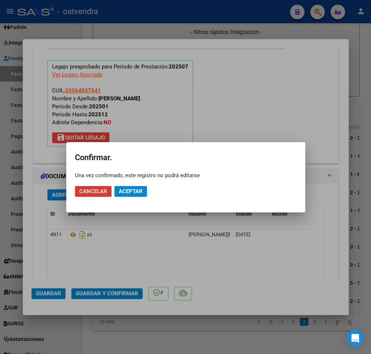
click at [131, 188] on span "Aceptar" at bounding box center [131, 191] width 24 height 7
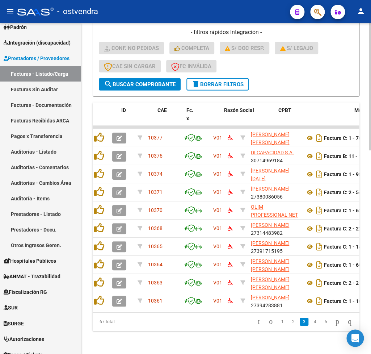
scroll to position [0, 0]
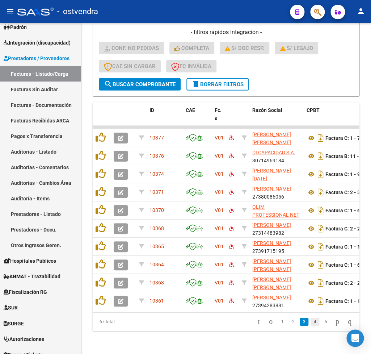
click at [311, 326] on link "4" at bounding box center [315, 322] width 9 height 8
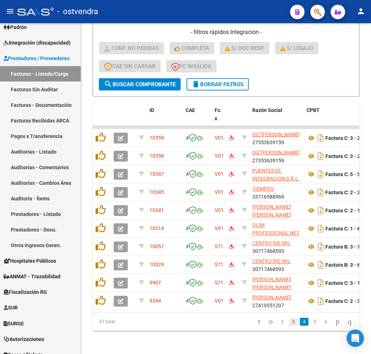
click at [289, 326] on link "3" at bounding box center [293, 322] width 9 height 8
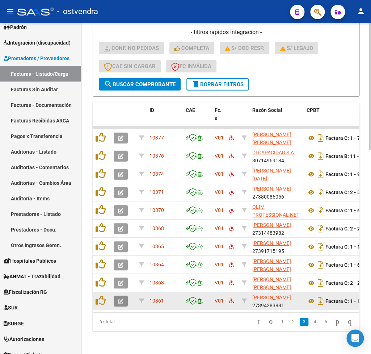
click at [118, 303] on icon "button" at bounding box center [120, 300] width 5 height 5
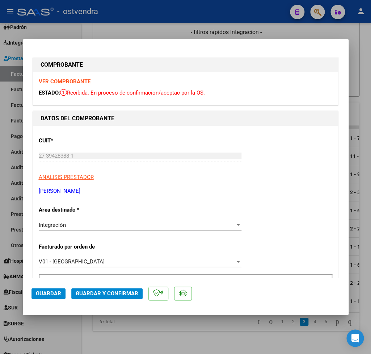
click at [76, 83] on strong "VER COMPROBANTE" at bounding box center [65, 81] width 52 height 7
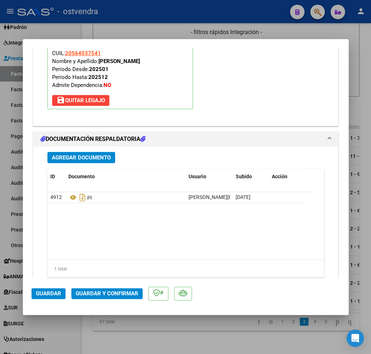
scroll to position [812, 0]
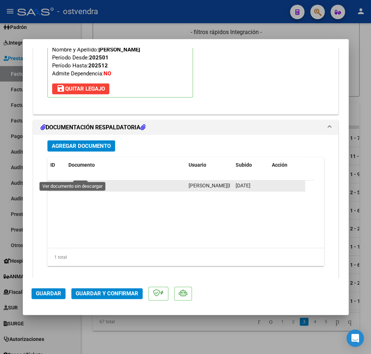
click at [72, 181] on icon at bounding box center [72, 185] width 9 height 9
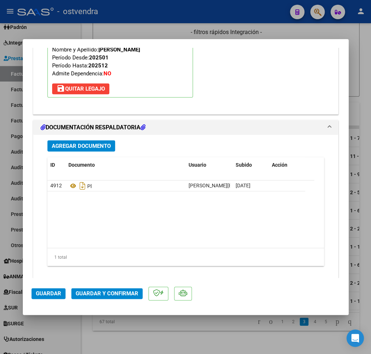
click at [126, 294] on span "Guardar y Confirmar" at bounding box center [107, 293] width 63 height 7
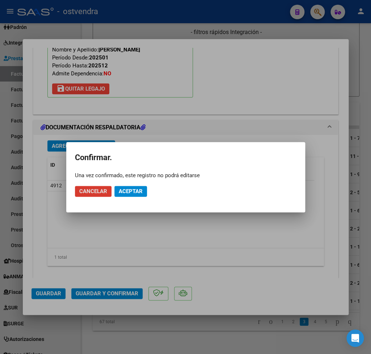
click at [127, 191] on span "Aceptar" at bounding box center [131, 191] width 24 height 7
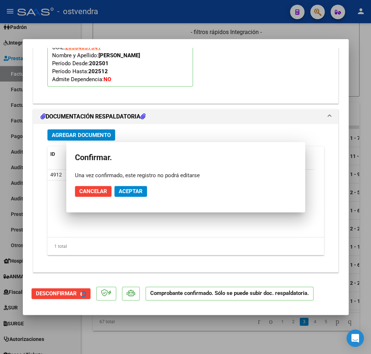
scroll to position [729, 0]
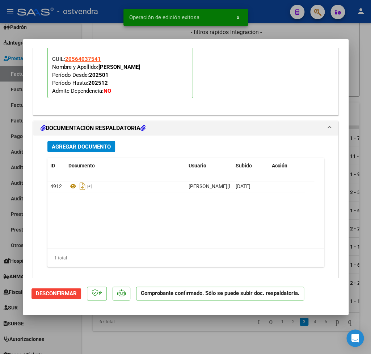
type input "$ 0,00"
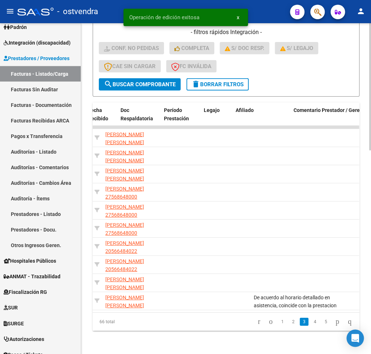
scroll to position [0, 0]
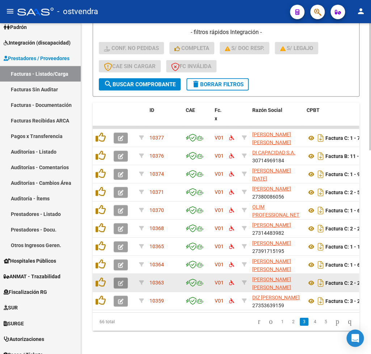
click at [123, 284] on icon "button" at bounding box center [120, 282] width 5 height 5
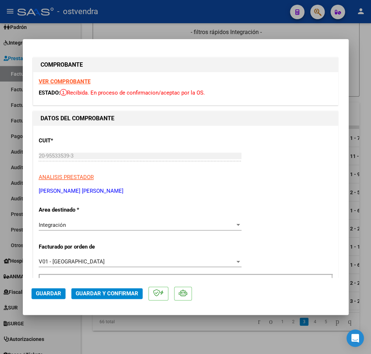
click at [80, 82] on strong "VER COMPROBANTE" at bounding box center [65, 81] width 52 height 7
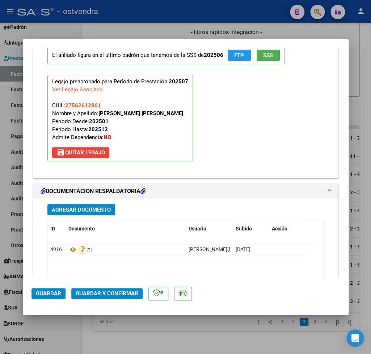
scroll to position [805, 0]
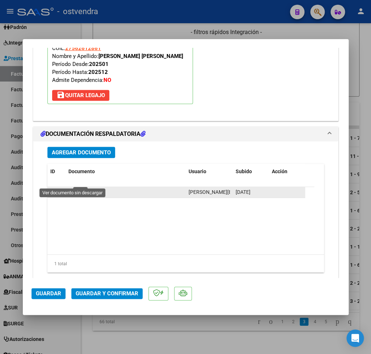
click at [72, 188] on icon at bounding box center [72, 192] width 9 height 9
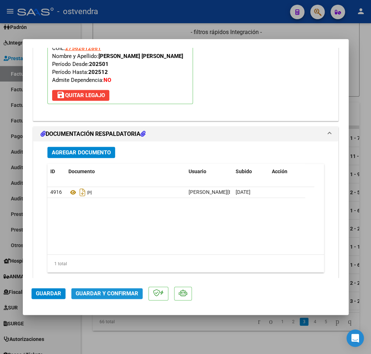
click at [108, 292] on span "Guardar y Confirmar" at bounding box center [107, 293] width 63 height 7
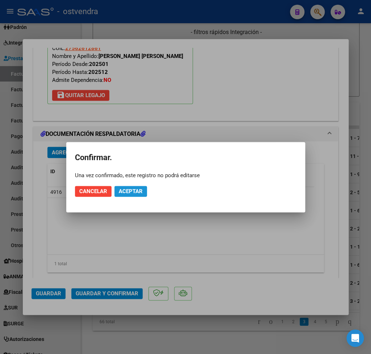
click at [132, 189] on span "Aceptar" at bounding box center [131, 191] width 24 height 7
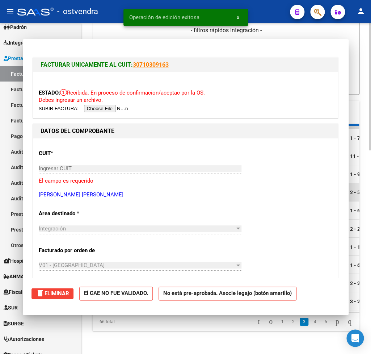
scroll to position [521, 0]
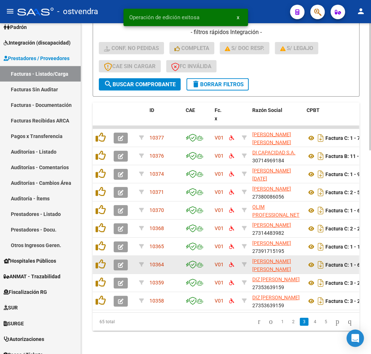
click at [119, 264] on icon "button" at bounding box center [120, 264] width 5 height 5
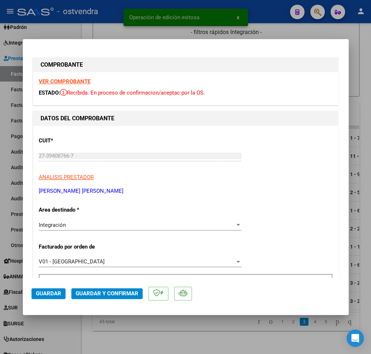
click at [72, 79] on strong "VER COMPROBANTE" at bounding box center [65, 81] width 52 height 7
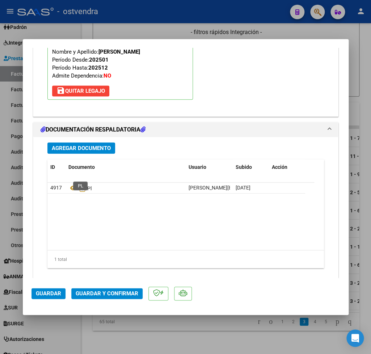
scroll to position [812, 0]
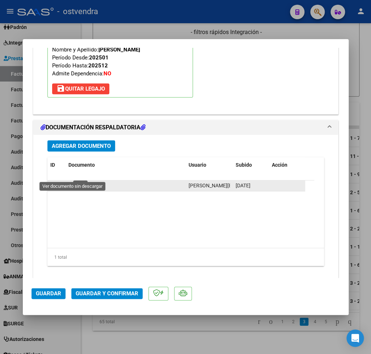
click at [75, 181] on icon at bounding box center [72, 185] width 9 height 9
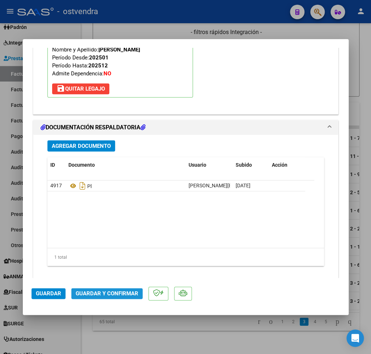
click at [114, 289] on button "Guardar y Confirmar" at bounding box center [106, 293] width 71 height 11
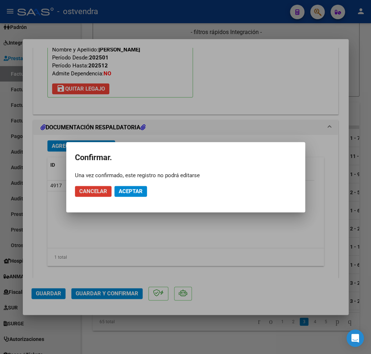
click at [137, 192] on span "Aceptar" at bounding box center [131, 191] width 24 height 7
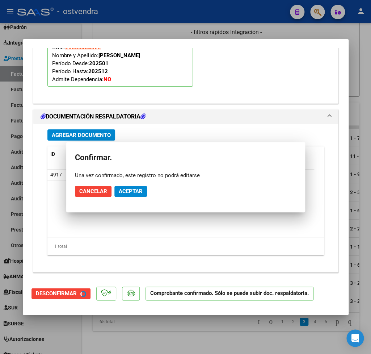
scroll to position [729, 0]
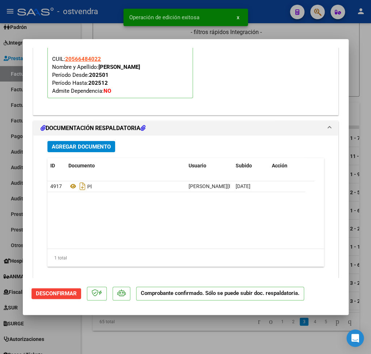
type input "$ 0,00"
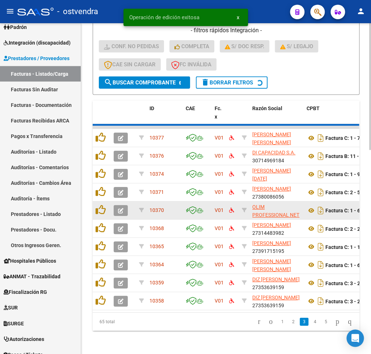
scroll to position [521, 0]
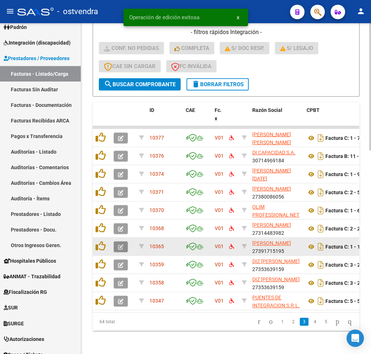
click at [121, 246] on icon "button" at bounding box center [120, 246] width 5 height 5
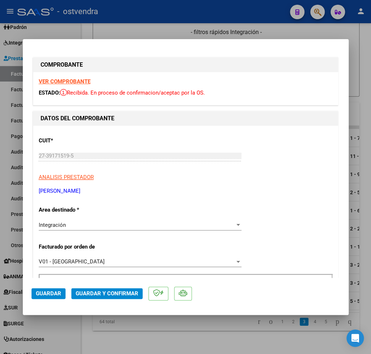
click at [59, 81] on strong "VER COMPROBANTE" at bounding box center [65, 81] width 52 height 7
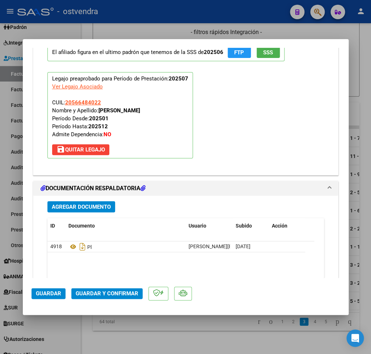
scroll to position [763, 0]
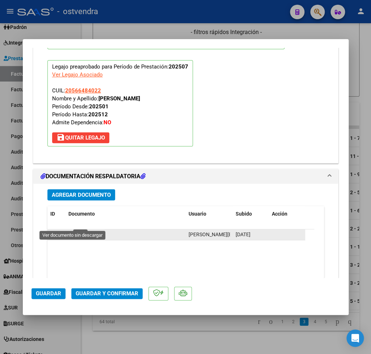
click at [70, 230] on icon at bounding box center [72, 234] width 9 height 9
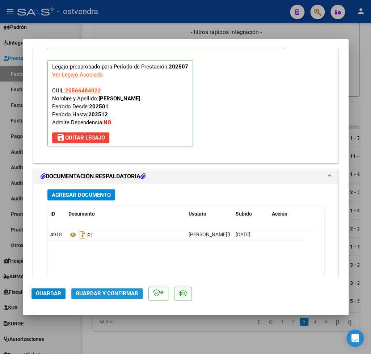
click at [104, 293] on span "Guardar y Confirmar" at bounding box center [107, 293] width 63 height 7
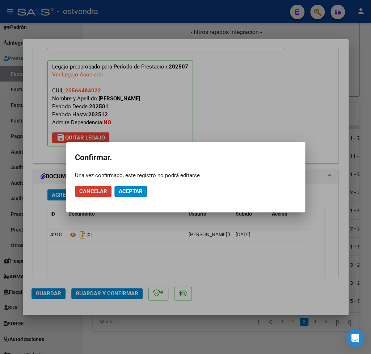
click at [135, 190] on span "Aceptar" at bounding box center [131, 191] width 24 height 7
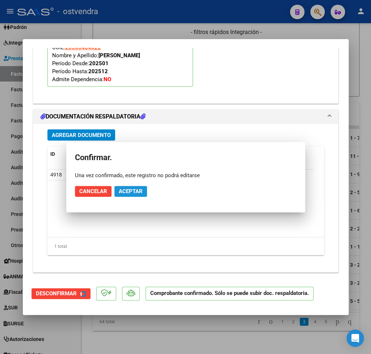
scroll to position [697, 0]
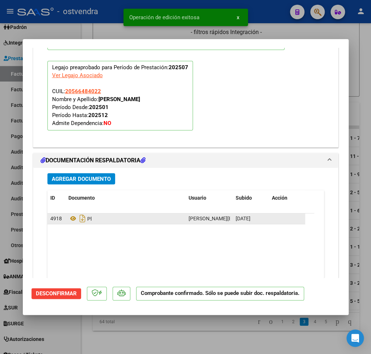
type input "$ 0,00"
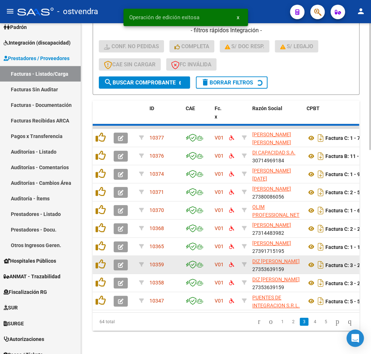
scroll to position [521, 0]
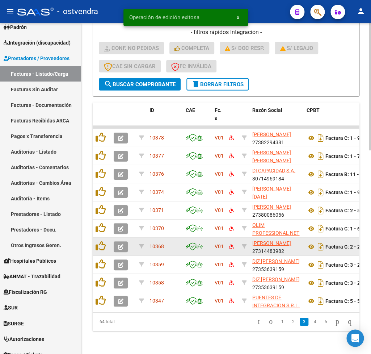
click at [122, 244] on icon "button" at bounding box center [120, 246] width 5 height 5
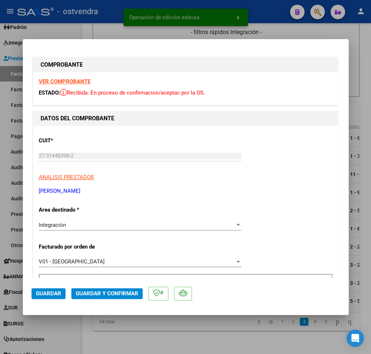
click at [80, 79] on strong "VER COMPROBANTE" at bounding box center [65, 81] width 52 height 7
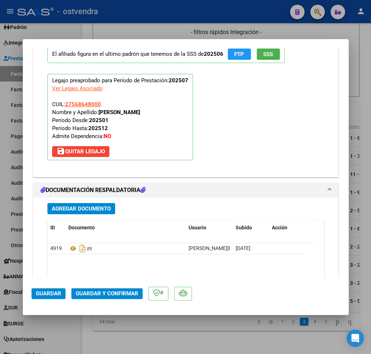
scroll to position [763, 0]
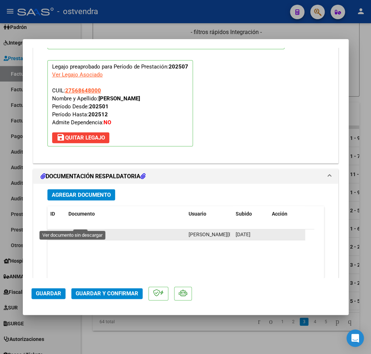
click at [68, 230] on icon at bounding box center [72, 234] width 9 height 9
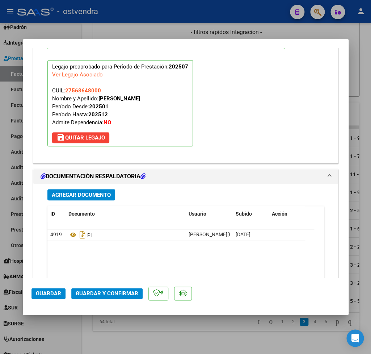
click at [109, 294] on span "Guardar y Confirmar" at bounding box center [107, 293] width 63 height 7
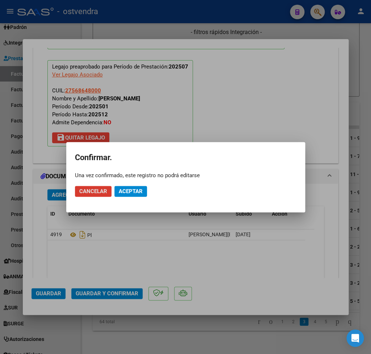
click at [132, 189] on span "Aceptar" at bounding box center [131, 191] width 24 height 7
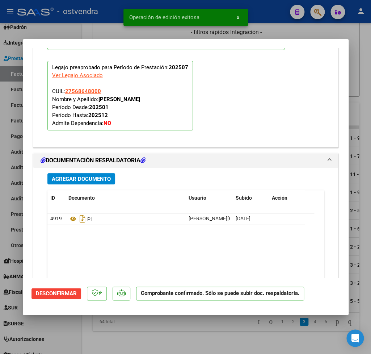
type input "$ 0,00"
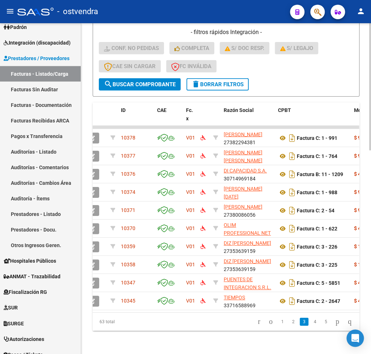
scroll to position [0, 0]
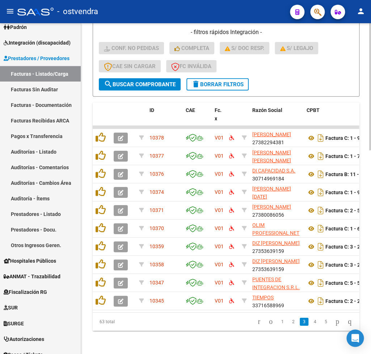
drag, startPoint x: 104, startPoint y: 321, endPoint x: 97, endPoint y: 327, distance: 9.6
click at [97, 327] on div "ID CAE Fc. x Razón Social CPBT Monto Fecha Cpbt Días desde Emisión Fecha Recibi…" at bounding box center [226, 216] width 267 height 228
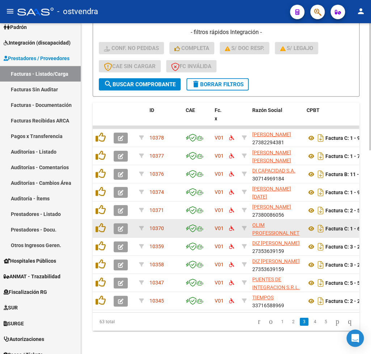
click at [123, 229] on icon "button" at bounding box center [120, 228] width 5 height 5
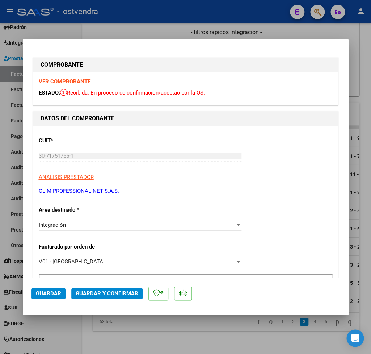
click at [65, 80] on strong "VER COMPROBANTE" at bounding box center [65, 81] width 52 height 7
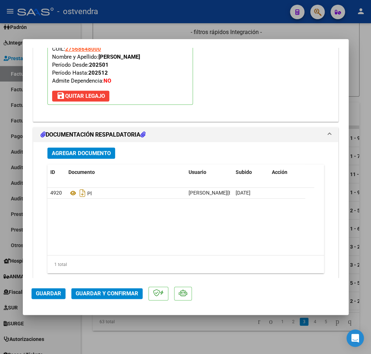
scroll to position [805, 0]
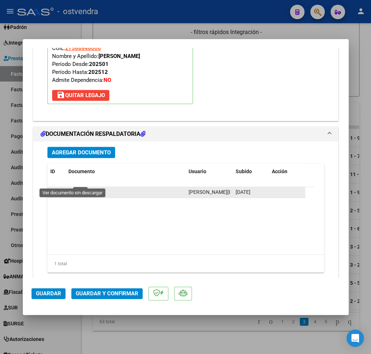
click at [74, 188] on icon at bounding box center [72, 192] width 9 height 9
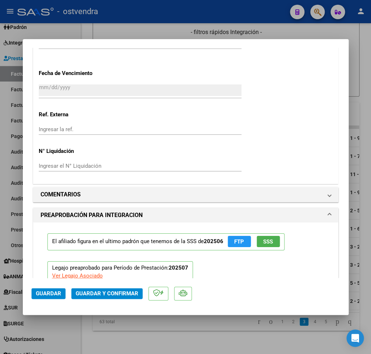
scroll to position [551, 0]
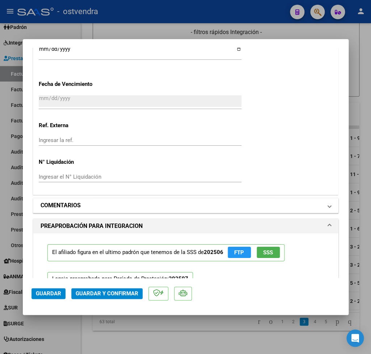
click at [104, 201] on mat-panel-title "COMENTARIOS" at bounding box center [182, 205] width 282 height 9
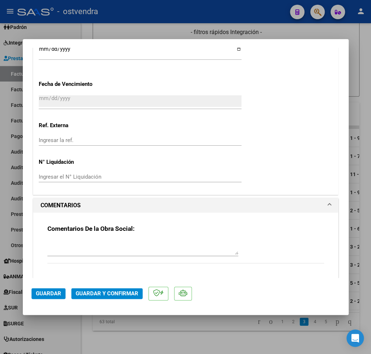
click at [85, 240] on textarea at bounding box center [142, 247] width 191 height 14
type textarea "Por favor cargar asistencia con detalle de receso escolar. Gracias."
click at [48, 295] on span "Guardar" at bounding box center [48, 293] width 25 height 7
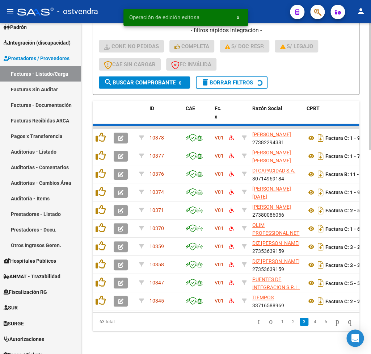
scroll to position [521, 0]
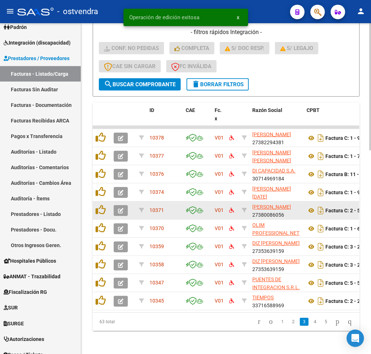
click at [122, 209] on icon "button" at bounding box center [120, 210] width 5 height 5
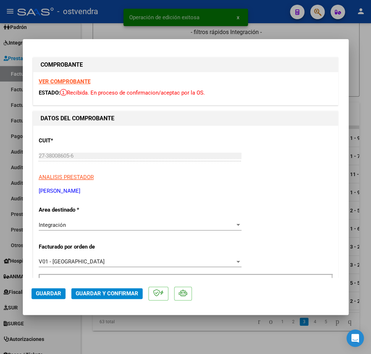
click at [57, 81] on strong "VER COMPROBANTE" at bounding box center [65, 81] width 52 height 7
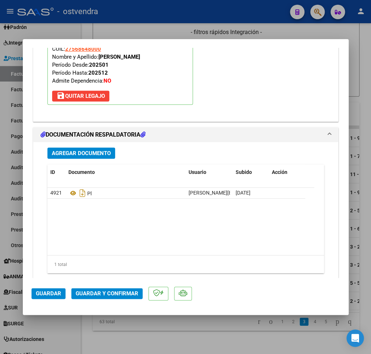
scroll to position [805, 0]
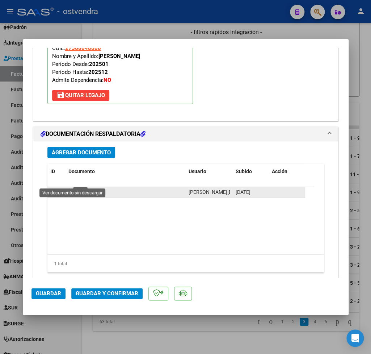
click at [74, 188] on icon at bounding box center [72, 192] width 9 height 9
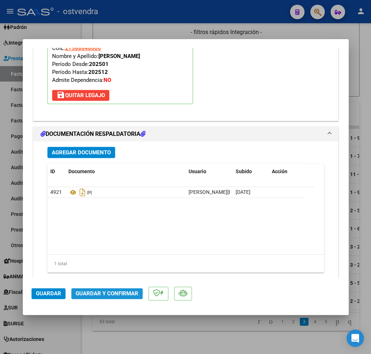
click at [109, 293] on span "Guardar y Confirmar" at bounding box center [107, 293] width 63 height 7
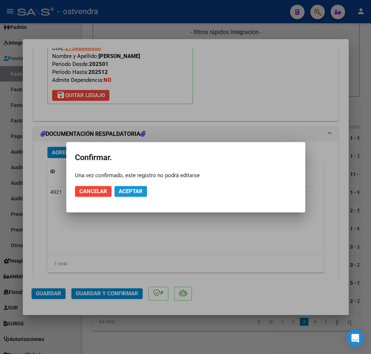
click at [139, 190] on span "Aceptar" at bounding box center [131, 191] width 24 height 7
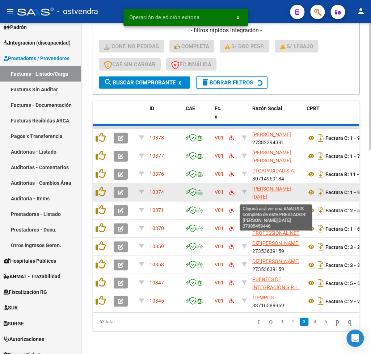
scroll to position [521, 0]
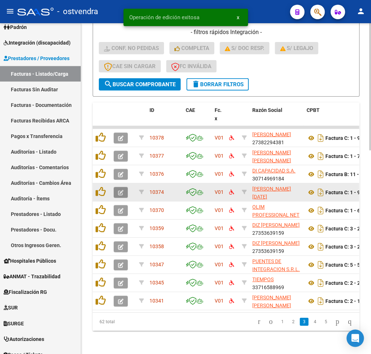
click at [118, 191] on icon "button" at bounding box center [120, 192] width 5 height 5
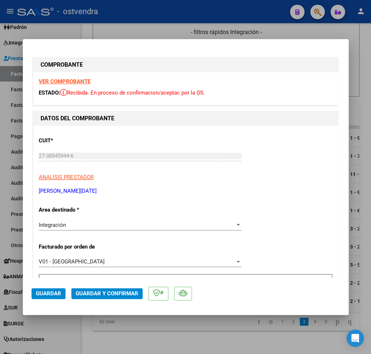
click at [64, 81] on strong "VER COMPROBANTE" at bounding box center [65, 81] width 52 height 7
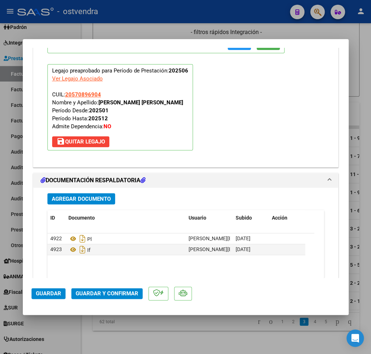
scroll to position [763, 0]
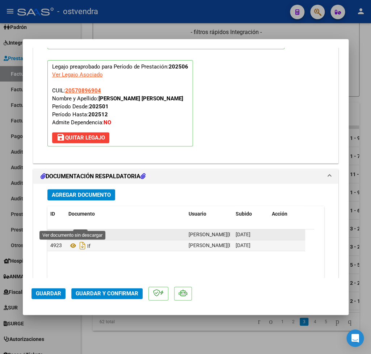
click at [71, 230] on icon at bounding box center [72, 234] width 9 height 9
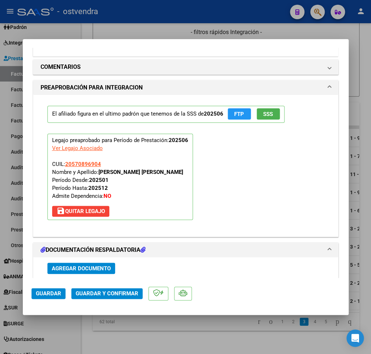
scroll to position [600, 0]
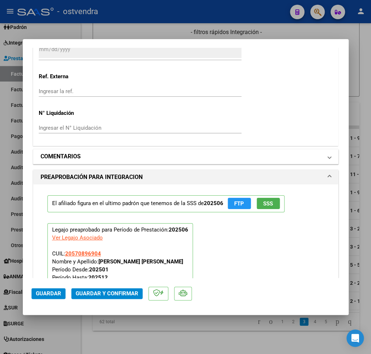
click at [328, 152] on span at bounding box center [329, 156] width 3 height 9
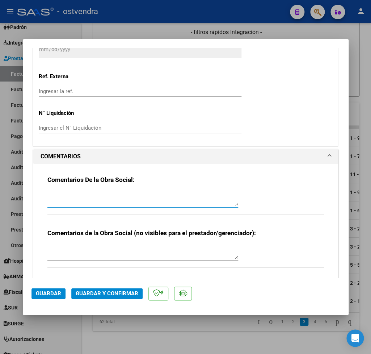
click at [84, 191] on textarea at bounding box center [142, 198] width 191 height 14
drag, startPoint x: 219, startPoint y: 182, endPoint x: 160, endPoint y: 180, distance: 59.8
click at [160, 191] on textarea "Documentacion indica periodo de desde abril. Confirmar mes de inicio" at bounding box center [142, 198] width 191 height 14
type textarea "Documentacion indica periodo de desde abril. Indicar mes de inicio por falta de…"
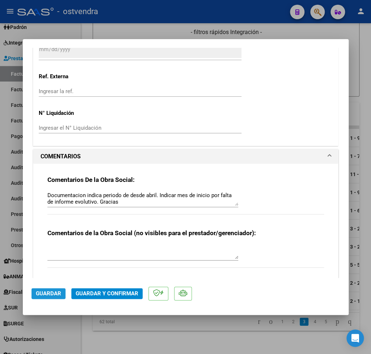
click at [57, 291] on span "Guardar" at bounding box center [48, 293] width 25 height 7
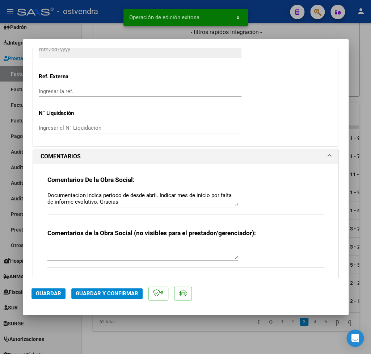
type input "$ 0,00"
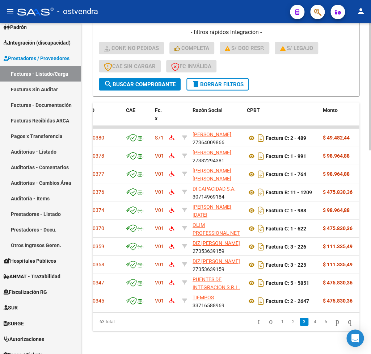
scroll to position [0, 0]
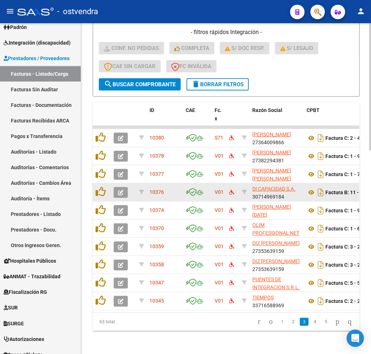
click at [126, 192] on button "button" at bounding box center [121, 192] width 14 height 11
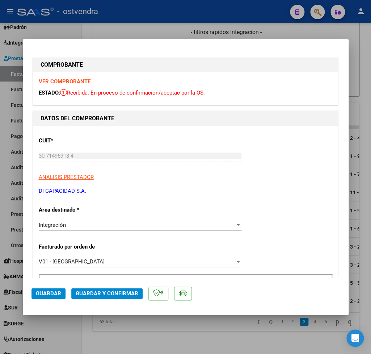
click at [81, 82] on strong "VER COMPROBANTE" at bounding box center [65, 81] width 52 height 7
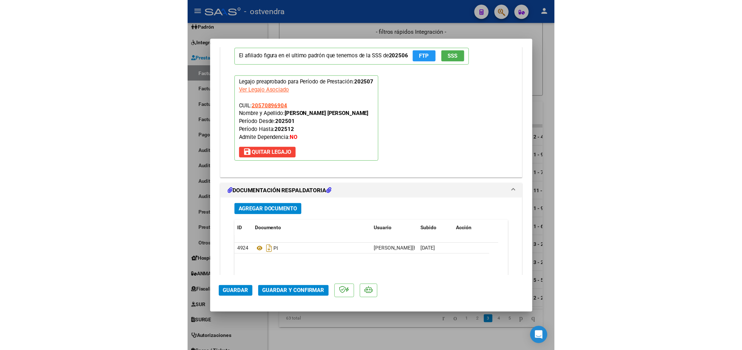
scroll to position [763, 0]
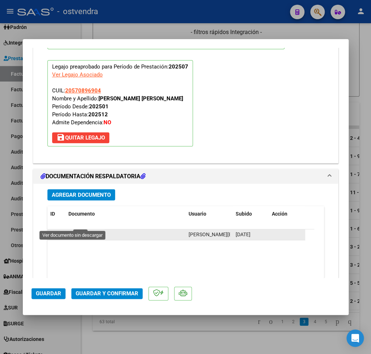
click at [73, 230] on icon at bounding box center [72, 234] width 9 height 9
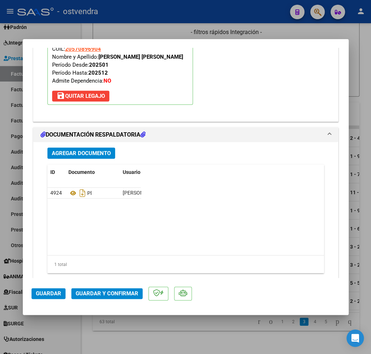
scroll to position [812, 0]
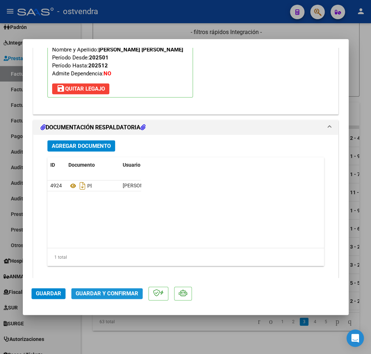
click at [105, 295] on span "Guardar y Confirmar" at bounding box center [107, 293] width 63 height 7
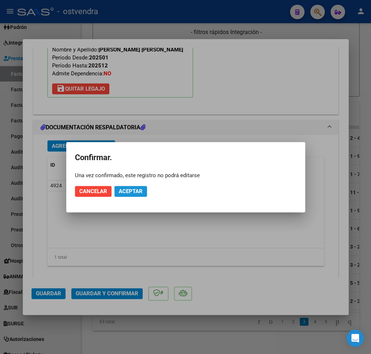
click at [136, 190] on span "Aceptar" at bounding box center [131, 191] width 24 height 7
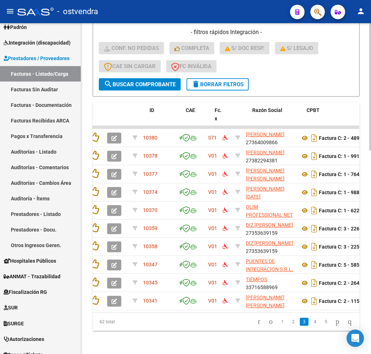
scroll to position [0, 0]
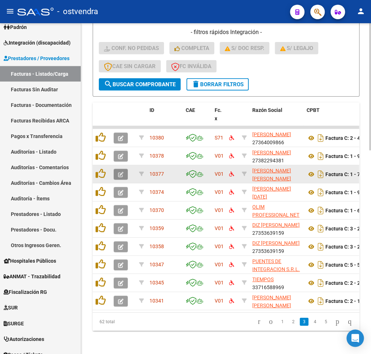
click at [121, 172] on icon "button" at bounding box center [120, 174] width 5 height 5
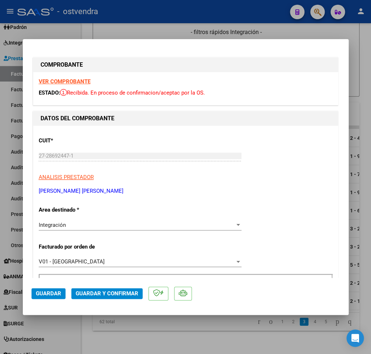
click at [76, 80] on strong "VER COMPROBANTE" at bounding box center [65, 81] width 52 height 7
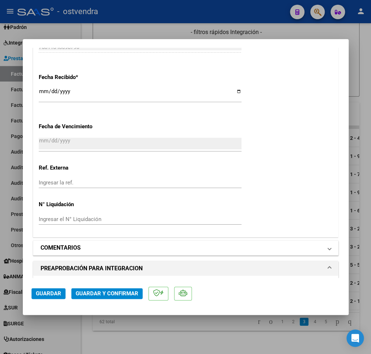
scroll to position [720, 0]
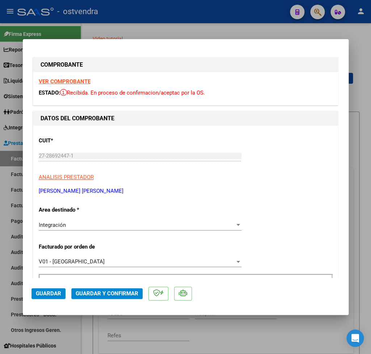
scroll to position [720, 0]
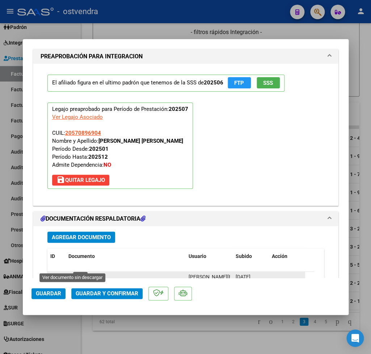
click at [72, 273] on icon at bounding box center [72, 277] width 9 height 9
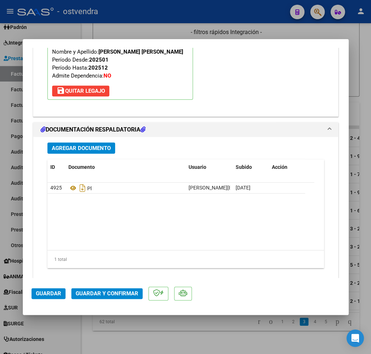
scroll to position [812, 0]
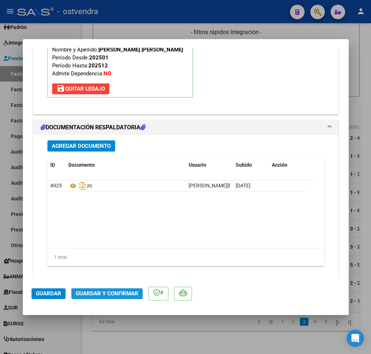
click at [90, 290] on span "Guardar y Confirmar" at bounding box center [107, 293] width 63 height 7
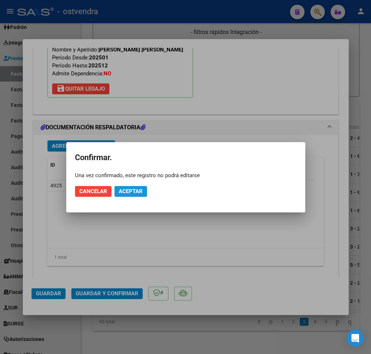
click at [133, 189] on span "Aceptar" at bounding box center [131, 191] width 24 height 7
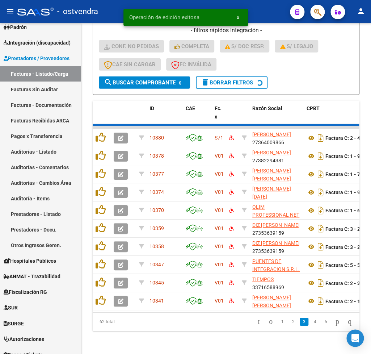
scroll to position [521, 0]
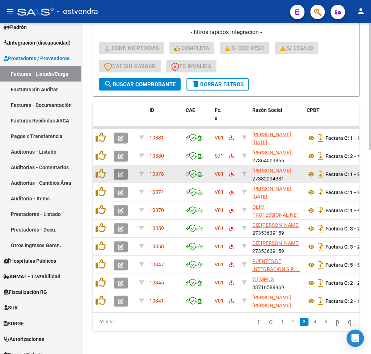
click at [123, 173] on icon "button" at bounding box center [120, 174] width 5 height 5
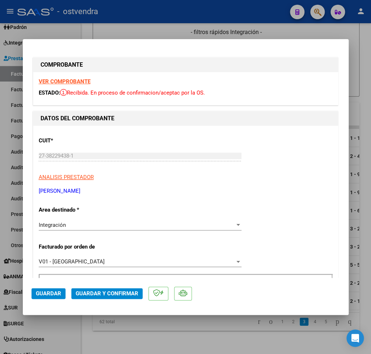
click at [61, 80] on strong "VER COMPROBANTE" at bounding box center [65, 81] width 52 height 7
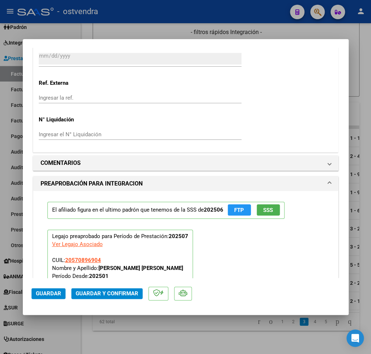
scroll to position [763, 0]
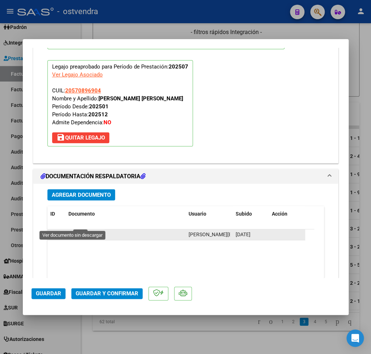
click at [73, 230] on icon at bounding box center [72, 234] width 9 height 9
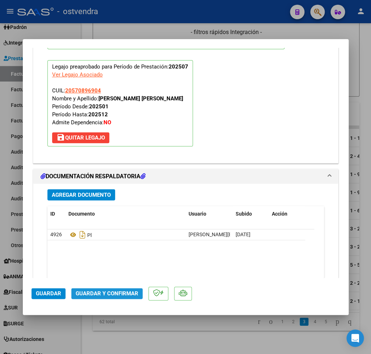
click at [110, 294] on span "Guardar y Confirmar" at bounding box center [107, 293] width 63 height 7
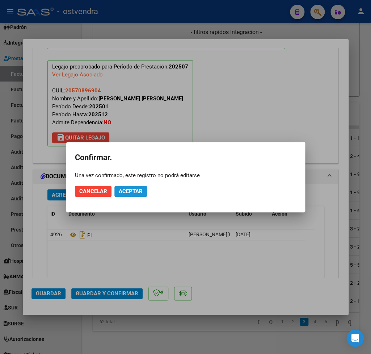
click at [137, 191] on span "Aceptar" at bounding box center [131, 191] width 24 height 7
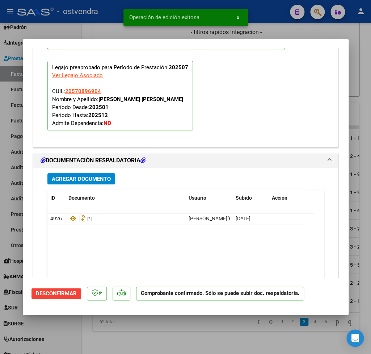
type input "$ 0,00"
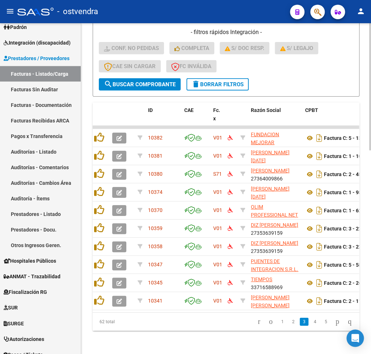
scroll to position [0, 0]
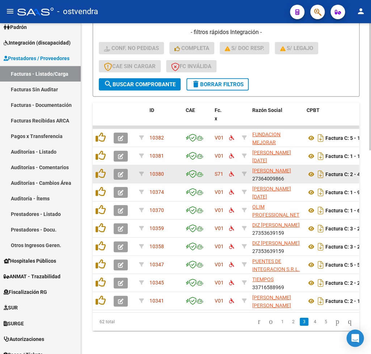
click at [125, 175] on button "button" at bounding box center [121, 174] width 14 height 11
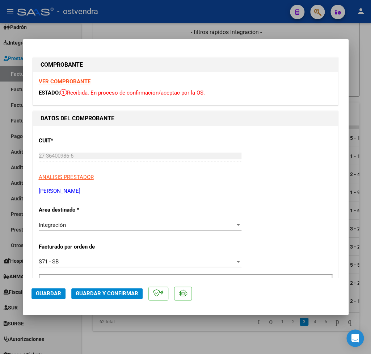
click at [67, 83] on strong "VER COMPROBANTE" at bounding box center [65, 81] width 52 height 7
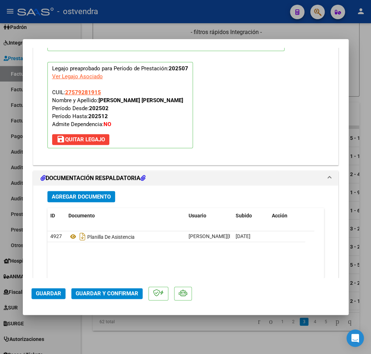
scroll to position [763, 0]
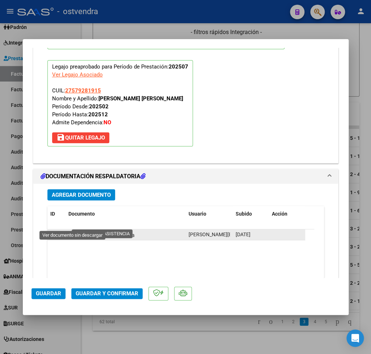
click at [70, 230] on icon at bounding box center [72, 234] width 9 height 9
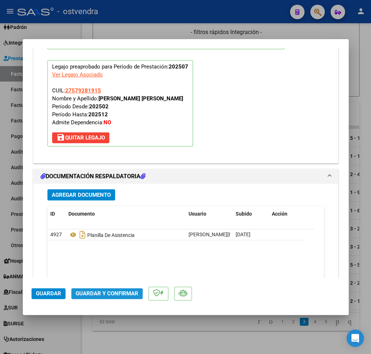
click at [107, 296] on span "Guardar y Confirmar" at bounding box center [107, 293] width 63 height 7
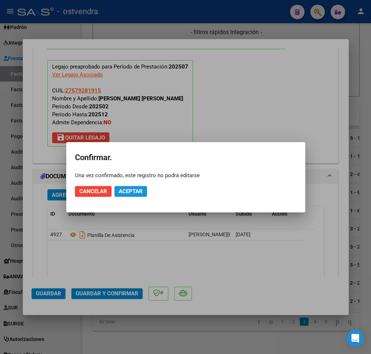
click at [139, 190] on span "Aceptar" at bounding box center [131, 191] width 24 height 7
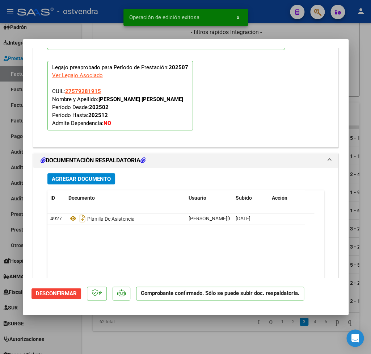
type input "$ 0,00"
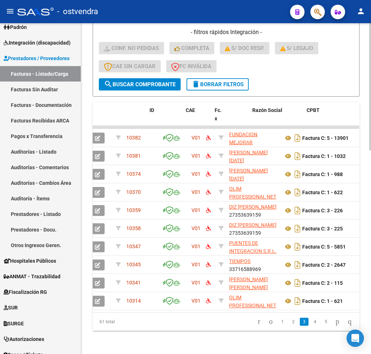
scroll to position [0, 0]
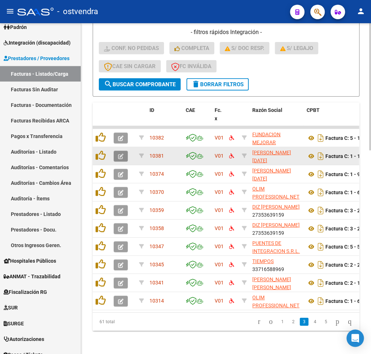
click at [122, 156] on icon "button" at bounding box center [120, 156] width 5 height 5
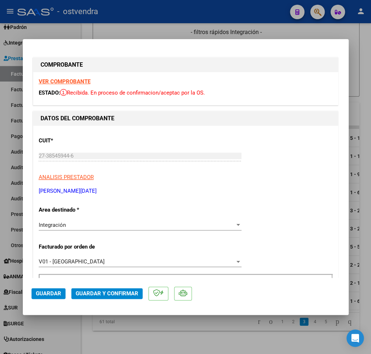
click at [60, 81] on strong "VER COMPROBANTE" at bounding box center [65, 81] width 52 height 7
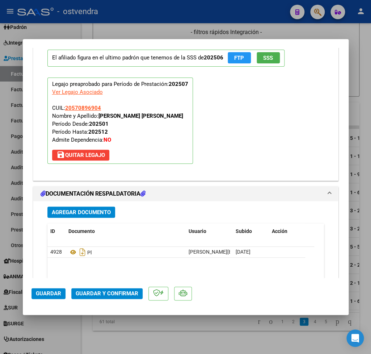
scroll to position [763, 0]
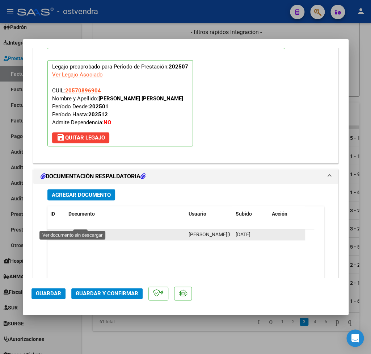
click at [72, 230] on icon at bounding box center [72, 234] width 9 height 9
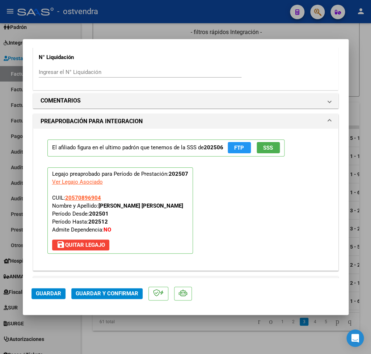
scroll to position [593, 0]
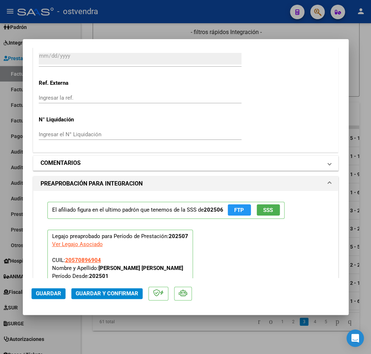
click at [318, 159] on span "COMENTARIOS" at bounding box center [185, 163] width 288 height 9
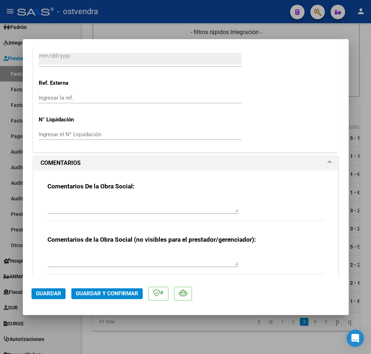
click at [124, 199] on textarea at bounding box center [142, 205] width 191 height 14
type textarea "Por favor cargar asistencia con sello profesional. Gracias"
click at [56, 292] on span "Guardar" at bounding box center [48, 293] width 25 height 7
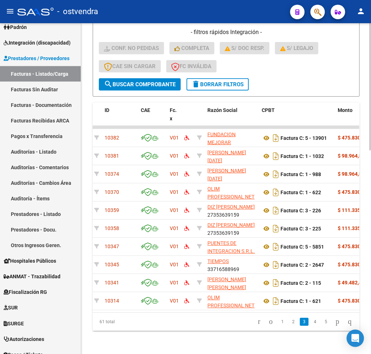
scroll to position [0, 0]
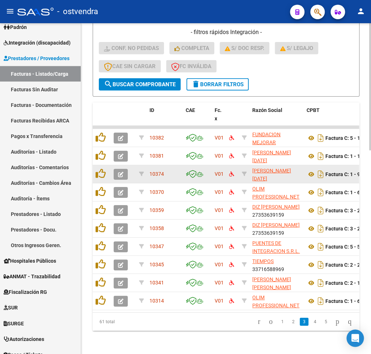
click at [121, 171] on span "button" at bounding box center [120, 174] width 5 height 7
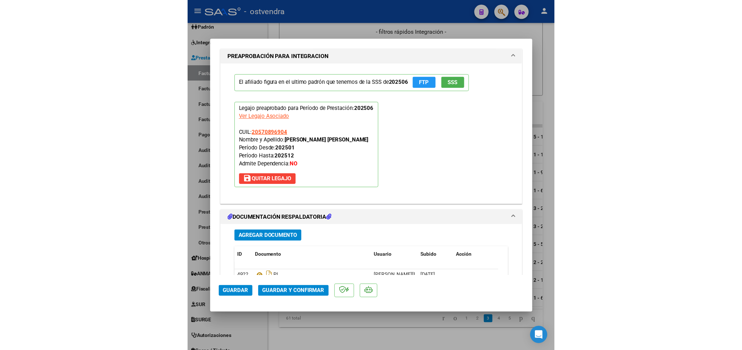
scroll to position [935, 0]
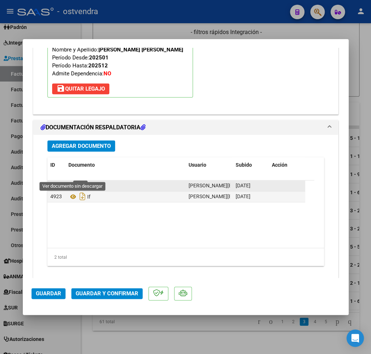
click at [74, 181] on icon at bounding box center [72, 185] width 9 height 9
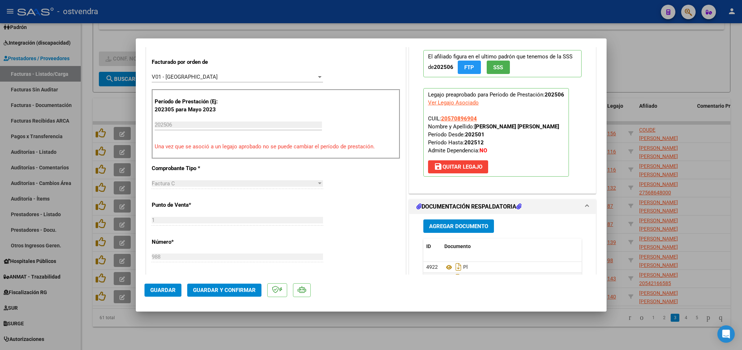
scroll to position [297, 0]
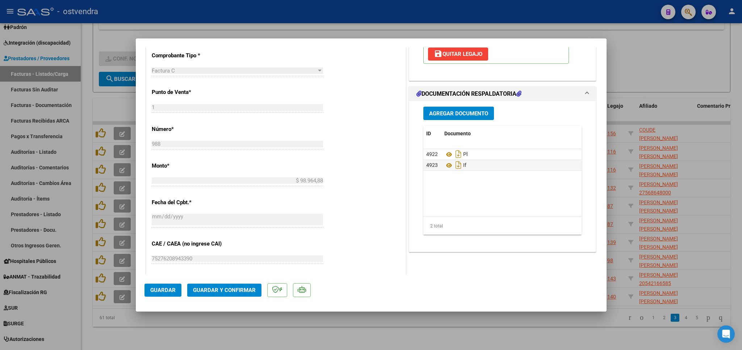
type input "$ 0,00"
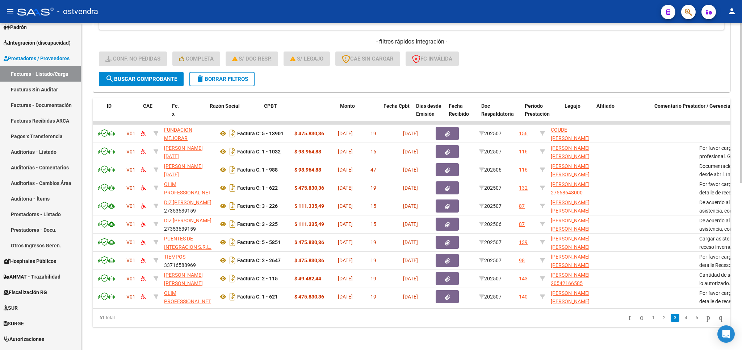
scroll to position [0, 0]
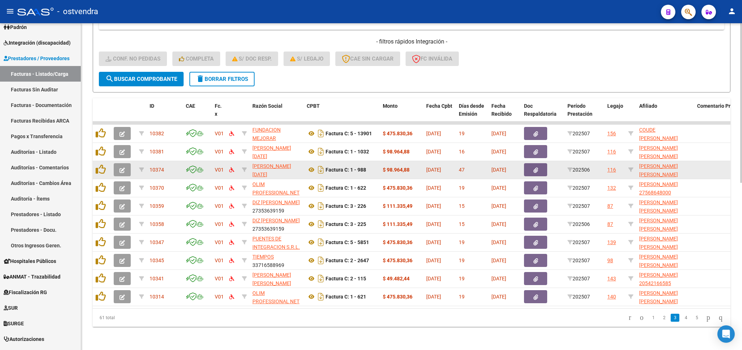
click at [124, 163] on button "button" at bounding box center [122, 169] width 17 height 13
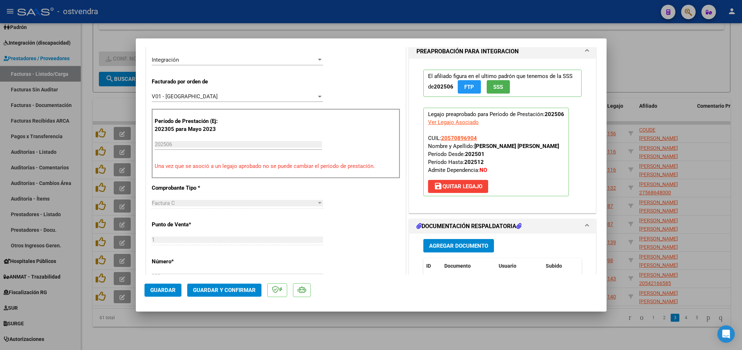
scroll to position [254, 0]
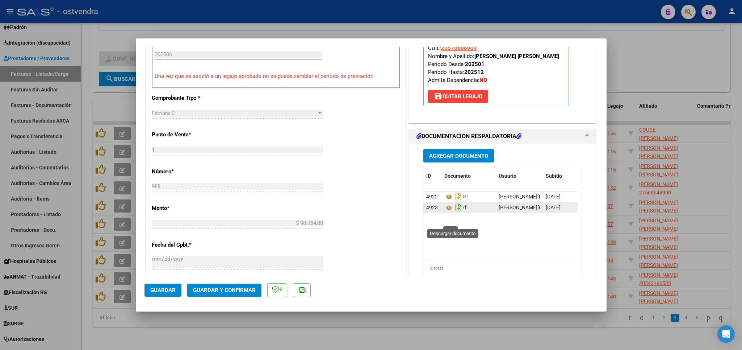
click at [371, 213] on icon "Descargar documento" at bounding box center [458, 207] width 9 height 12
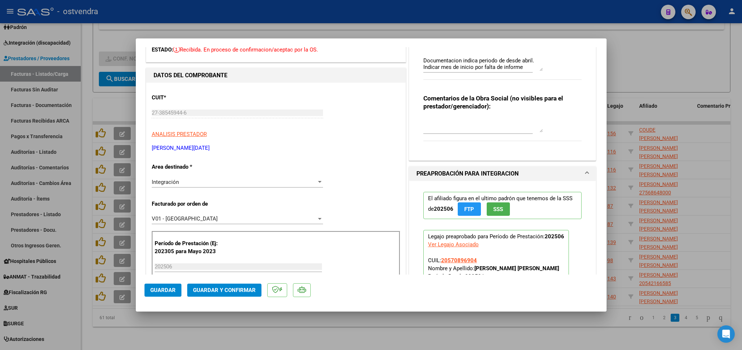
scroll to position [0, 0]
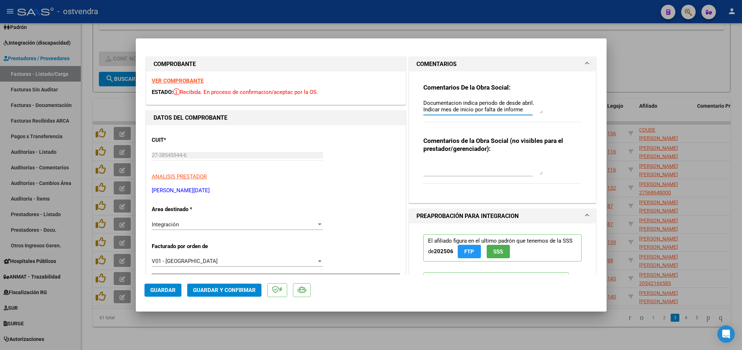
drag, startPoint x: 523, startPoint y: 110, endPoint x: 406, endPoint y: 95, distance: 118.2
click at [371, 99] on textarea "Documentacion indica periodo de desde abril. Indicar mes de inicio por falta de…" at bounding box center [483, 106] width 120 height 14
type textarea "evolutivo. Gracias"
drag, startPoint x: 475, startPoint y: 108, endPoint x: 405, endPoint y: 104, distance: 69.7
click at [371, 104] on textarea "evolutivo. Gracias" at bounding box center [483, 106] width 120 height 14
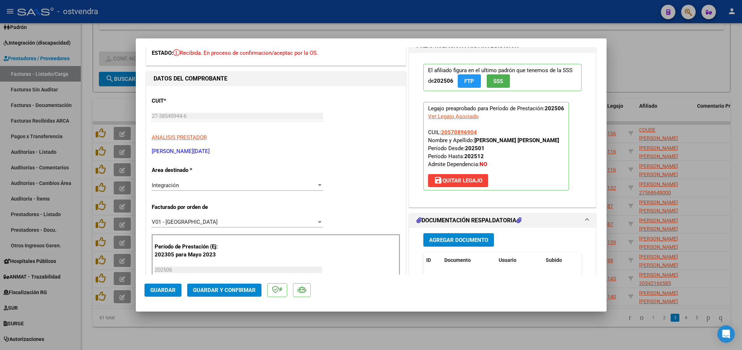
scroll to position [254, 0]
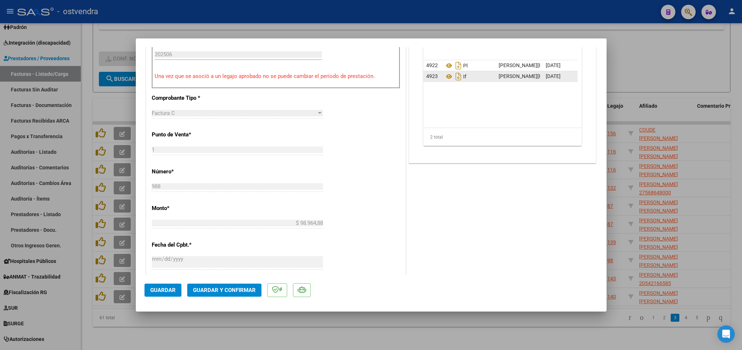
click at [205, 292] on span "Guardar y Confirmar" at bounding box center [224, 289] width 63 height 7
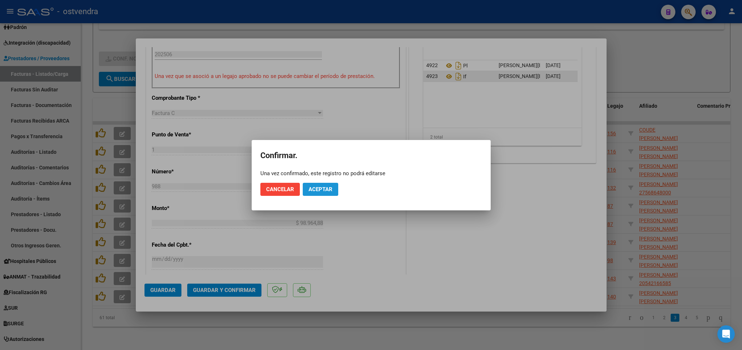
click at [324, 189] on span "Aceptar" at bounding box center [321, 189] width 24 height 7
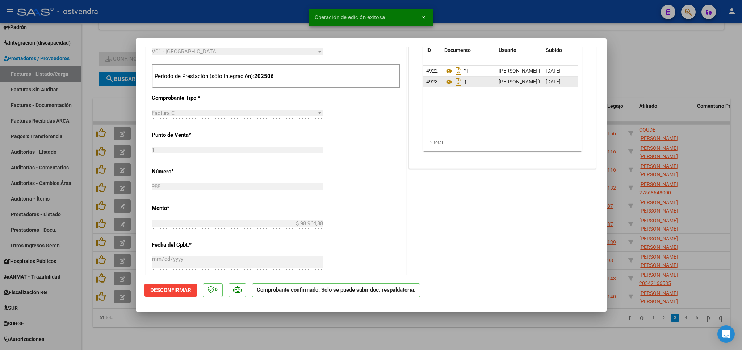
type input "$ 0,00"
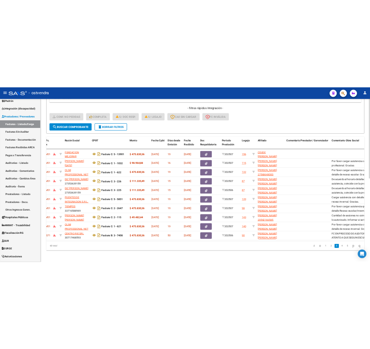
scroll to position [0, 0]
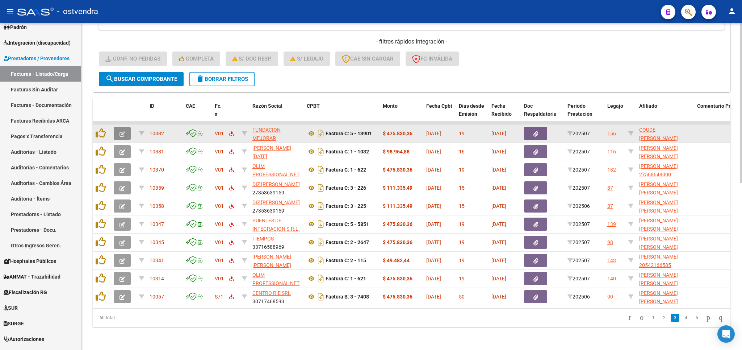
click at [124, 131] on icon "button" at bounding box center [122, 133] width 5 height 5
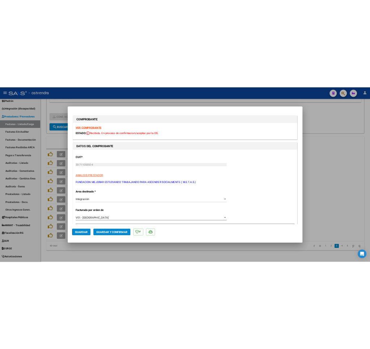
scroll to position [521, 0]
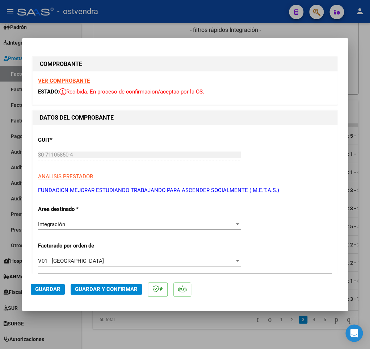
click at [75, 81] on strong "VER COMPROBANTE" at bounding box center [64, 81] width 52 height 7
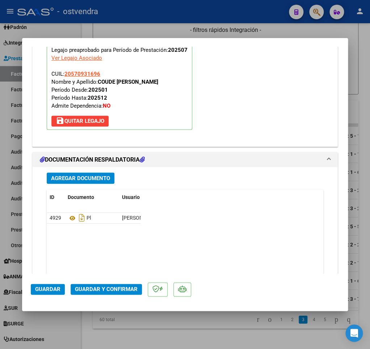
scroll to position [823, 0]
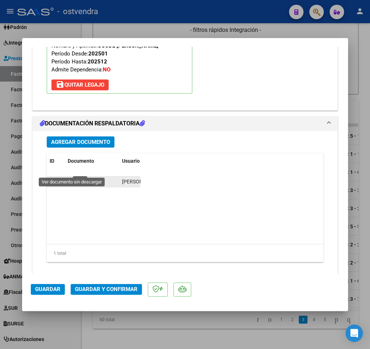
click at [73, 177] on icon at bounding box center [72, 181] width 9 height 9
click at [110, 290] on span "Guardar y Confirmar" at bounding box center [106, 289] width 63 height 7
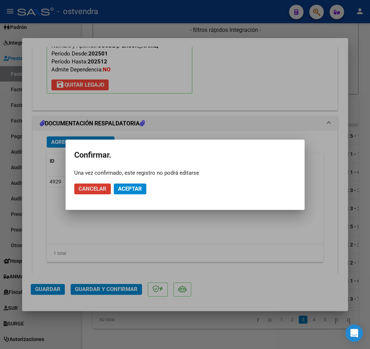
drag, startPoint x: 131, startPoint y: 189, endPoint x: 241, endPoint y: 306, distance: 160.7
click at [131, 189] on span "Aceptar" at bounding box center [130, 188] width 24 height 7
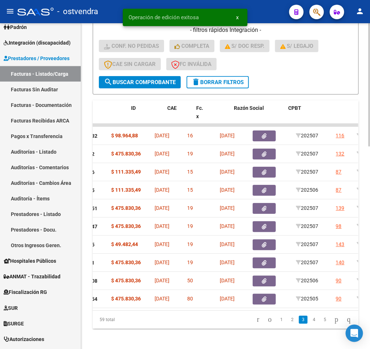
scroll to position [0, 0]
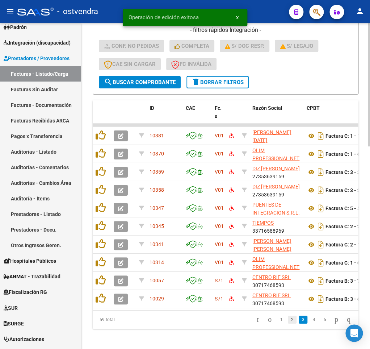
click at [288, 323] on link "2" at bounding box center [292, 319] width 9 height 8
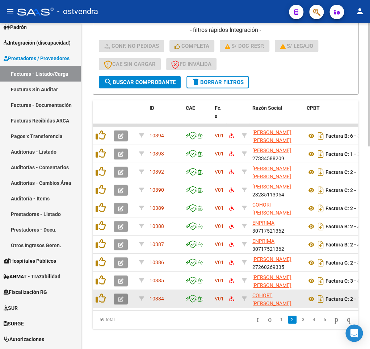
click at [119, 297] on button "button" at bounding box center [121, 298] width 14 height 11
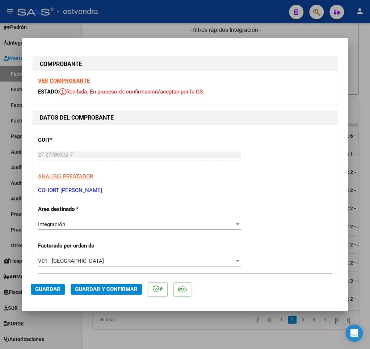
click at [77, 80] on strong "VER COMPROBANTE" at bounding box center [64, 81] width 52 height 7
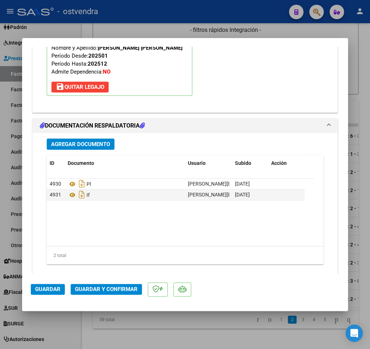
scroll to position [815, 0]
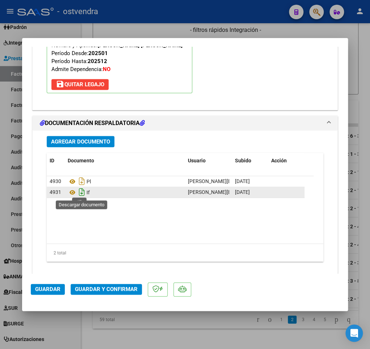
click at [81, 192] on icon "Descargar documento" at bounding box center [81, 192] width 9 height 12
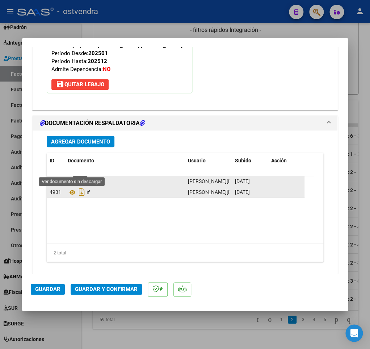
click at [75, 177] on icon at bounding box center [72, 181] width 9 height 9
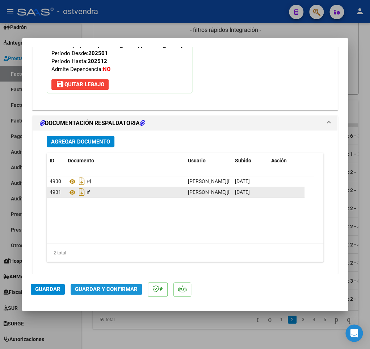
click at [95, 291] on span "Guardar y Confirmar" at bounding box center [106, 289] width 63 height 7
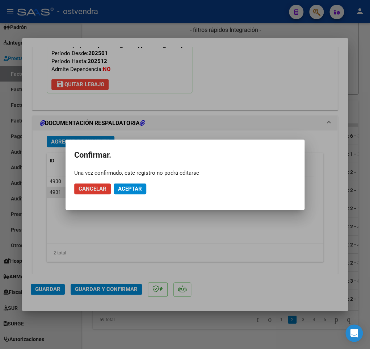
click at [138, 187] on span "Aceptar" at bounding box center [130, 188] width 24 height 7
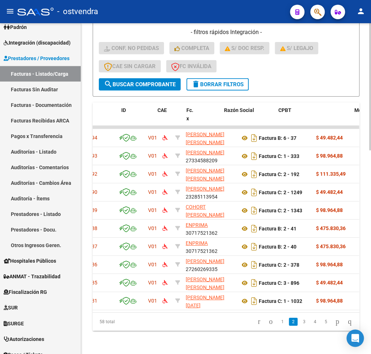
scroll to position [0, 0]
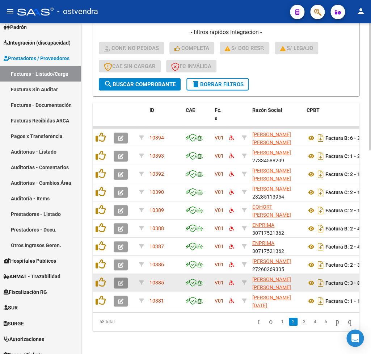
click at [118, 283] on button "button" at bounding box center [121, 282] width 14 height 11
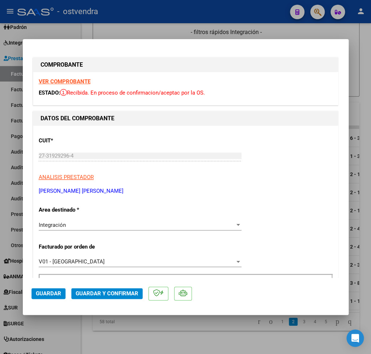
click at [76, 79] on strong "VER COMPROBANTE" at bounding box center [65, 81] width 52 height 7
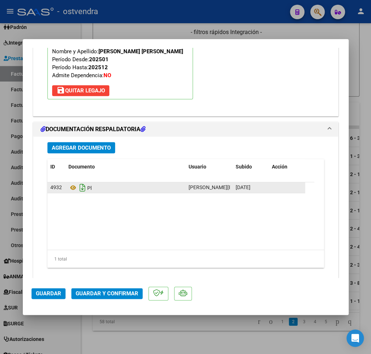
scroll to position [812, 0]
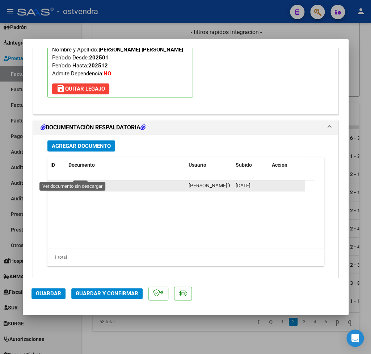
click at [71, 181] on icon at bounding box center [72, 185] width 9 height 9
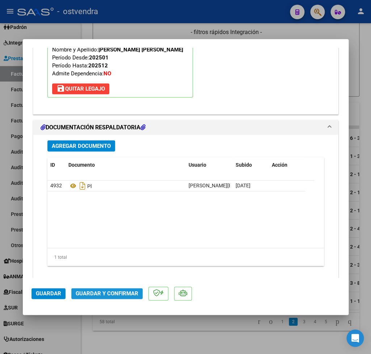
click at [102, 294] on span "Guardar y Confirmar" at bounding box center [107, 293] width 63 height 7
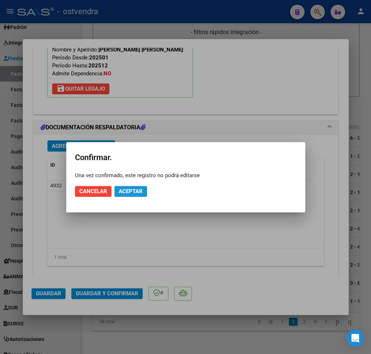
click at [141, 193] on span "Aceptar" at bounding box center [131, 191] width 24 height 7
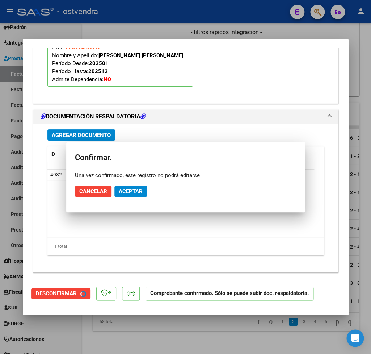
scroll to position [729, 0]
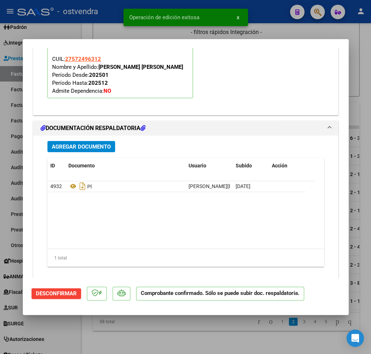
type input "$ 0,00"
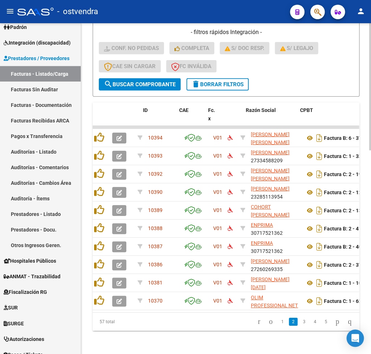
scroll to position [0, 0]
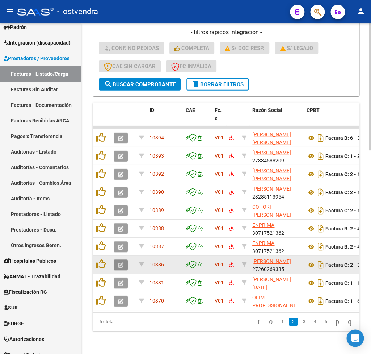
click at [120, 265] on icon "button" at bounding box center [120, 264] width 5 height 5
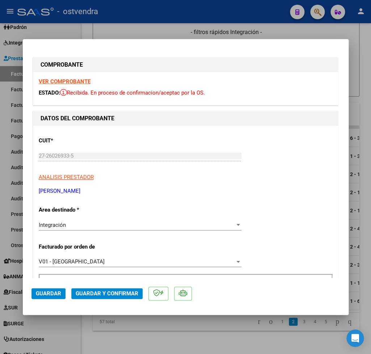
click at [78, 82] on strong "VER COMPROBANTE" at bounding box center [65, 81] width 52 height 7
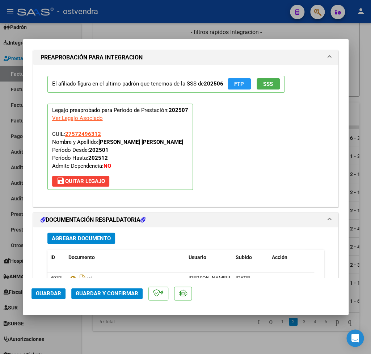
scroll to position [763, 0]
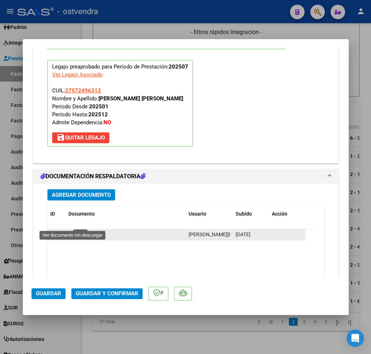
click at [71, 230] on icon at bounding box center [72, 234] width 9 height 9
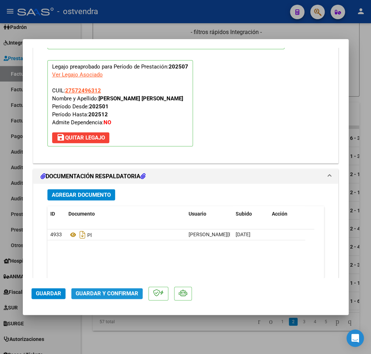
click at [105, 296] on span "Guardar y Confirmar" at bounding box center [107, 293] width 63 height 7
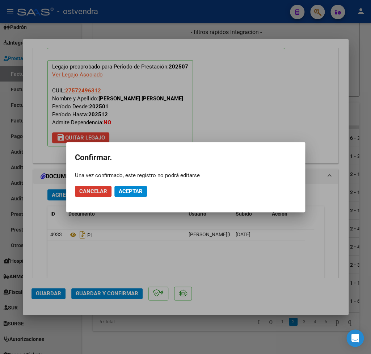
click at [135, 192] on span "Aceptar" at bounding box center [131, 191] width 24 height 7
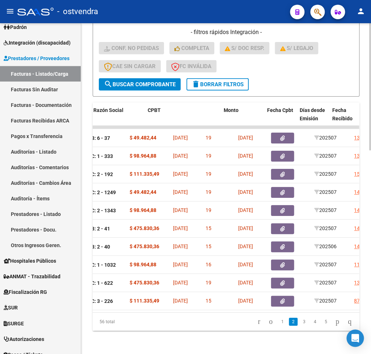
scroll to position [0, 0]
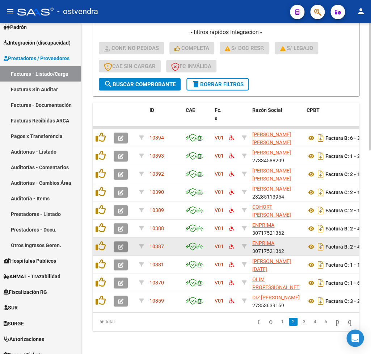
click at [120, 244] on icon "button" at bounding box center [120, 246] width 5 height 5
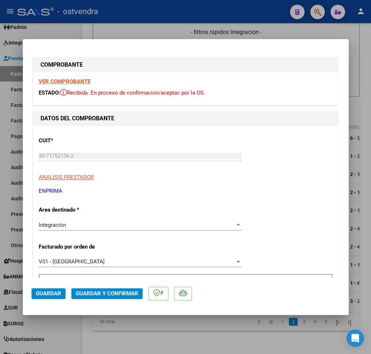
click at [62, 82] on strong "VER COMPROBANTE" at bounding box center [65, 81] width 52 height 7
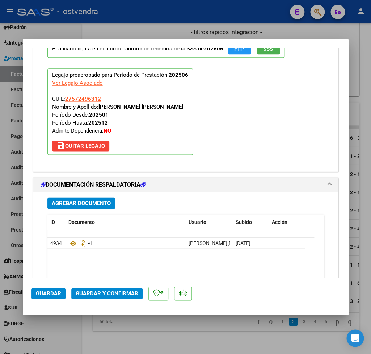
scroll to position [932, 0]
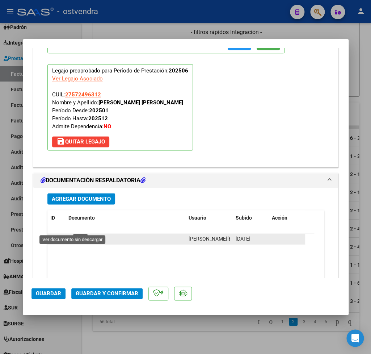
click at [72, 234] on icon at bounding box center [72, 238] width 9 height 9
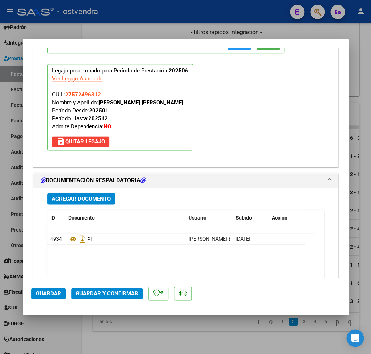
click at [122, 292] on span "Guardar y Confirmar" at bounding box center [107, 293] width 63 height 7
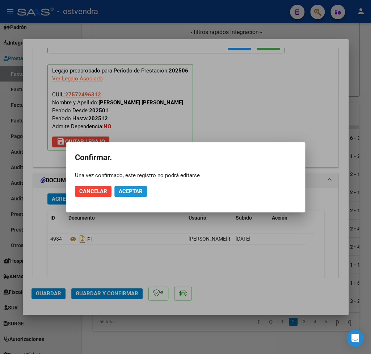
click at [133, 188] on button "Aceptar" at bounding box center [130, 191] width 33 height 11
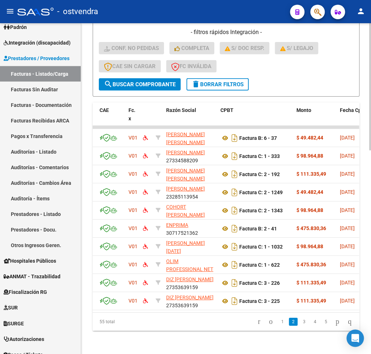
scroll to position [0, 0]
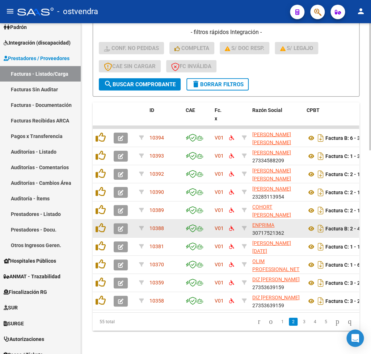
click at [129, 229] on div at bounding box center [124, 228] width 20 height 11
click at [121, 228] on icon "button" at bounding box center [120, 228] width 5 height 5
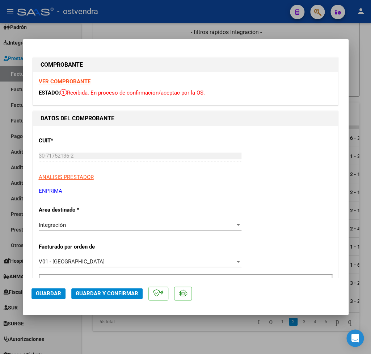
click at [72, 82] on strong "VER COMPROBANTE" at bounding box center [65, 81] width 52 height 7
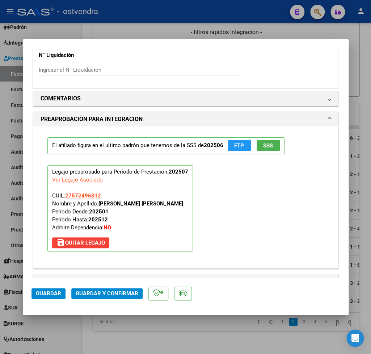
scroll to position [763, 0]
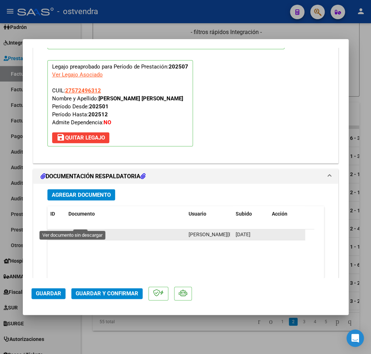
click at [71, 230] on icon at bounding box center [72, 234] width 9 height 9
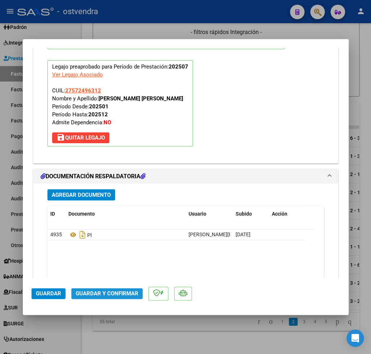
click at [108, 293] on span "Guardar y Confirmar" at bounding box center [107, 293] width 63 height 7
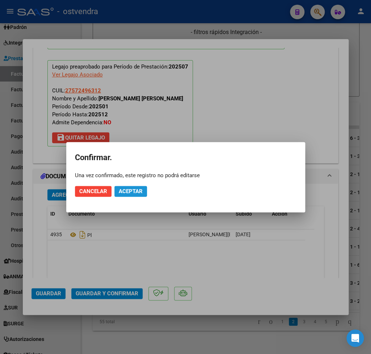
click at [139, 194] on button "Aceptar" at bounding box center [130, 191] width 33 height 11
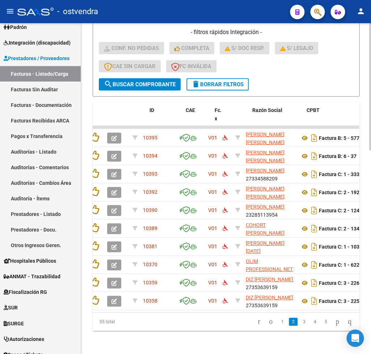
scroll to position [0, 0]
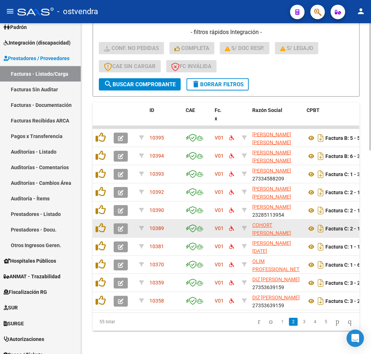
click at [121, 228] on icon "button" at bounding box center [120, 228] width 5 height 5
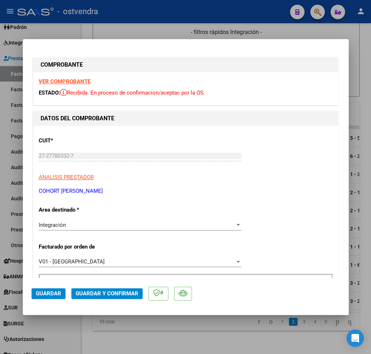
click at [70, 82] on strong "VER COMPROBANTE" at bounding box center [65, 81] width 52 height 7
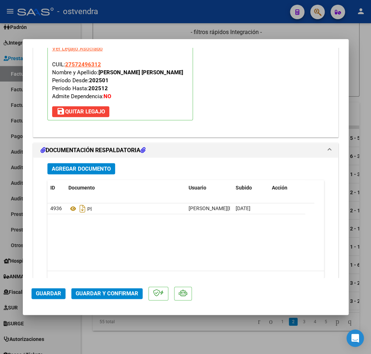
scroll to position [805, 0]
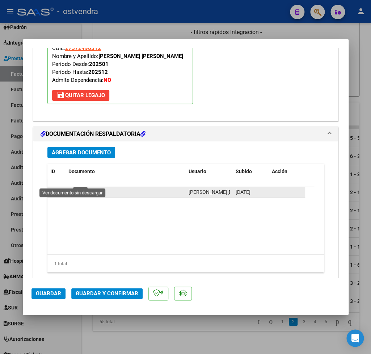
click at [74, 188] on icon at bounding box center [72, 192] width 9 height 9
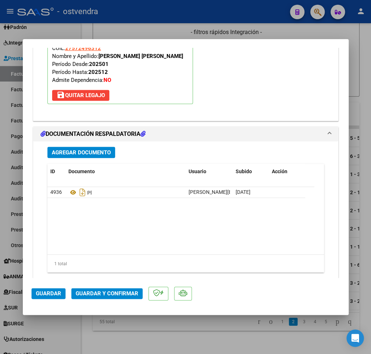
click at [109, 292] on span "Guardar y Confirmar" at bounding box center [107, 293] width 63 height 7
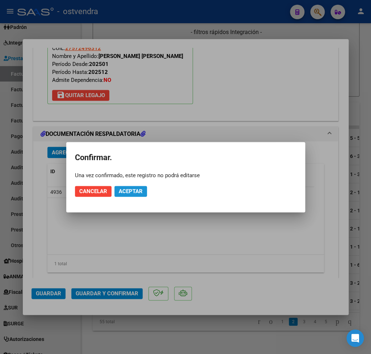
click at [130, 190] on span "Aceptar" at bounding box center [131, 191] width 24 height 7
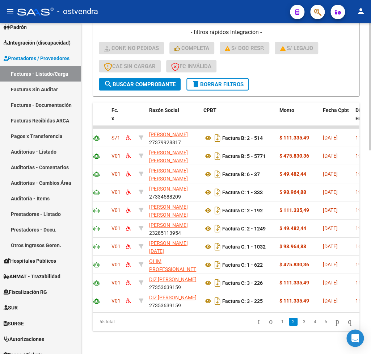
scroll to position [0, 0]
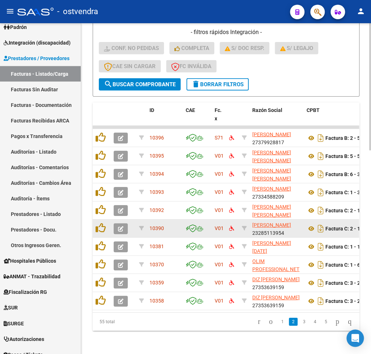
click at [122, 229] on icon "button" at bounding box center [120, 228] width 5 height 5
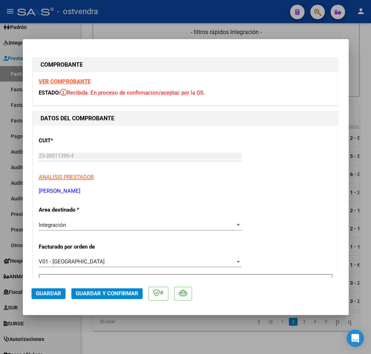
click at [61, 81] on strong "VER COMPROBANTE" at bounding box center [65, 81] width 52 height 7
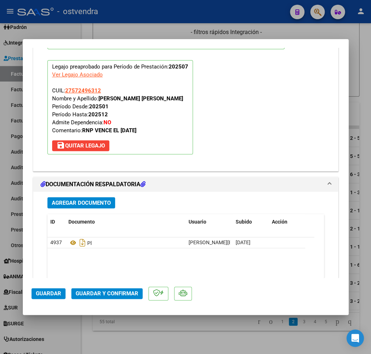
scroll to position [820, 0]
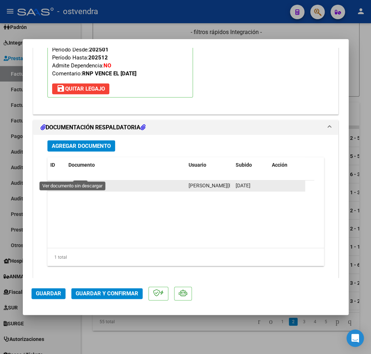
click at [69, 181] on icon at bounding box center [72, 185] width 9 height 9
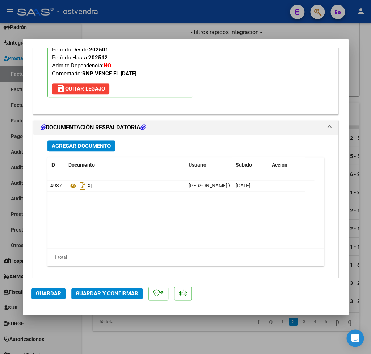
click at [103, 296] on span "Guardar y Confirmar" at bounding box center [107, 293] width 63 height 7
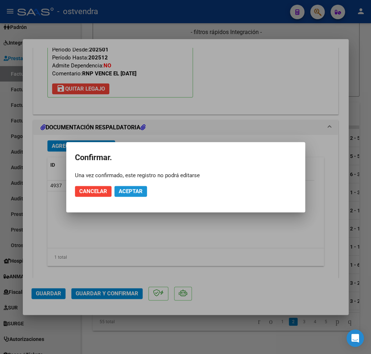
click at [140, 191] on span "Aceptar" at bounding box center [131, 191] width 24 height 7
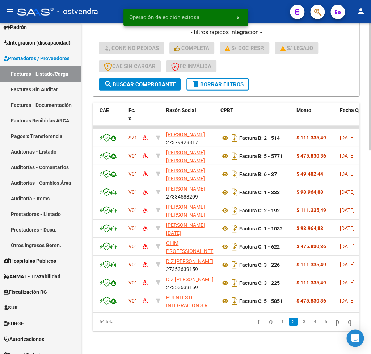
scroll to position [0, 0]
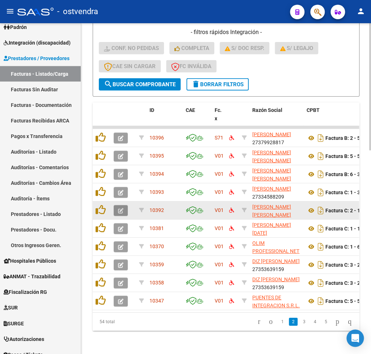
click at [119, 211] on icon "button" at bounding box center [120, 210] width 5 height 5
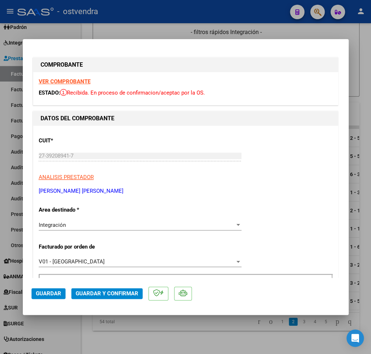
click at [65, 83] on strong "VER COMPROBANTE" at bounding box center [65, 81] width 52 height 7
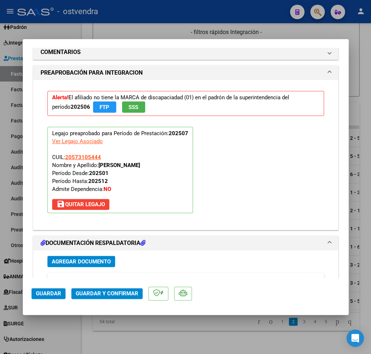
scroll to position [720, 0]
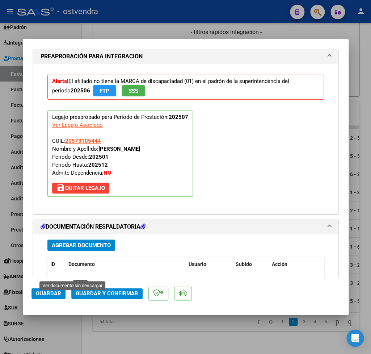
click at [72, 281] on icon at bounding box center [72, 285] width 9 height 9
click at [97, 295] on span "Guardar y Confirmar" at bounding box center [107, 293] width 63 height 7
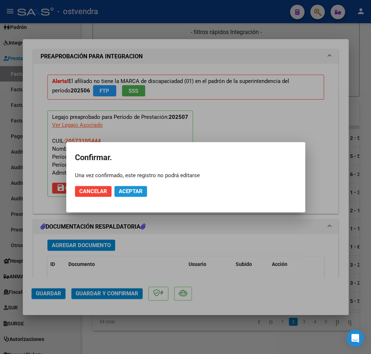
click at [131, 193] on span "Aceptar" at bounding box center [131, 191] width 24 height 7
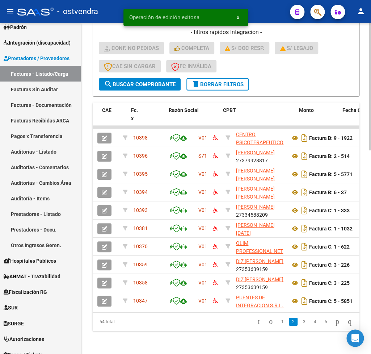
scroll to position [0, 0]
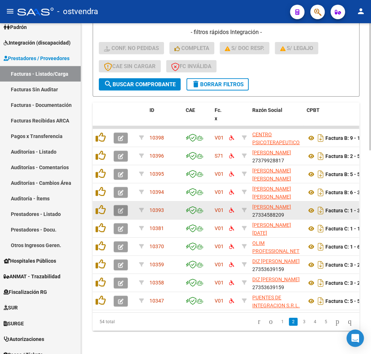
click at [118, 209] on icon "button" at bounding box center [120, 210] width 5 height 5
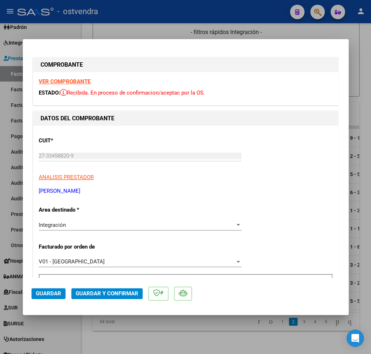
click at [76, 83] on strong "VER COMPROBANTE" at bounding box center [65, 81] width 52 height 7
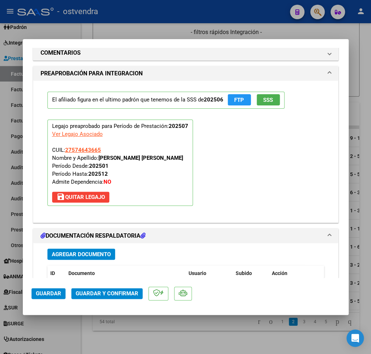
scroll to position [763, 0]
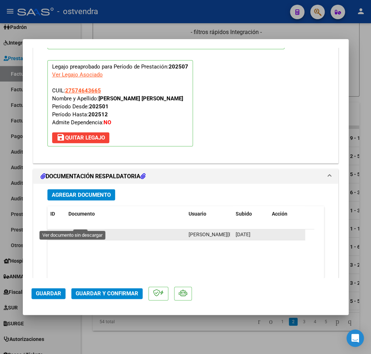
click at [72, 230] on icon at bounding box center [72, 234] width 9 height 9
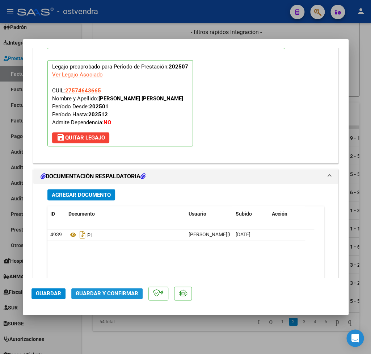
click at [110, 290] on span "Guardar y Confirmar" at bounding box center [107, 293] width 63 height 7
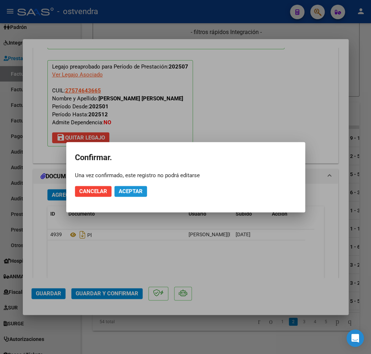
click at [134, 192] on span "Aceptar" at bounding box center [131, 191] width 24 height 7
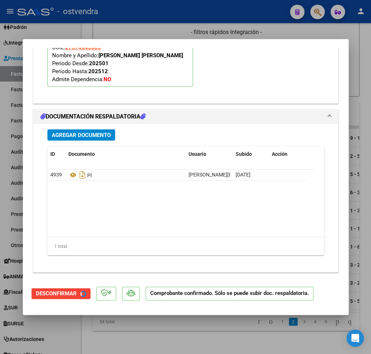
scroll to position [697, 0]
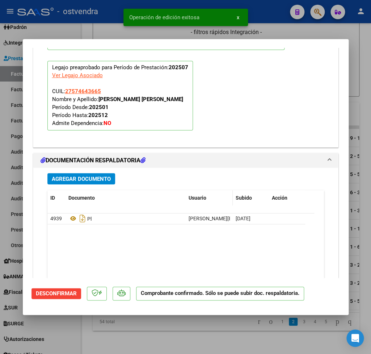
type input "$ 0,00"
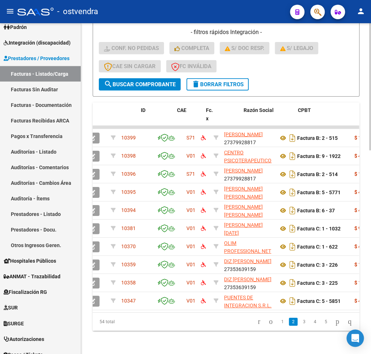
scroll to position [0, 0]
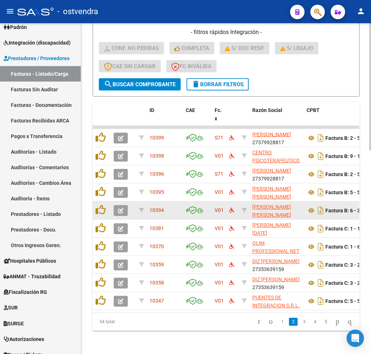
click at [124, 212] on button "button" at bounding box center [121, 210] width 14 height 11
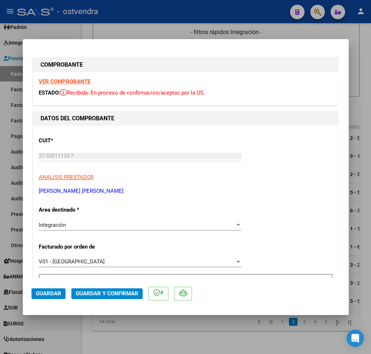
click at [61, 80] on strong "VER COMPROBANTE" at bounding box center [65, 81] width 52 height 7
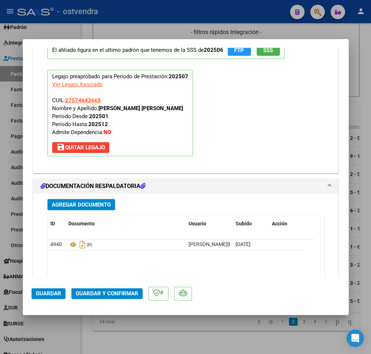
scroll to position [763, 0]
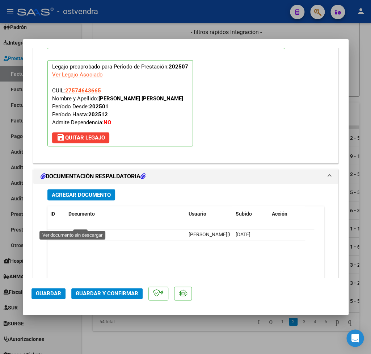
click at [73, 230] on icon at bounding box center [72, 234] width 9 height 9
click at [111, 294] on span "Guardar y Confirmar" at bounding box center [107, 293] width 63 height 7
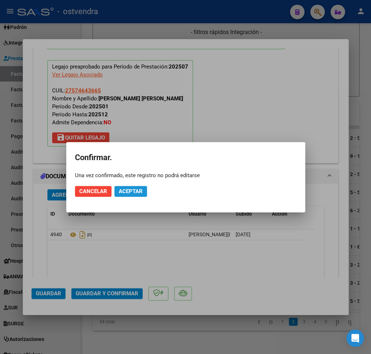
click at [138, 191] on span "Aceptar" at bounding box center [131, 191] width 24 height 7
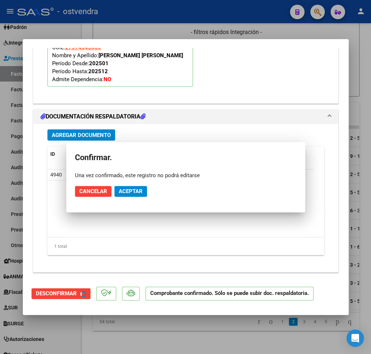
scroll to position [697, 0]
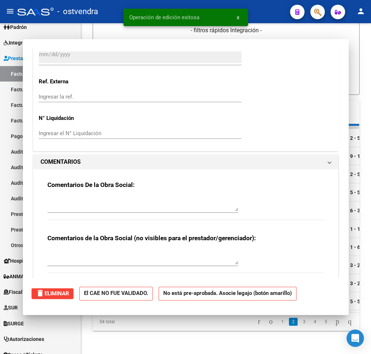
type input "$ 0,00"
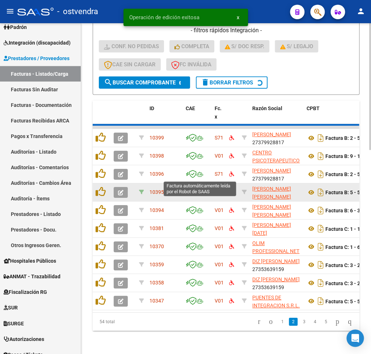
scroll to position [521, 0]
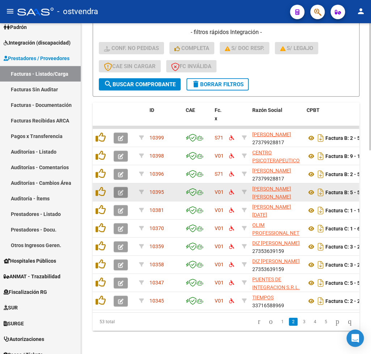
click at [124, 192] on icon "button" at bounding box center [120, 192] width 5 height 5
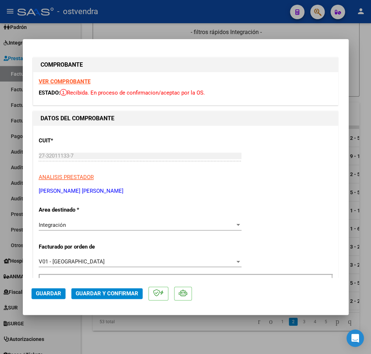
click at [65, 81] on strong "VER COMPROBANTE" at bounding box center [65, 81] width 52 height 7
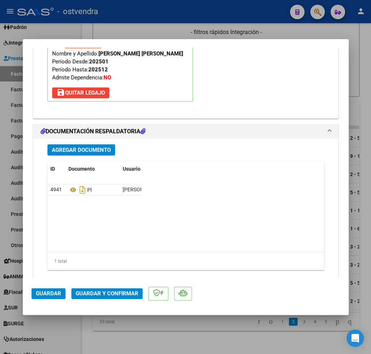
scroll to position [812, 0]
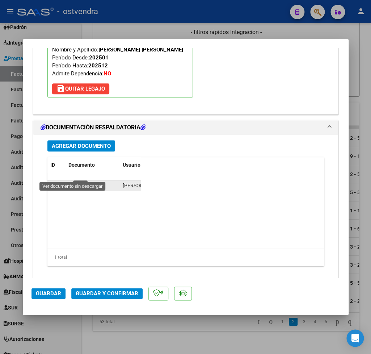
click at [74, 181] on icon at bounding box center [72, 185] width 9 height 9
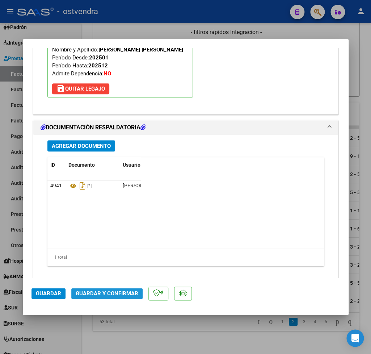
click at [111, 291] on span "Guardar y Confirmar" at bounding box center [107, 293] width 63 height 7
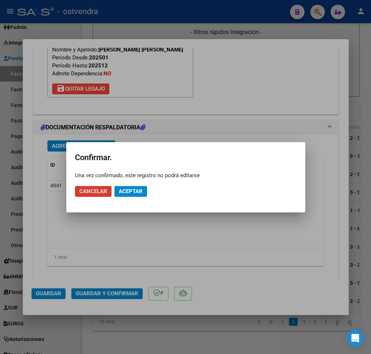
click at [130, 191] on span "Aceptar" at bounding box center [131, 191] width 24 height 7
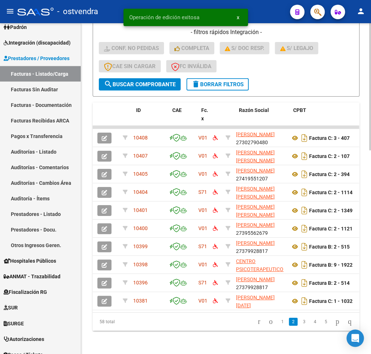
scroll to position [0, 0]
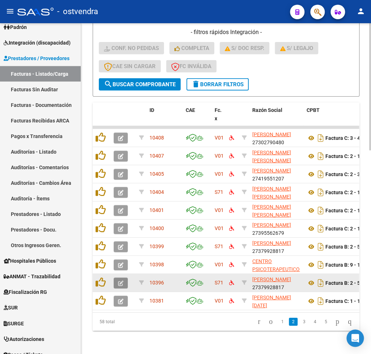
click at [120, 281] on icon "button" at bounding box center [120, 282] width 5 height 5
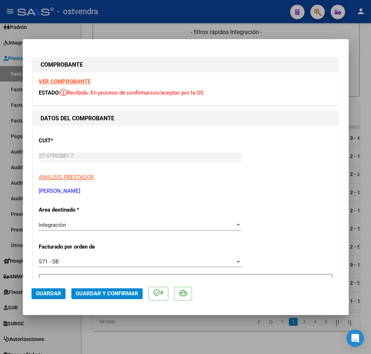
click at [71, 81] on strong "VER COMPROBANTE" at bounding box center [65, 81] width 52 height 7
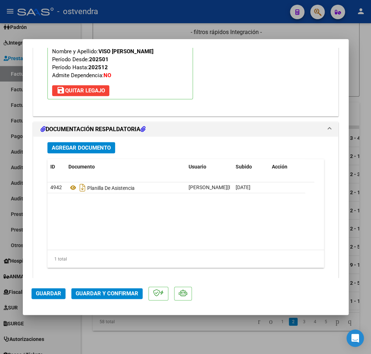
scroll to position [812, 0]
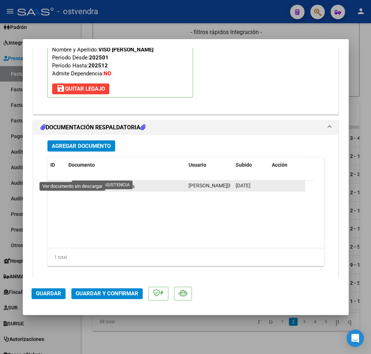
click at [72, 181] on icon at bounding box center [72, 185] width 9 height 9
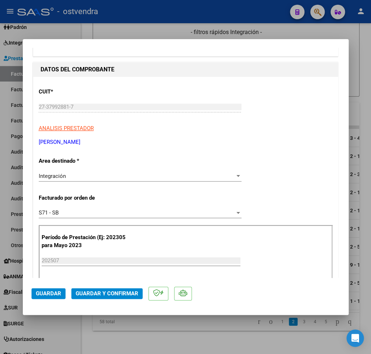
scroll to position [0, 0]
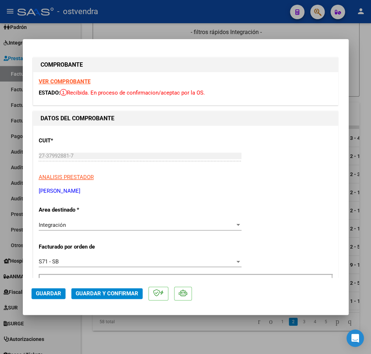
click at [68, 78] on strong "VER COMPROBANTE" at bounding box center [65, 81] width 52 height 7
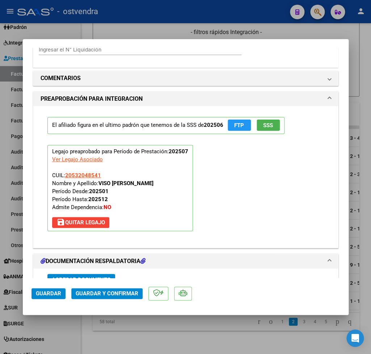
scroll to position [424, 0]
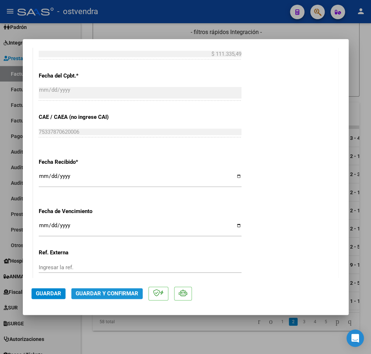
click at [97, 293] on span "Guardar y Confirmar" at bounding box center [107, 293] width 63 height 7
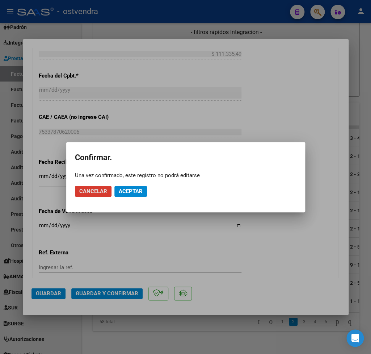
click at [135, 191] on span "Aceptar" at bounding box center [131, 191] width 24 height 7
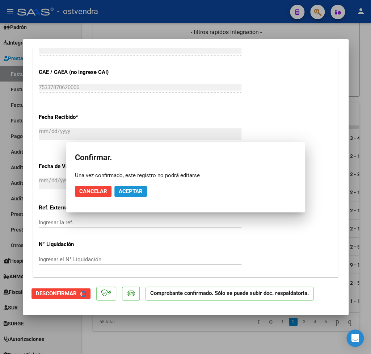
scroll to position [379, 0]
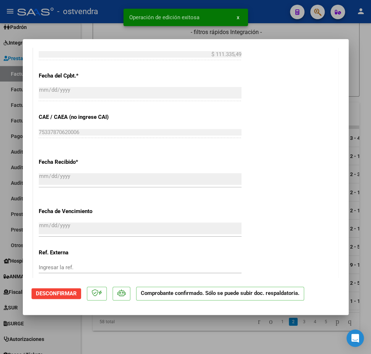
type input "$ 0,00"
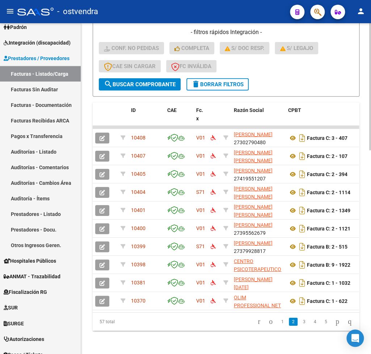
scroll to position [0, 0]
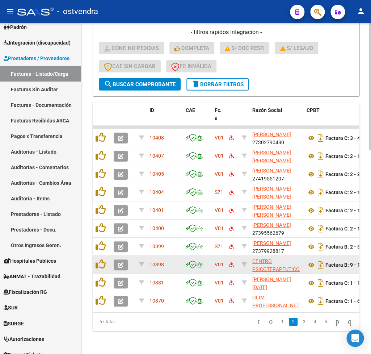
click at [121, 261] on button "button" at bounding box center [121, 264] width 14 height 11
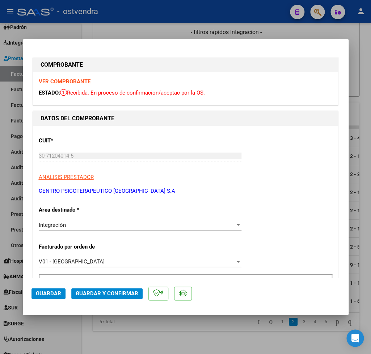
click at [67, 79] on strong "VER COMPROBANTE" at bounding box center [65, 81] width 52 height 7
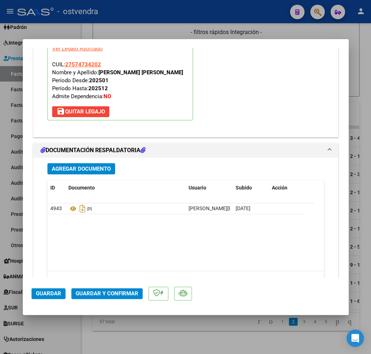
scroll to position [805, 0]
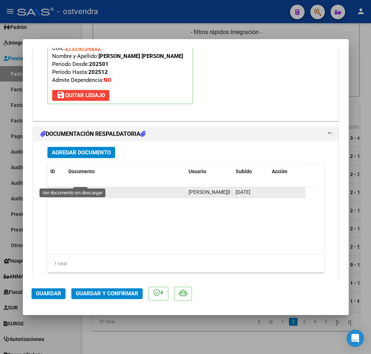
click at [72, 188] on icon at bounding box center [72, 192] width 9 height 9
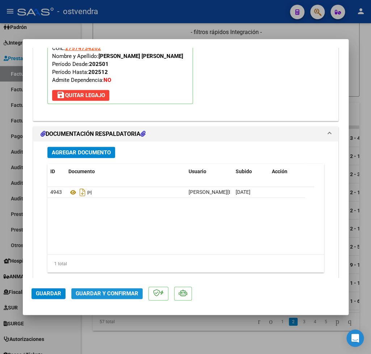
click at [109, 292] on span "Guardar y Confirmar" at bounding box center [107, 293] width 63 height 7
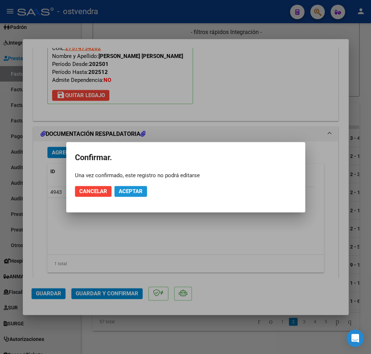
click at [141, 193] on span "Aceptar" at bounding box center [131, 191] width 24 height 7
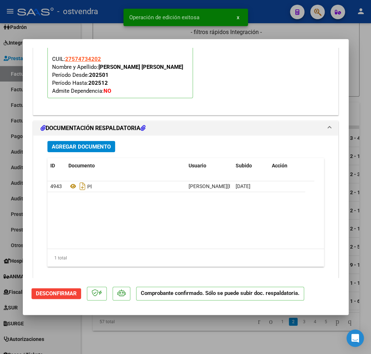
type input "$ 0,00"
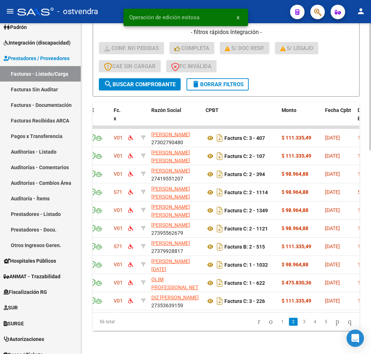
scroll to position [0, 0]
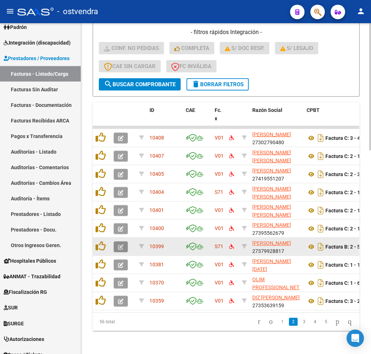
click at [120, 251] on button "button" at bounding box center [121, 246] width 14 height 11
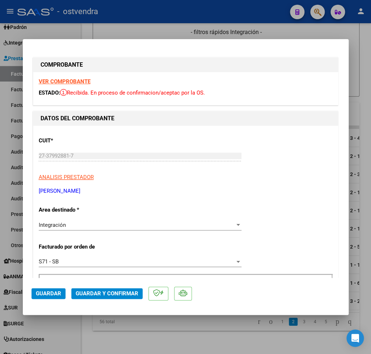
click at [63, 82] on strong "VER COMPROBANTE" at bounding box center [65, 81] width 52 height 7
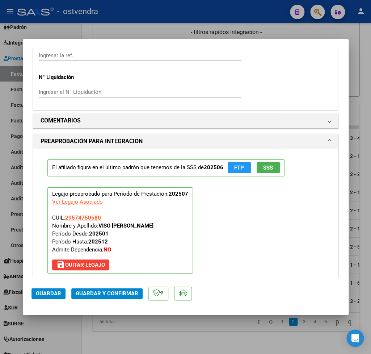
scroll to position [720, 0]
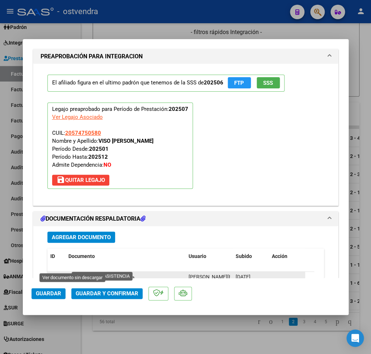
click at [72, 273] on icon at bounding box center [72, 277] width 9 height 9
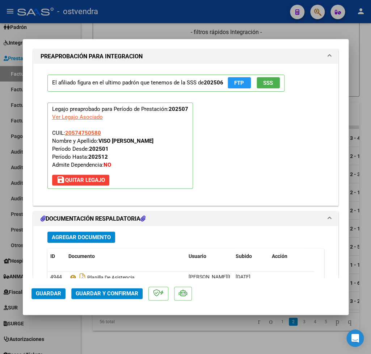
click at [86, 293] on span "Guardar y Confirmar" at bounding box center [107, 293] width 63 height 7
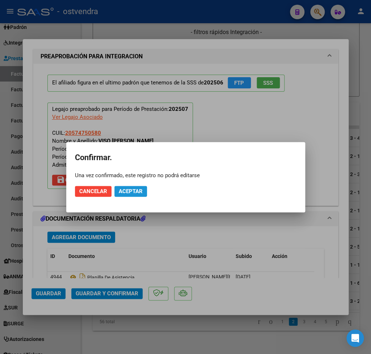
click at [134, 192] on span "Aceptar" at bounding box center [131, 191] width 24 height 7
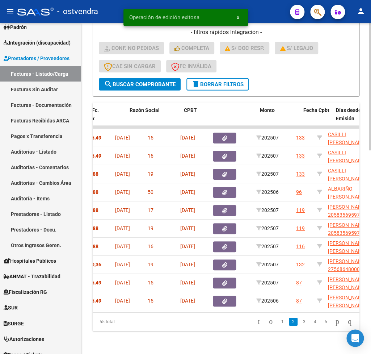
scroll to position [0, 0]
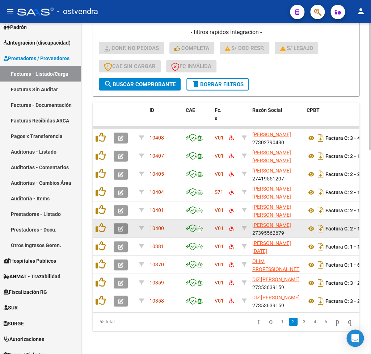
click at [121, 229] on icon "button" at bounding box center [120, 228] width 5 height 5
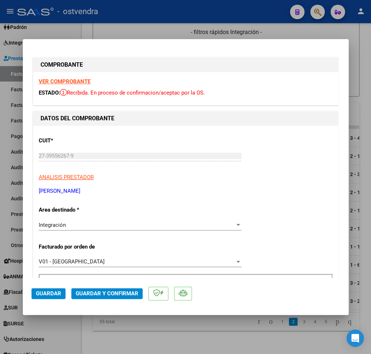
click at [51, 82] on strong "VER COMPROBANTE" at bounding box center [65, 81] width 52 height 7
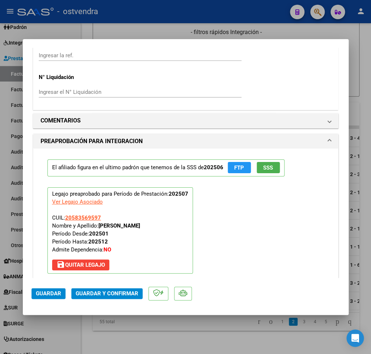
scroll to position [805, 0]
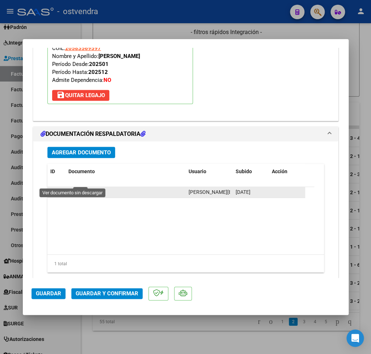
click at [74, 188] on icon at bounding box center [72, 192] width 9 height 9
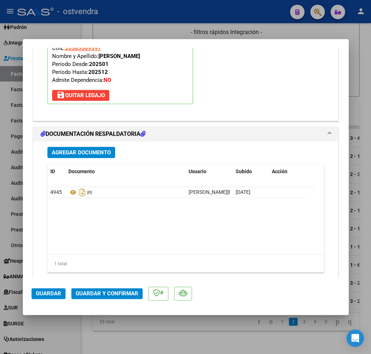
click at [110, 297] on span "Guardar y Confirmar" at bounding box center [107, 293] width 63 height 7
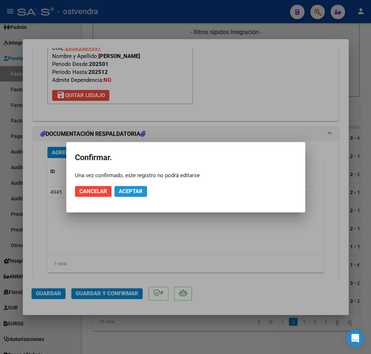
click at [128, 192] on span "Aceptar" at bounding box center [131, 191] width 24 height 7
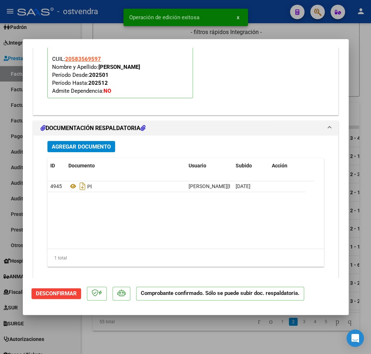
type input "$ 0,00"
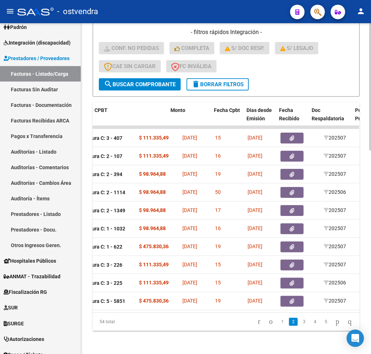
scroll to position [0, 0]
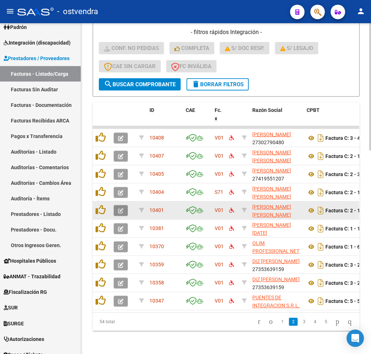
click at [120, 208] on icon "button" at bounding box center [120, 210] width 5 height 5
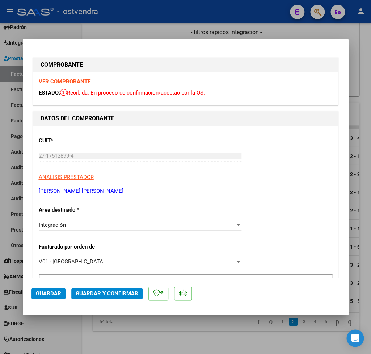
click at [63, 81] on strong "VER COMPROBANTE" at bounding box center [65, 81] width 52 height 7
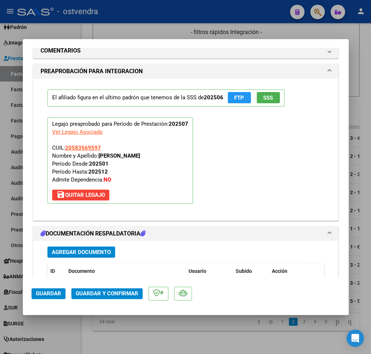
scroll to position [720, 0]
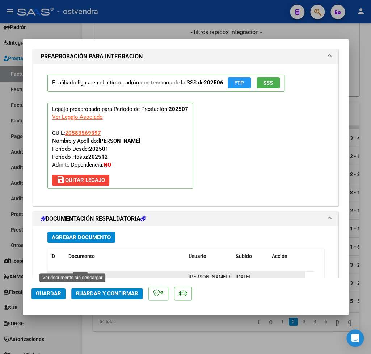
click at [72, 273] on icon at bounding box center [72, 277] width 9 height 9
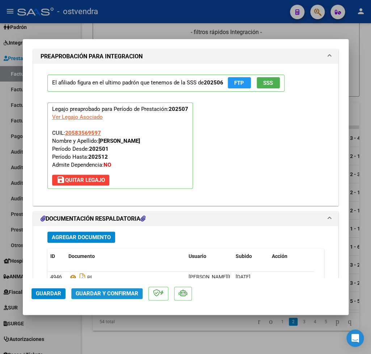
click at [109, 297] on span "Guardar y Confirmar" at bounding box center [107, 293] width 63 height 7
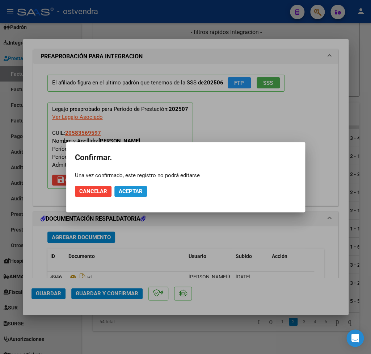
click at [131, 194] on span "Aceptar" at bounding box center [131, 191] width 24 height 7
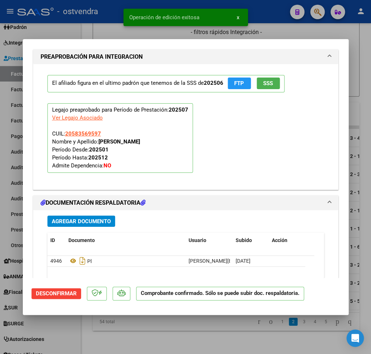
type input "$ 0,00"
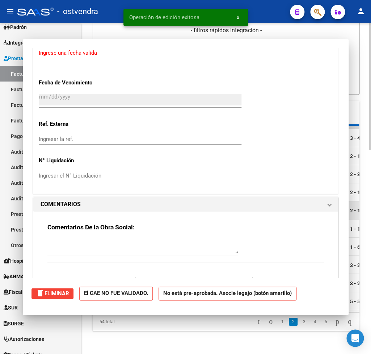
scroll to position [521, 0]
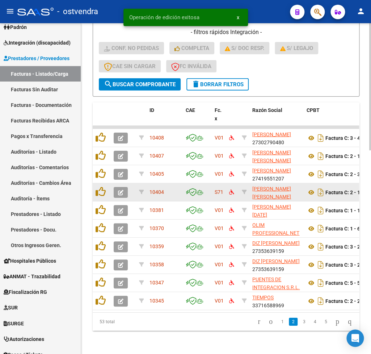
drag, startPoint x: 110, startPoint y: 196, endPoint x: 118, endPoint y: 194, distance: 7.8
click at [111, 194] on datatable-body-cell at bounding box center [102, 192] width 18 height 18
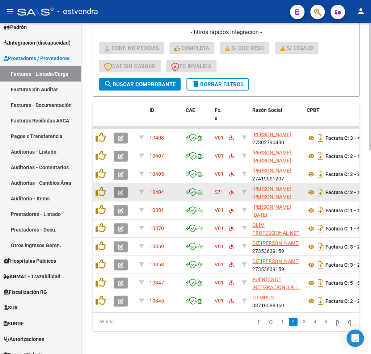
click at [118, 194] on icon "button" at bounding box center [120, 192] width 5 height 5
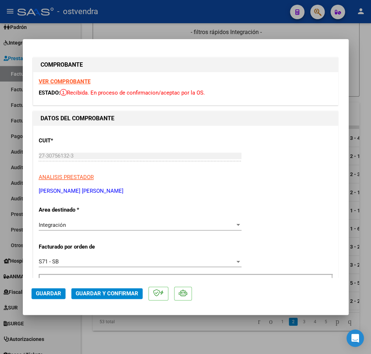
click at [59, 80] on strong "VER COMPROBANTE" at bounding box center [65, 81] width 52 height 7
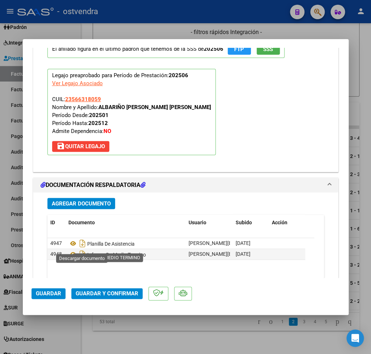
scroll to position [763, 0]
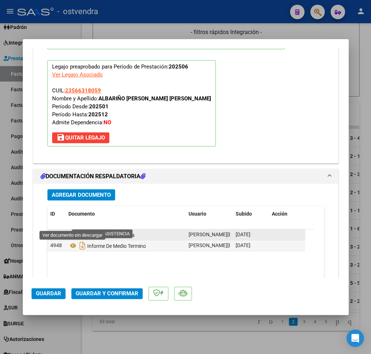
click at [72, 230] on icon at bounding box center [72, 234] width 9 height 9
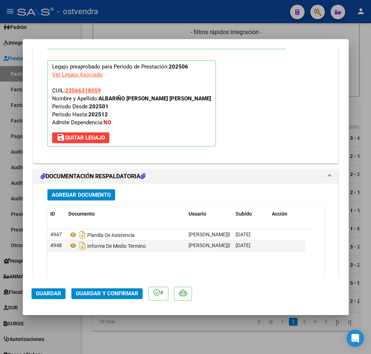
click at [115, 291] on span "Guardar y Confirmar" at bounding box center [107, 293] width 63 height 7
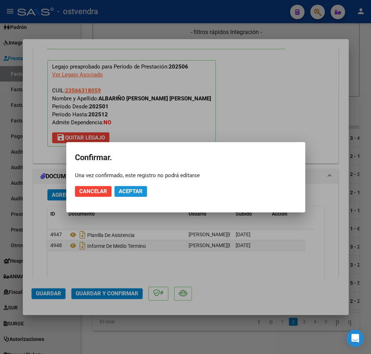
click at [132, 194] on span "Aceptar" at bounding box center [131, 191] width 24 height 7
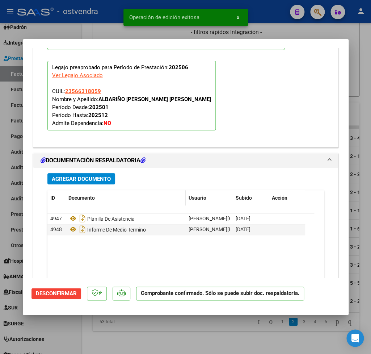
type input "$ 0,00"
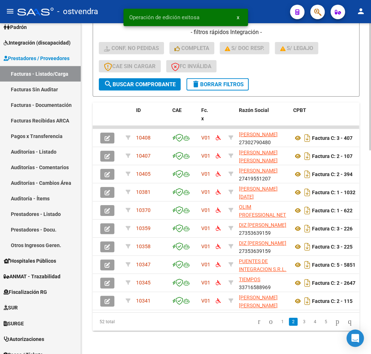
scroll to position [0, 0]
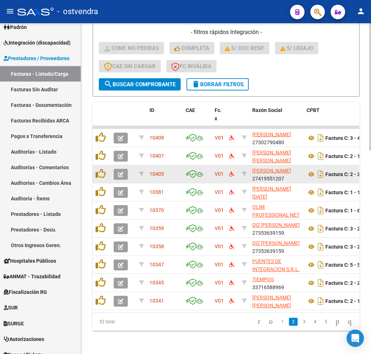
drag, startPoint x: 115, startPoint y: 168, endPoint x: 118, endPoint y: 174, distance: 6.5
click at [115, 170] on div at bounding box center [124, 174] width 20 height 11
click at [118, 174] on icon "button" at bounding box center [120, 174] width 5 height 5
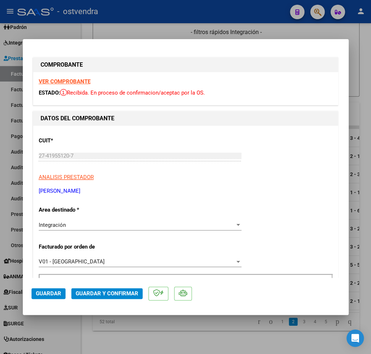
click at [78, 82] on strong "VER COMPROBANTE" at bounding box center [65, 81] width 52 height 7
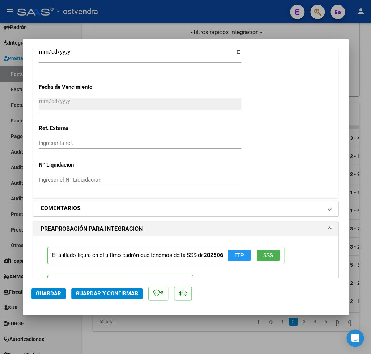
scroll to position [720, 0]
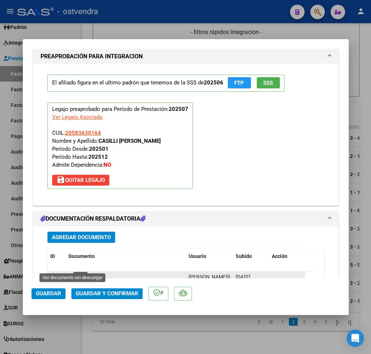
click at [70, 273] on icon at bounding box center [72, 277] width 9 height 9
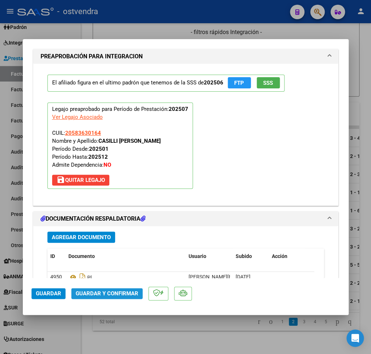
click at [112, 293] on span "Guardar y Confirmar" at bounding box center [107, 293] width 63 height 7
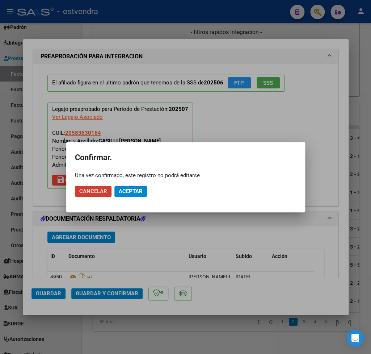
click at [126, 188] on span "Aceptar" at bounding box center [131, 191] width 24 height 7
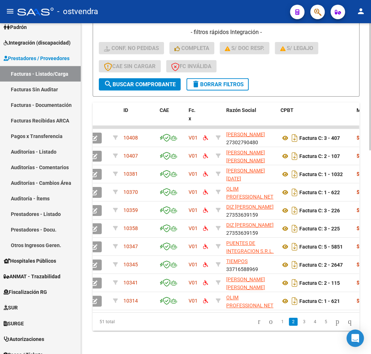
scroll to position [0, 0]
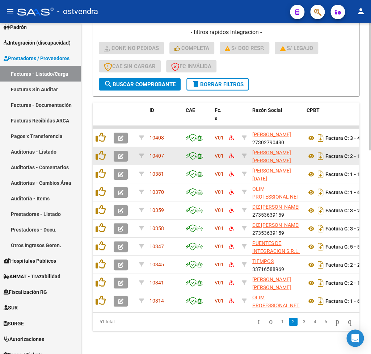
click at [121, 155] on icon "button" at bounding box center [120, 156] width 5 height 5
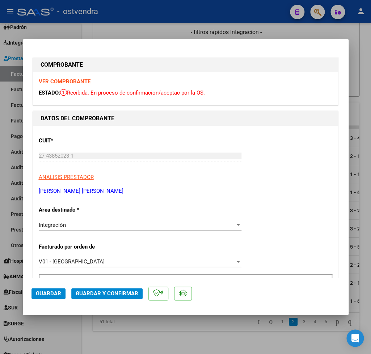
click at [59, 83] on strong "VER COMPROBANTE" at bounding box center [65, 81] width 52 height 7
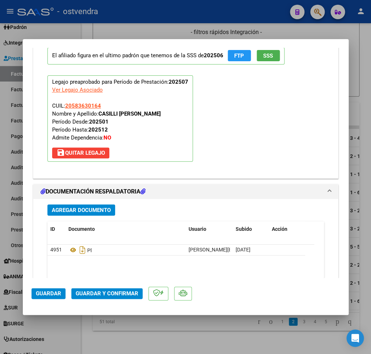
scroll to position [763, 0]
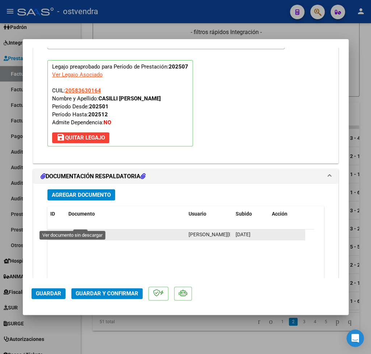
click at [70, 230] on icon at bounding box center [72, 234] width 9 height 9
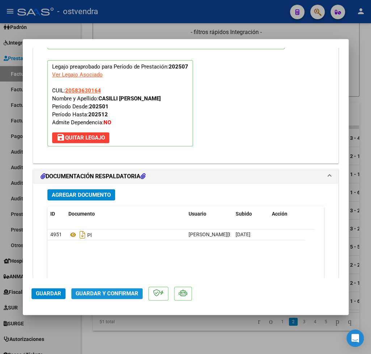
click at [109, 294] on span "Guardar y Confirmar" at bounding box center [107, 293] width 63 height 7
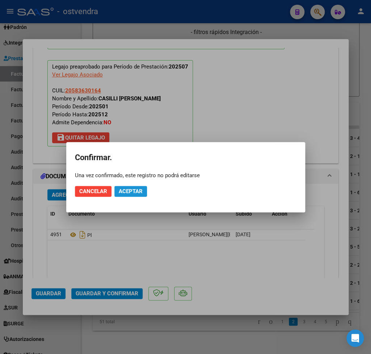
click at [137, 187] on button "Aceptar" at bounding box center [130, 191] width 33 height 11
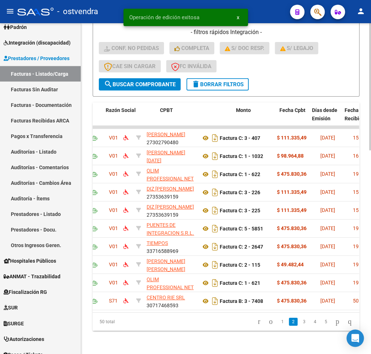
scroll to position [0, 0]
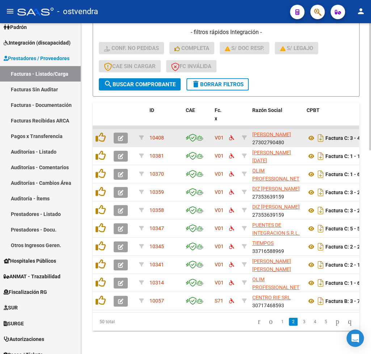
drag, startPoint x: 131, startPoint y: 137, endPoint x: 127, endPoint y: 138, distance: 4.1
click at [130, 137] on div at bounding box center [124, 138] width 20 height 11
click at [125, 139] on button "button" at bounding box center [121, 138] width 14 height 11
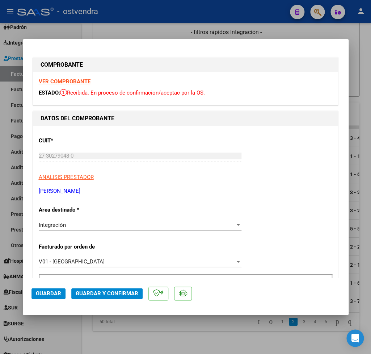
click at [60, 84] on strong "VER COMPROBANTE" at bounding box center [65, 81] width 52 height 7
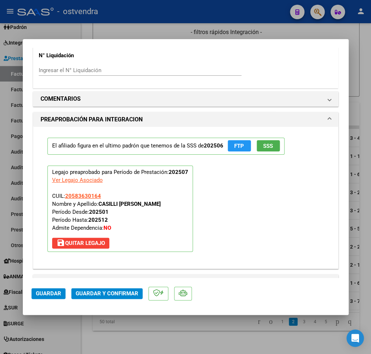
scroll to position [720, 0]
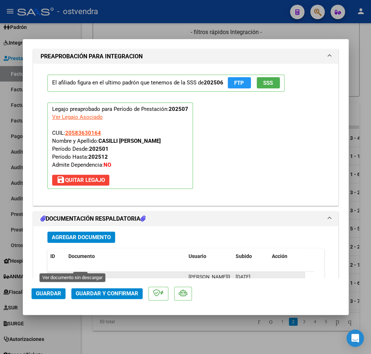
click at [74, 273] on icon at bounding box center [72, 277] width 9 height 9
click at [109, 292] on span "Guardar y Confirmar" at bounding box center [107, 293] width 63 height 7
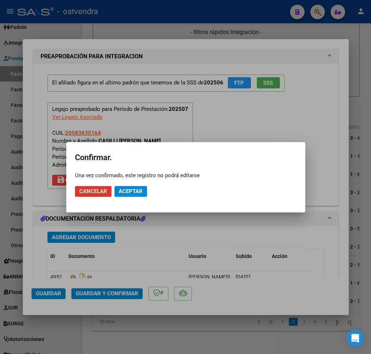
click at [138, 195] on button "Aceptar" at bounding box center [130, 191] width 33 height 11
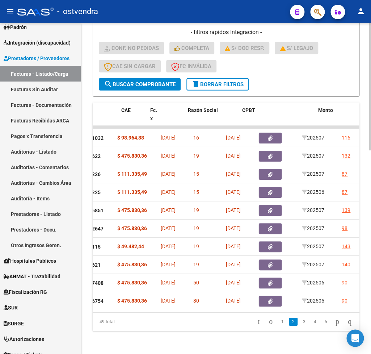
scroll to position [0, 0]
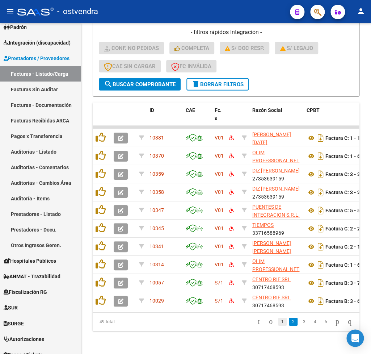
click at [278, 326] on link "1" at bounding box center [282, 322] width 9 height 8
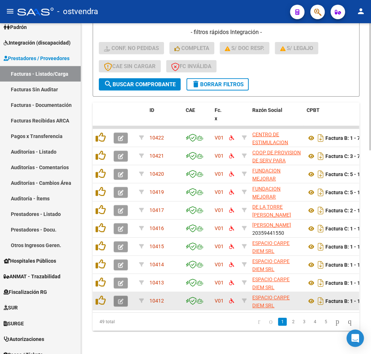
click at [120, 300] on icon "button" at bounding box center [120, 300] width 5 height 5
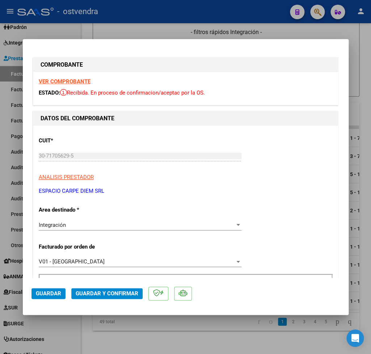
click at [79, 80] on strong "VER COMPROBANTE" at bounding box center [65, 81] width 52 height 7
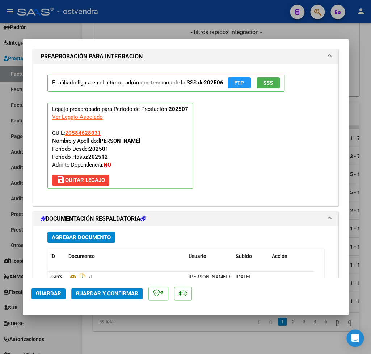
scroll to position [812, 0]
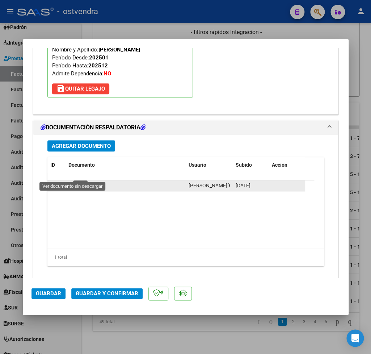
click at [73, 181] on icon at bounding box center [72, 185] width 9 height 9
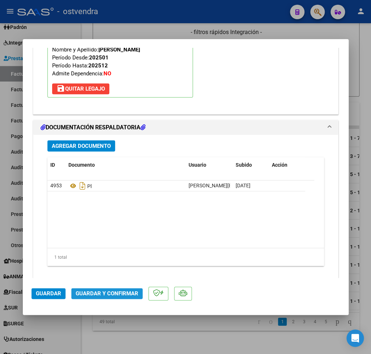
click at [115, 297] on span "Guardar y Confirmar" at bounding box center [107, 293] width 63 height 7
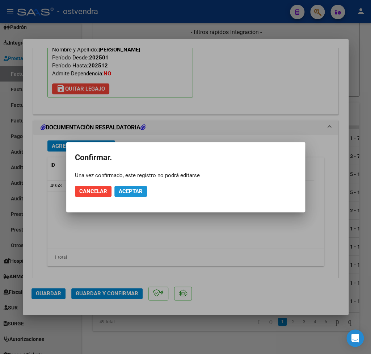
click at [140, 188] on button "Aceptar" at bounding box center [130, 191] width 33 height 11
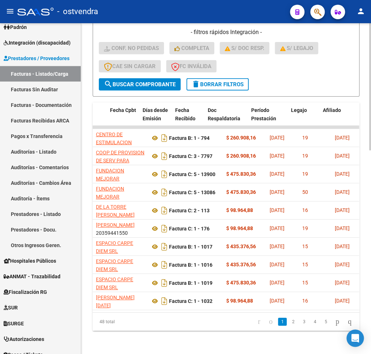
scroll to position [0, 0]
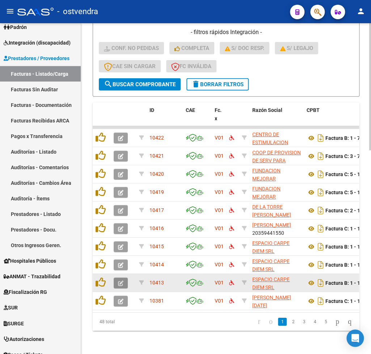
click at [121, 283] on icon "button" at bounding box center [120, 282] width 5 height 5
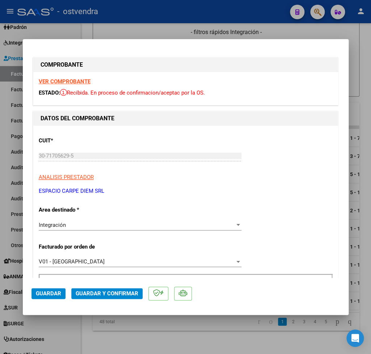
click at [74, 83] on strong "VER COMPROBANTE" at bounding box center [65, 81] width 52 height 7
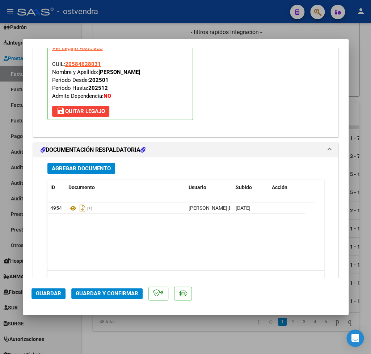
scroll to position [805, 0]
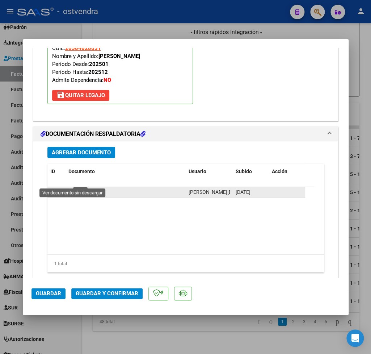
click at [74, 188] on icon at bounding box center [72, 192] width 9 height 9
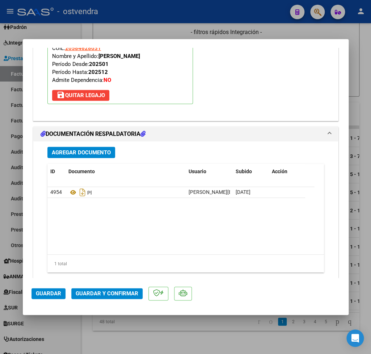
click at [117, 294] on span "Guardar y Confirmar" at bounding box center [107, 293] width 63 height 7
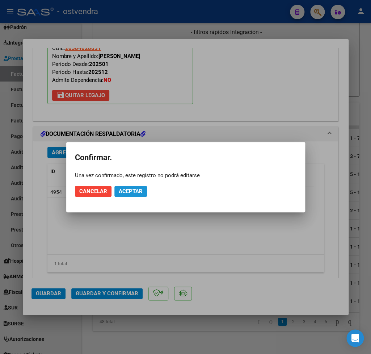
click at [134, 191] on span "Aceptar" at bounding box center [131, 191] width 24 height 7
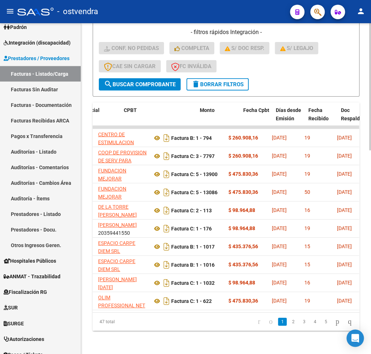
scroll to position [0, 0]
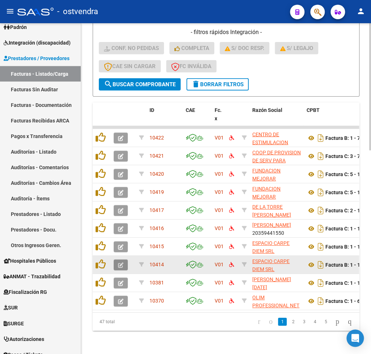
click at [124, 262] on span "button" at bounding box center [120, 264] width 5 height 7
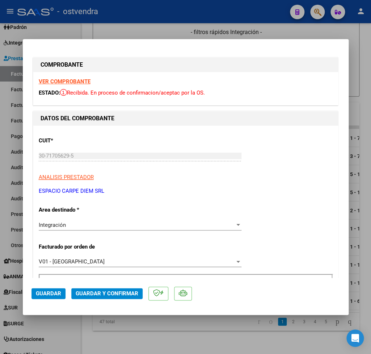
click at [71, 81] on strong "VER COMPROBANTE" at bounding box center [65, 81] width 52 height 7
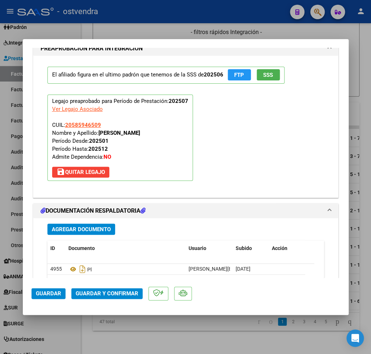
scroll to position [805, 0]
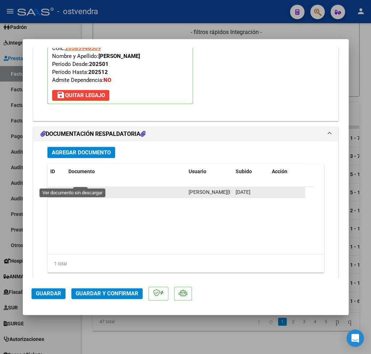
click at [74, 188] on icon at bounding box center [72, 192] width 9 height 9
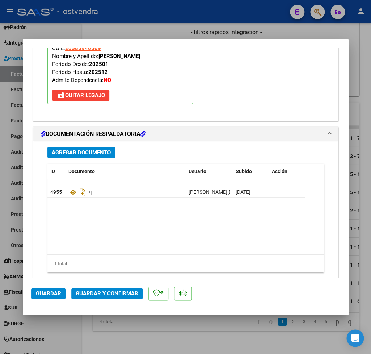
click at [90, 291] on span "Guardar y Confirmar" at bounding box center [107, 293] width 63 height 7
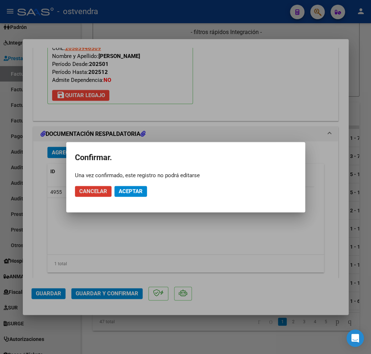
click at [134, 193] on span "Aceptar" at bounding box center [131, 191] width 24 height 7
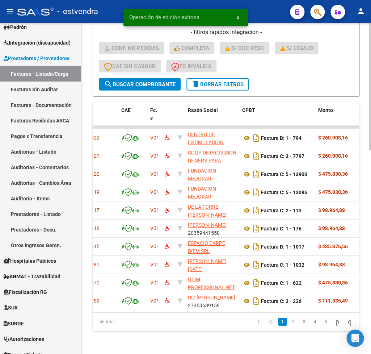
scroll to position [0, 0]
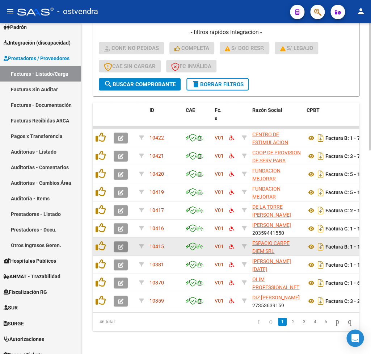
click at [118, 248] on button "button" at bounding box center [121, 246] width 14 height 11
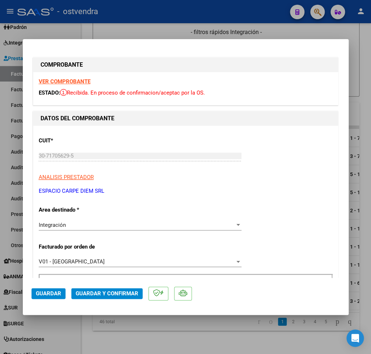
click at [66, 80] on strong "VER COMPROBANTE" at bounding box center [65, 81] width 52 height 7
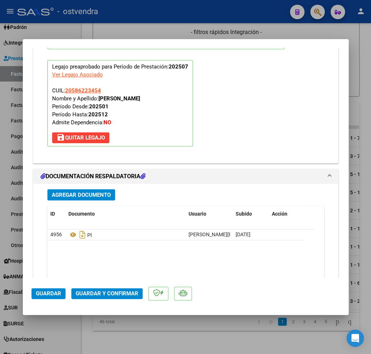
scroll to position [812, 0]
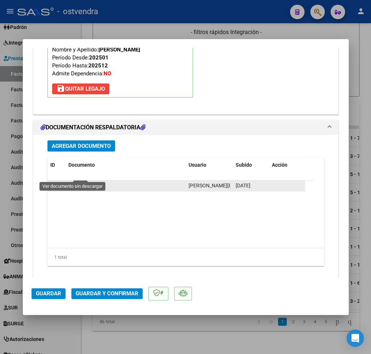
click at [74, 181] on icon at bounding box center [72, 185] width 9 height 9
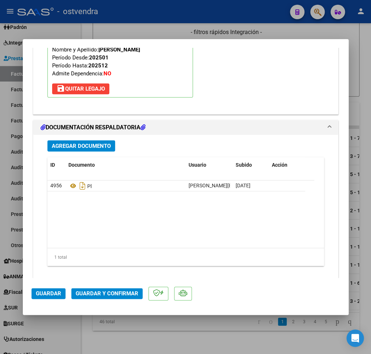
click at [105, 293] on span "Guardar y Confirmar" at bounding box center [107, 293] width 63 height 7
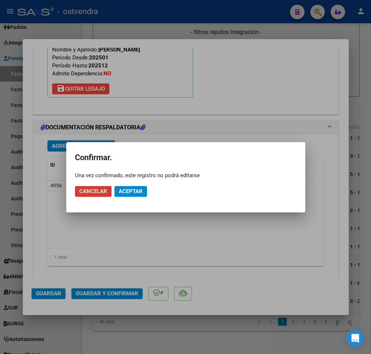
click at [137, 188] on span "Aceptar" at bounding box center [131, 191] width 24 height 7
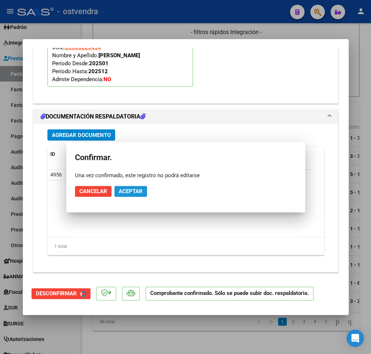
scroll to position [729, 0]
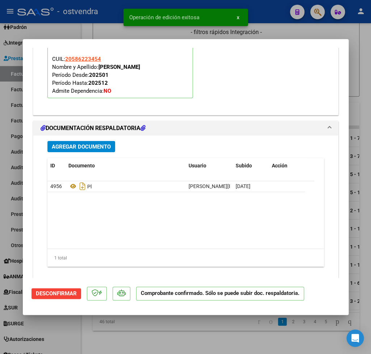
type input "$ 0,00"
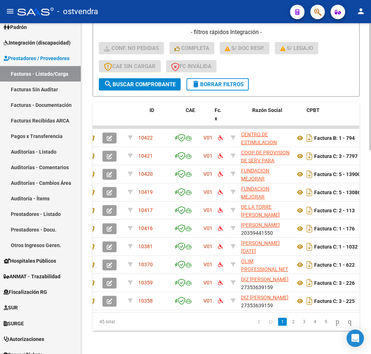
scroll to position [0, 0]
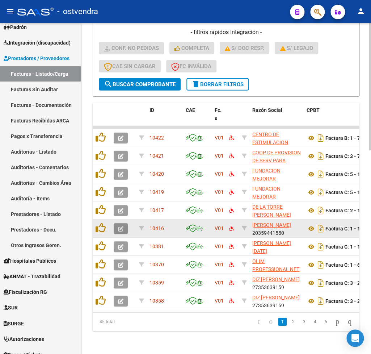
click at [119, 228] on icon "button" at bounding box center [120, 228] width 5 height 5
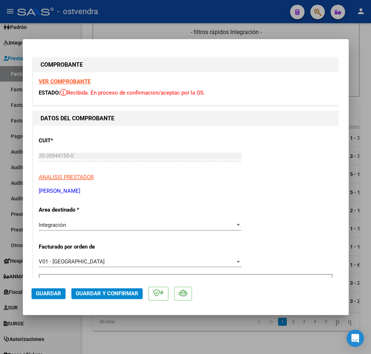
click at [57, 81] on strong "VER COMPROBANTE" at bounding box center [65, 81] width 52 height 7
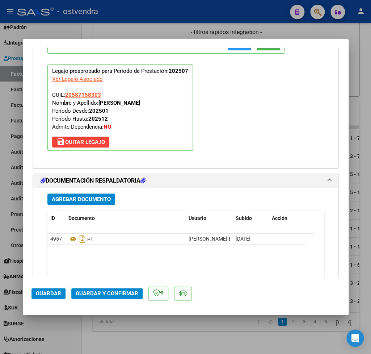
scroll to position [763, 0]
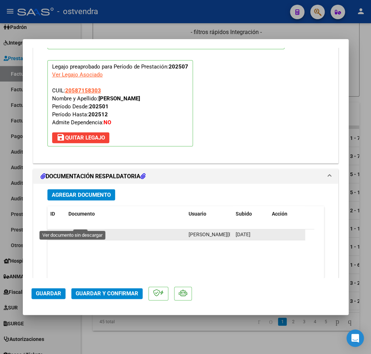
click at [72, 230] on icon at bounding box center [72, 234] width 9 height 9
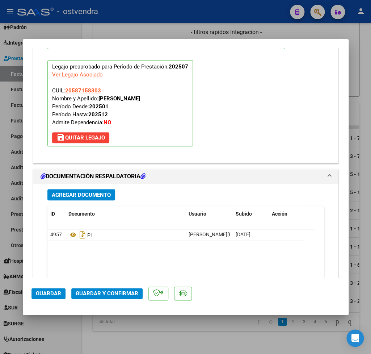
click at [115, 293] on span "Guardar y Confirmar" at bounding box center [107, 293] width 63 height 7
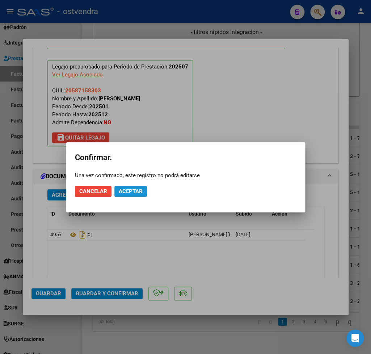
drag, startPoint x: 136, startPoint y: 191, endPoint x: 141, endPoint y: 190, distance: 5.2
click at [138, 191] on span "Aceptar" at bounding box center [131, 191] width 24 height 7
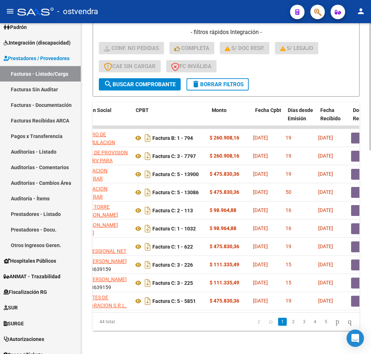
scroll to position [0, 0]
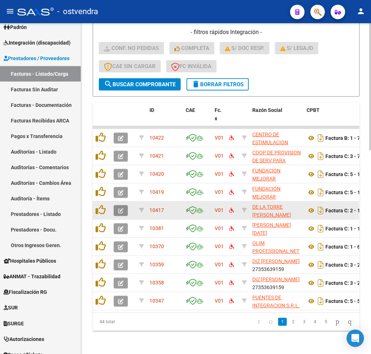
click at [118, 212] on button "button" at bounding box center [121, 210] width 14 height 11
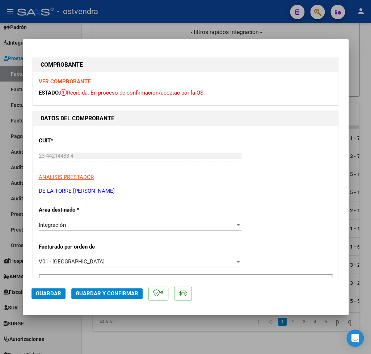
click at [65, 83] on strong "VER COMPROBANTE" at bounding box center [65, 81] width 52 height 7
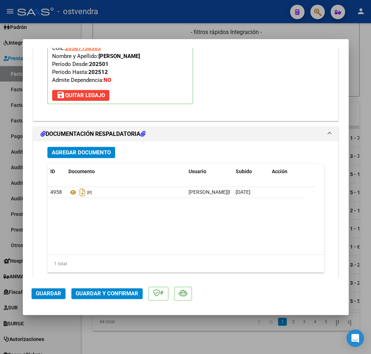
scroll to position [763, 0]
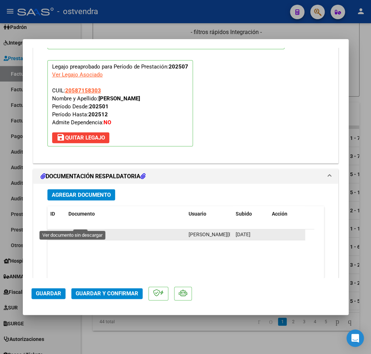
click at [71, 230] on icon at bounding box center [72, 234] width 9 height 9
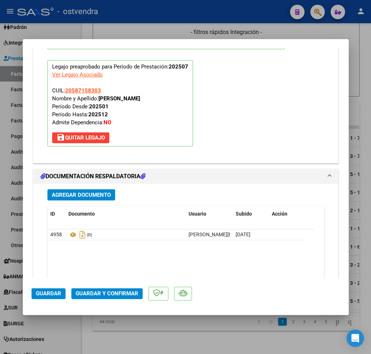
click at [108, 295] on span "Guardar y Confirmar" at bounding box center [107, 293] width 63 height 7
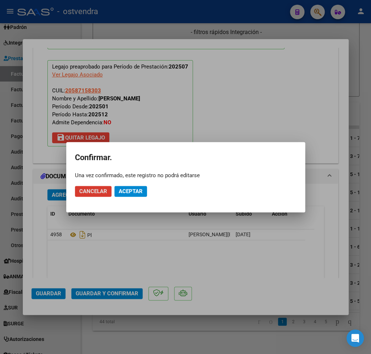
click at [129, 190] on span "Aceptar" at bounding box center [131, 191] width 24 height 7
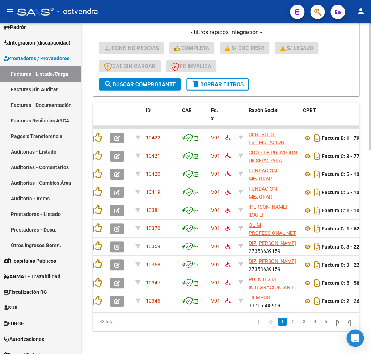
scroll to position [0, 0]
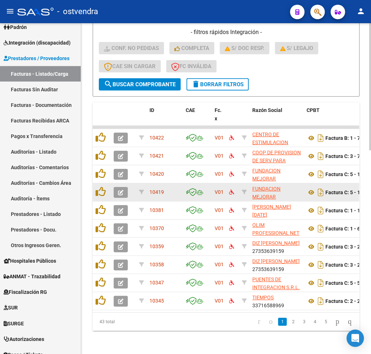
click at [118, 190] on button "button" at bounding box center [121, 192] width 14 height 11
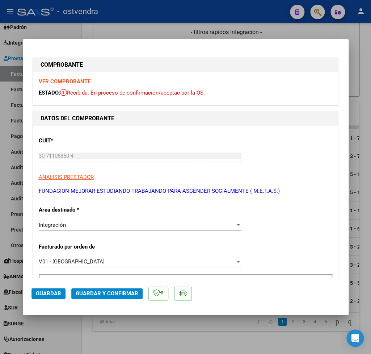
click at [65, 81] on strong "VER COMPROBANTE" at bounding box center [65, 81] width 52 height 7
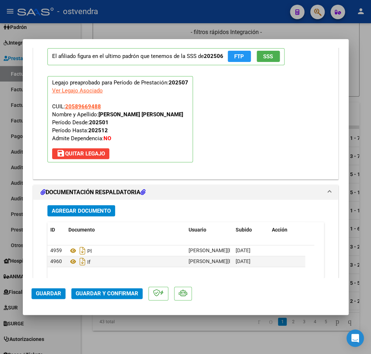
scroll to position [805, 0]
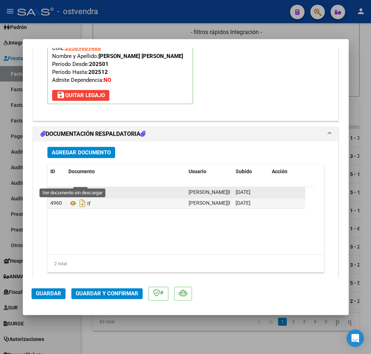
click at [70, 188] on icon at bounding box center [72, 192] width 9 height 9
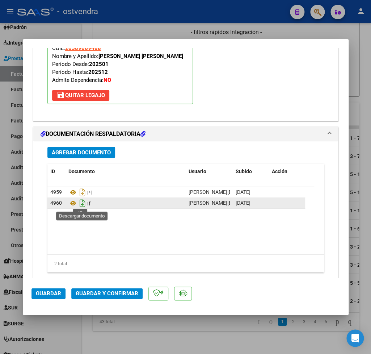
click at [81, 203] on icon "Descargar documento" at bounding box center [82, 203] width 9 height 12
click at [105, 294] on span "Guardar y Confirmar" at bounding box center [107, 293] width 63 height 7
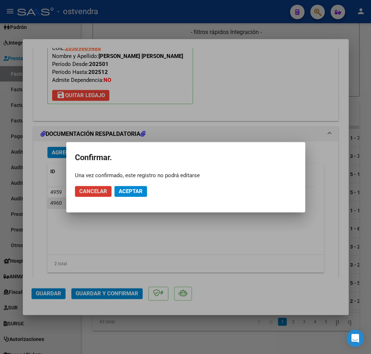
click at [142, 189] on span "Aceptar" at bounding box center [131, 191] width 24 height 7
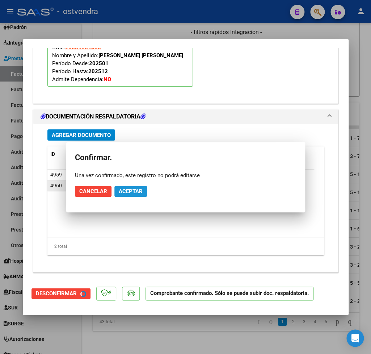
scroll to position [729, 0]
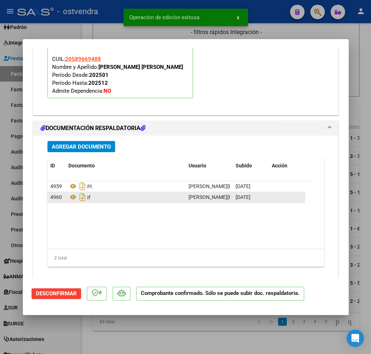
type input "$ 0,00"
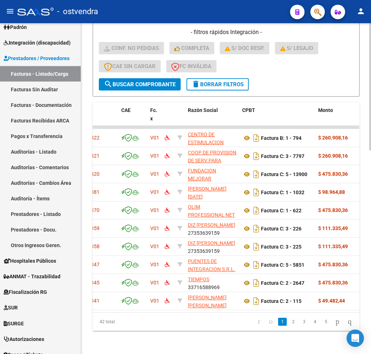
scroll to position [0, 0]
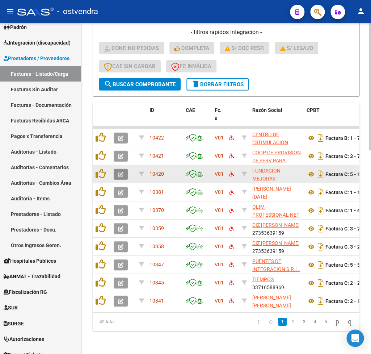
click at [122, 172] on icon "button" at bounding box center [120, 174] width 5 height 5
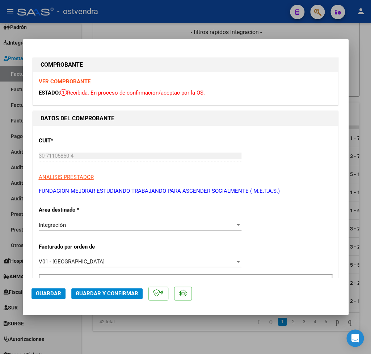
click at [56, 81] on strong "VER COMPROBANTE" at bounding box center [65, 81] width 52 height 7
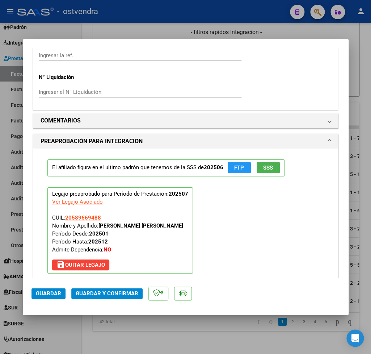
scroll to position [812, 0]
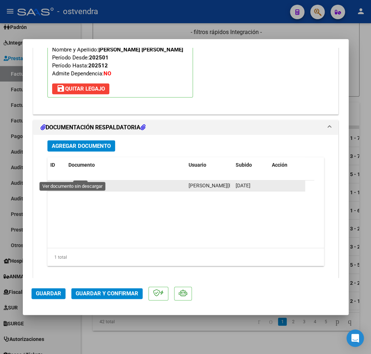
click at [74, 181] on icon at bounding box center [72, 185] width 9 height 9
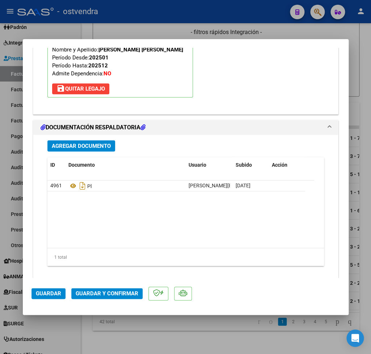
click at [128, 291] on span "Guardar y Confirmar" at bounding box center [107, 293] width 63 height 7
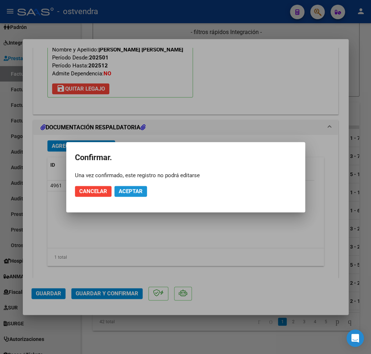
click at [138, 190] on span "Aceptar" at bounding box center [131, 191] width 24 height 7
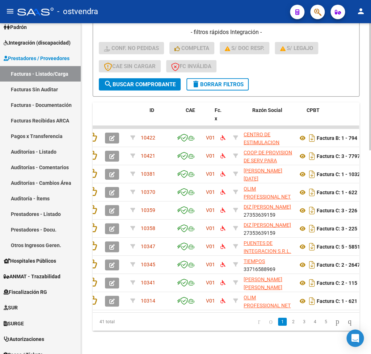
scroll to position [0, 0]
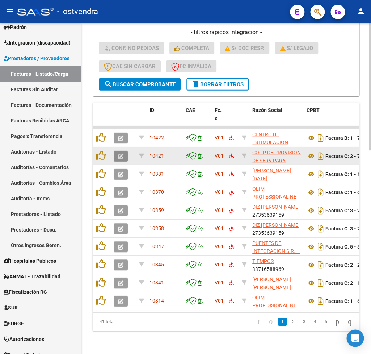
click at [125, 155] on button "button" at bounding box center [121, 156] width 14 height 11
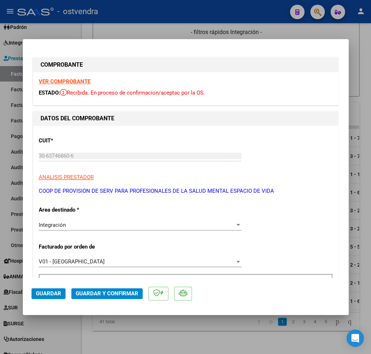
click at [84, 83] on strong "VER COMPROBANTE" at bounding box center [65, 81] width 52 height 7
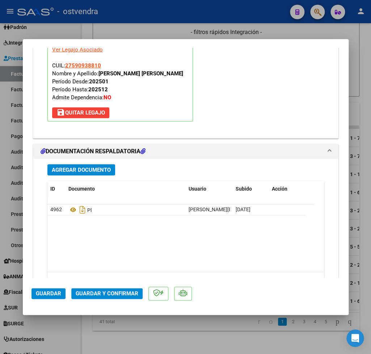
scroll to position [805, 0]
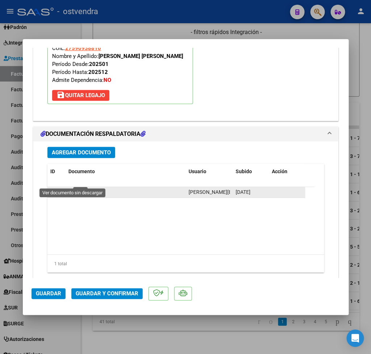
click at [74, 188] on icon at bounding box center [72, 192] width 9 height 9
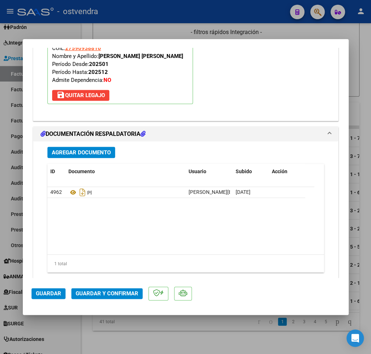
click at [103, 291] on span "Guardar y Confirmar" at bounding box center [107, 293] width 63 height 7
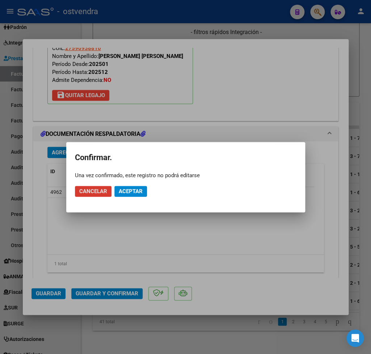
click at [138, 192] on span "Aceptar" at bounding box center [131, 191] width 24 height 7
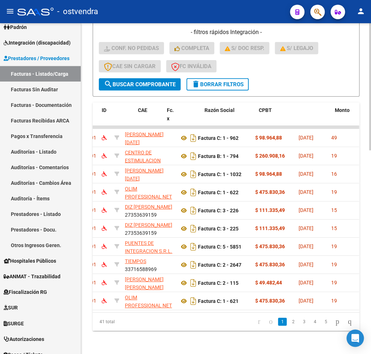
scroll to position [0, 0]
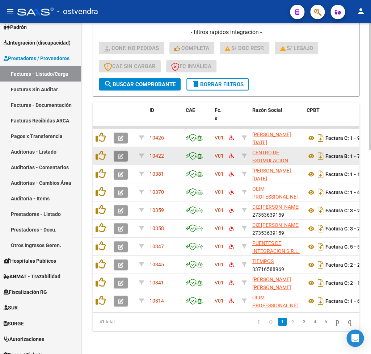
click at [120, 153] on span "button" at bounding box center [120, 156] width 5 height 7
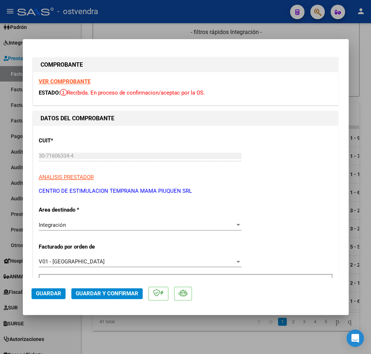
click at [61, 80] on strong "VER COMPROBANTE" at bounding box center [65, 81] width 52 height 7
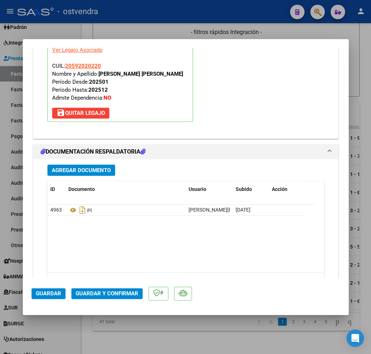
scroll to position [805, 0]
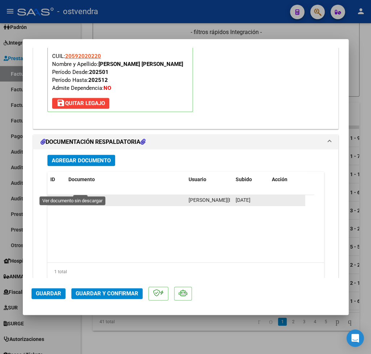
click at [74, 196] on icon at bounding box center [72, 200] width 9 height 9
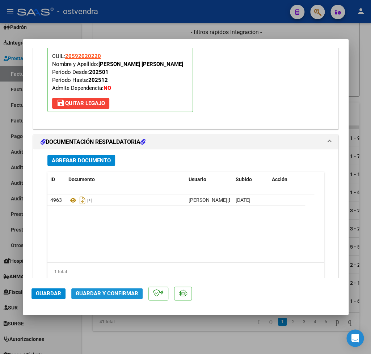
click at [113, 291] on span "Guardar y Confirmar" at bounding box center [107, 293] width 63 height 7
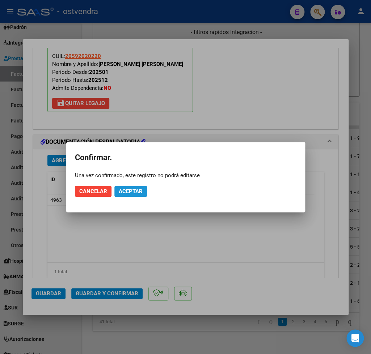
click at [136, 196] on button "Aceptar" at bounding box center [130, 191] width 33 height 11
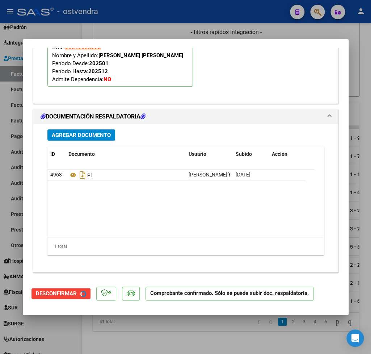
scroll to position [737, 0]
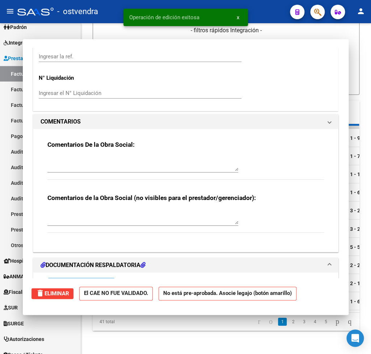
type input "$ 0,00"
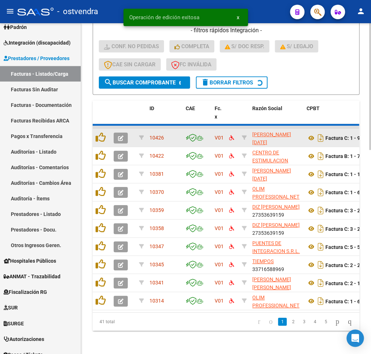
scroll to position [521, 0]
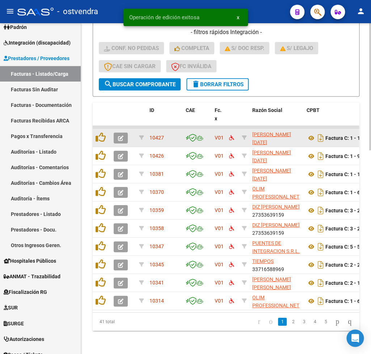
click at [123, 137] on icon "button" at bounding box center [120, 137] width 5 height 5
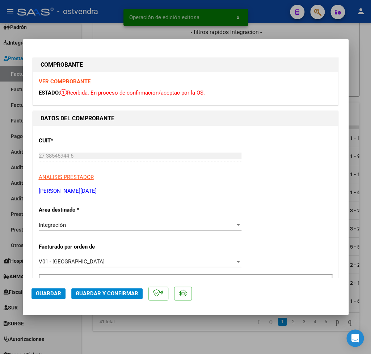
click at [73, 83] on strong "VER COMPROBANTE" at bounding box center [65, 81] width 52 height 7
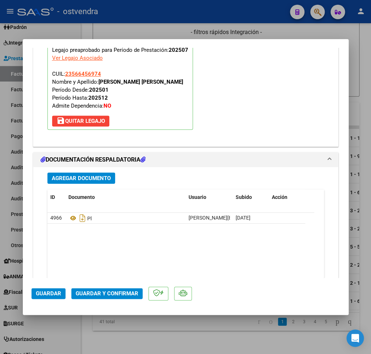
scroll to position [812, 0]
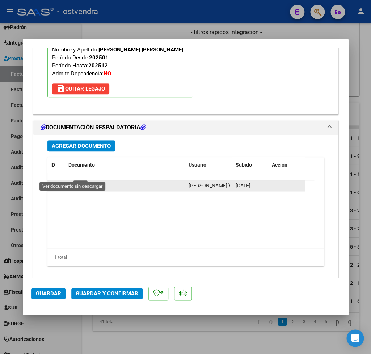
click at [72, 181] on icon at bounding box center [72, 185] width 9 height 9
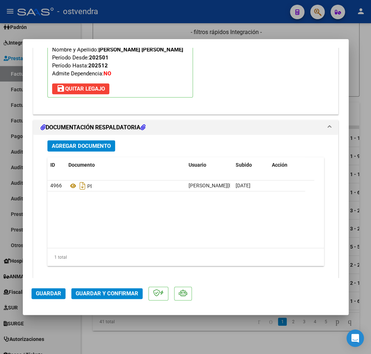
click at [113, 292] on span "Guardar y Confirmar" at bounding box center [107, 293] width 63 height 7
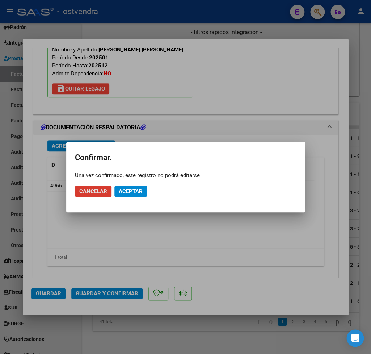
click at [135, 194] on button "Aceptar" at bounding box center [130, 191] width 33 height 11
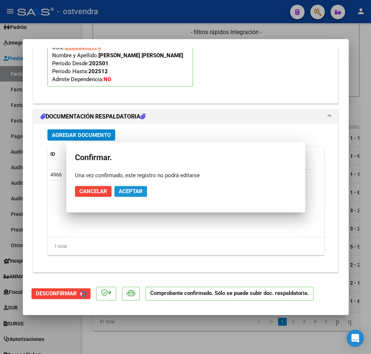
scroll to position [729, 0]
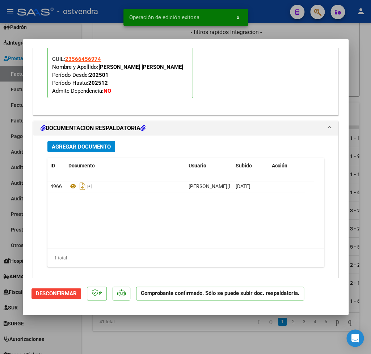
type input "$ 0,00"
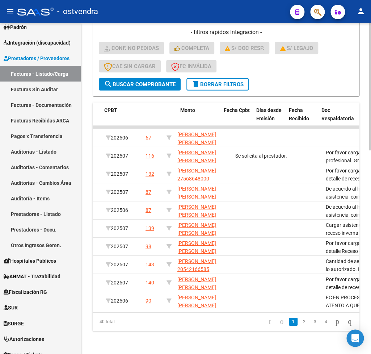
scroll to position [0, 0]
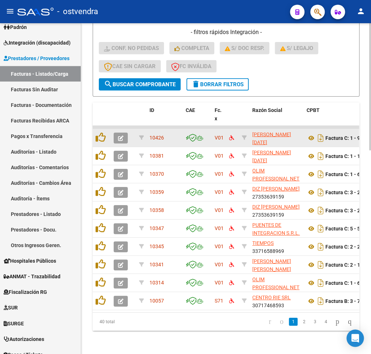
click at [129, 139] on div at bounding box center [124, 138] width 20 height 11
click at [117, 135] on button "button" at bounding box center [121, 138] width 14 height 11
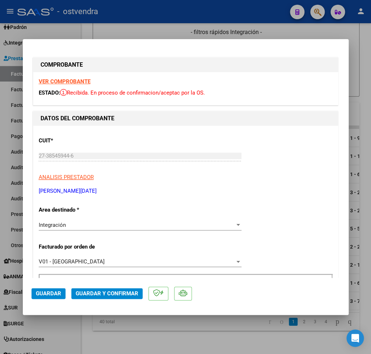
click at [75, 78] on div "VER COMPROBANTE ESTADO: Recibida. En proceso de confirmacion/aceptac por la OS." at bounding box center [185, 88] width 305 height 33
click at [75, 80] on strong "VER COMPROBANTE" at bounding box center [65, 81] width 52 height 7
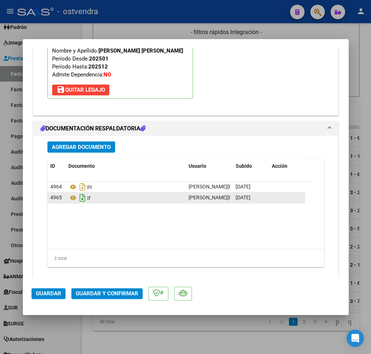
scroll to position [812, 0]
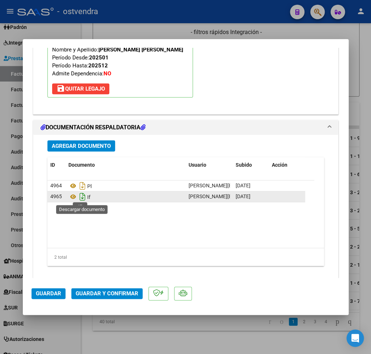
click at [82, 193] on icon "Descargar documento" at bounding box center [82, 197] width 9 height 12
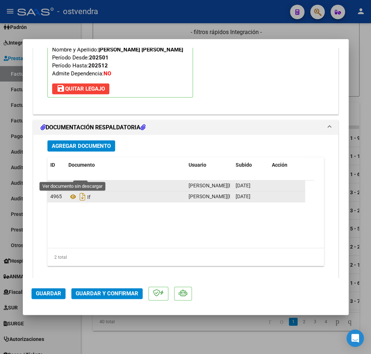
click at [74, 181] on icon at bounding box center [72, 185] width 9 height 9
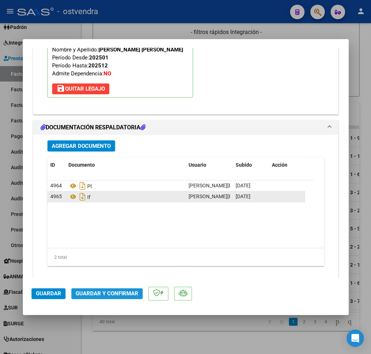
click at [123, 293] on span "Guardar y Confirmar" at bounding box center [107, 293] width 63 height 7
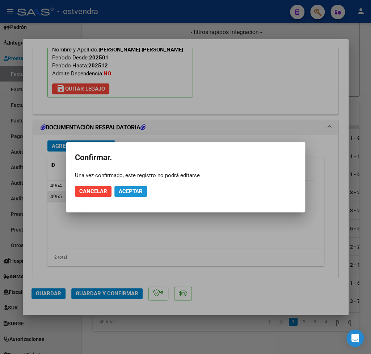
click at [135, 192] on span "Aceptar" at bounding box center [131, 191] width 24 height 7
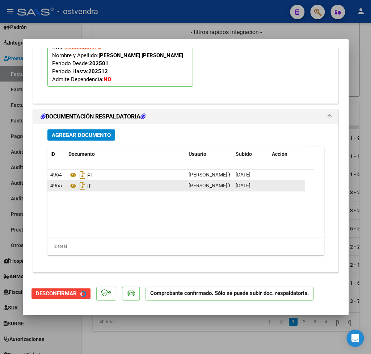
scroll to position [729, 0]
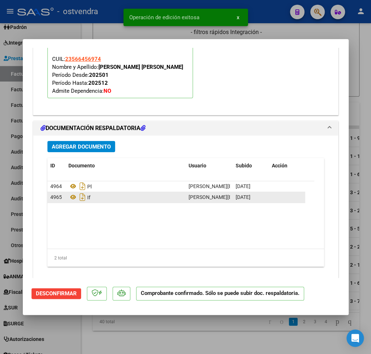
type input "$ 0,00"
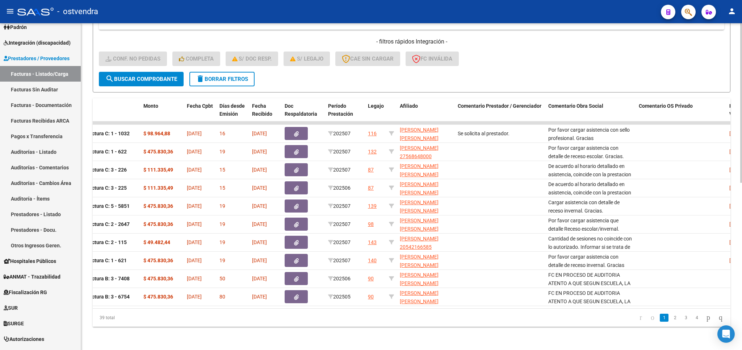
scroll to position [0, 241]
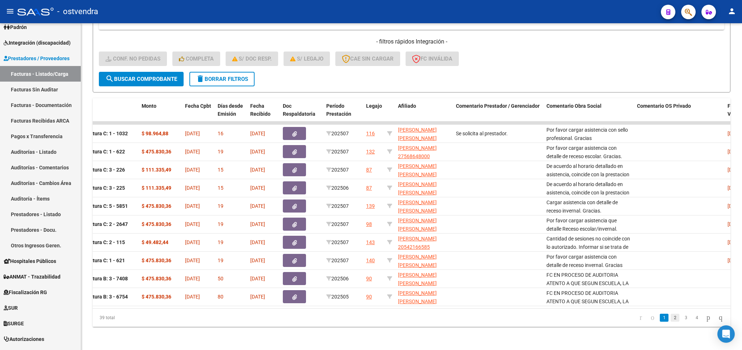
click at [371, 318] on link "2" at bounding box center [675, 317] width 9 height 8
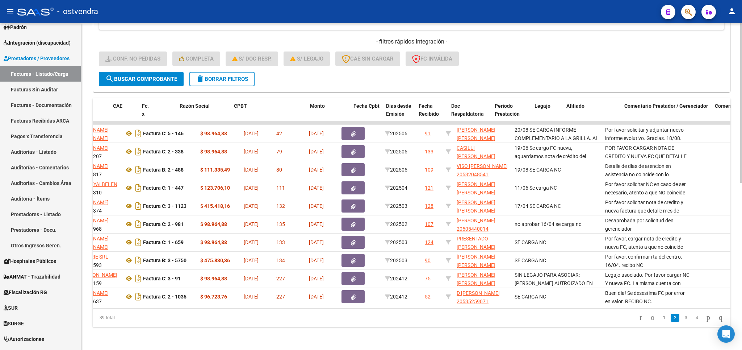
scroll to position [0, 0]
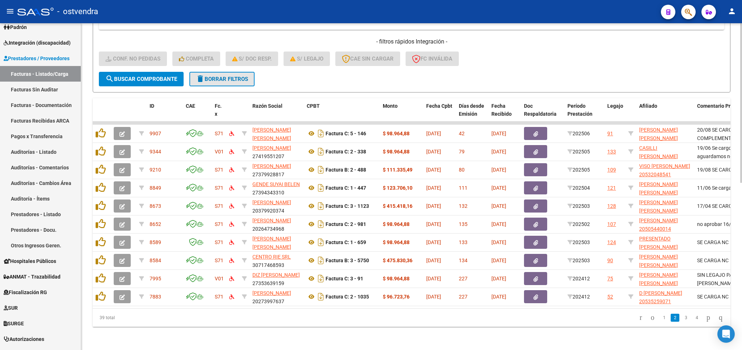
click at [220, 76] on span "delete Borrar Filtros" at bounding box center [222, 79] width 52 height 7
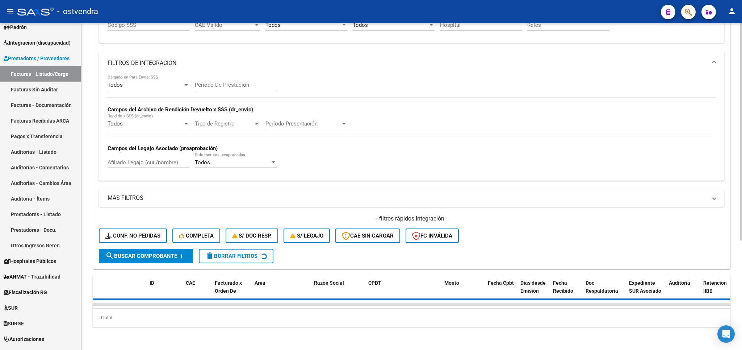
scroll to position [164, 0]
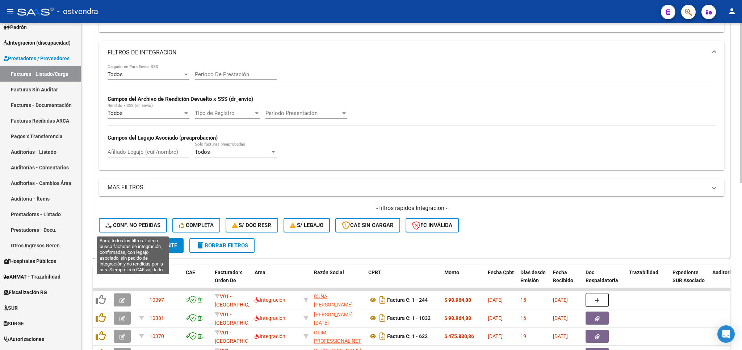
click at [131, 226] on span "Conf. no pedidas" at bounding box center [132, 225] width 55 height 7
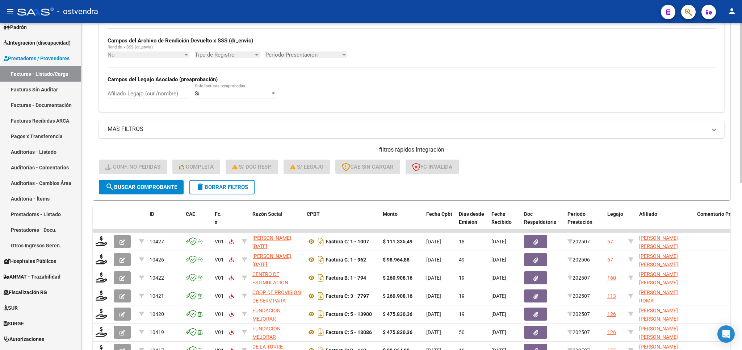
scroll to position [172, 0]
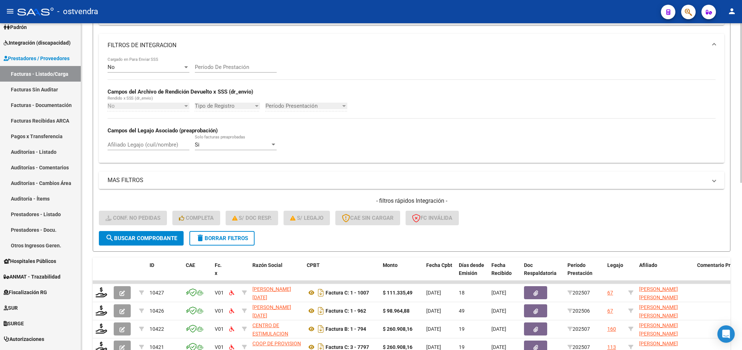
click at [129, 145] on input "Afiliado Legajo (cuil/nombre)" at bounding box center [149, 144] width 82 height 7
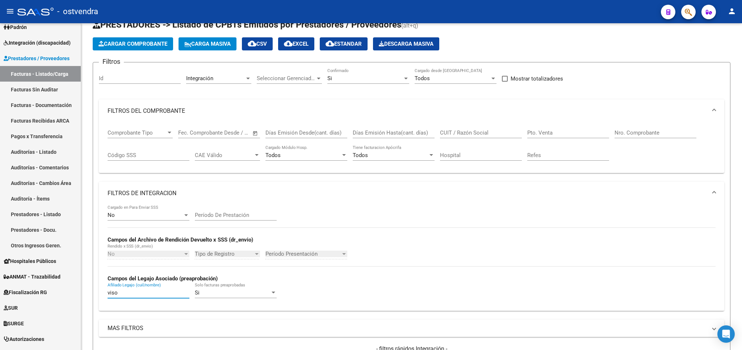
scroll to position [42, 0]
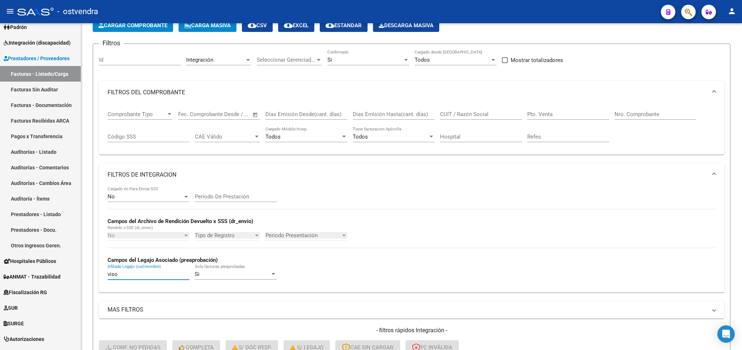
type input "viso"
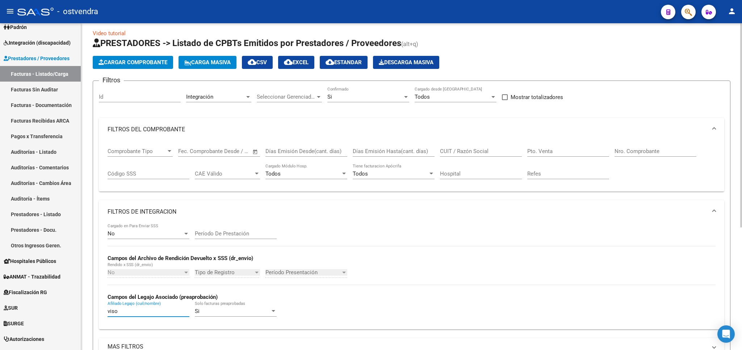
scroll to position [0, 0]
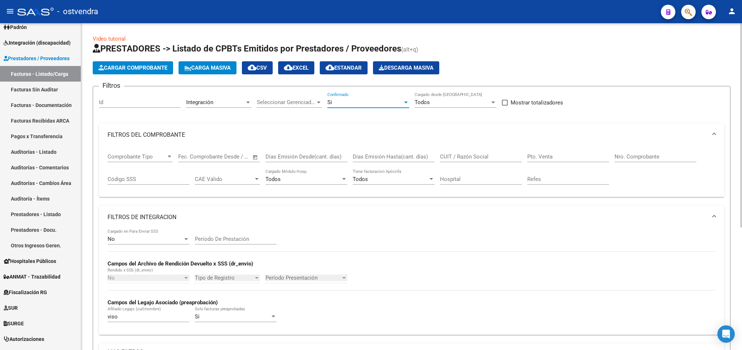
click at [364, 103] on div "Si" at bounding box center [364, 102] width 75 height 7
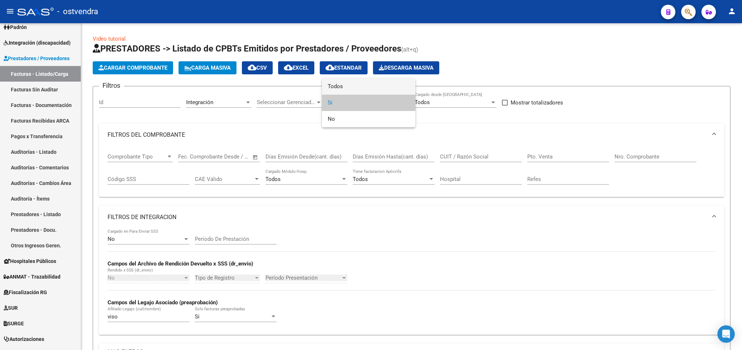
click at [367, 85] on span "Todos" at bounding box center [369, 86] width 82 height 16
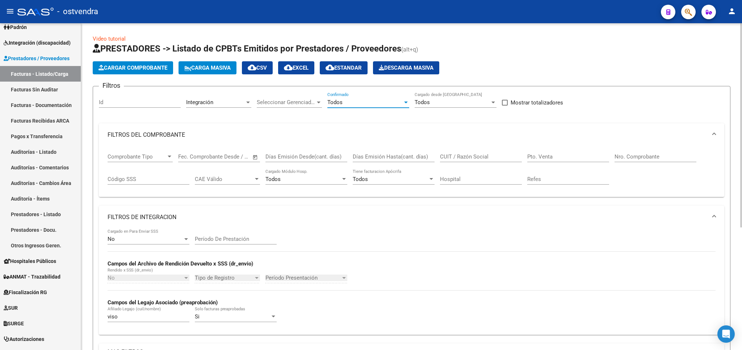
scroll to position [170, 0]
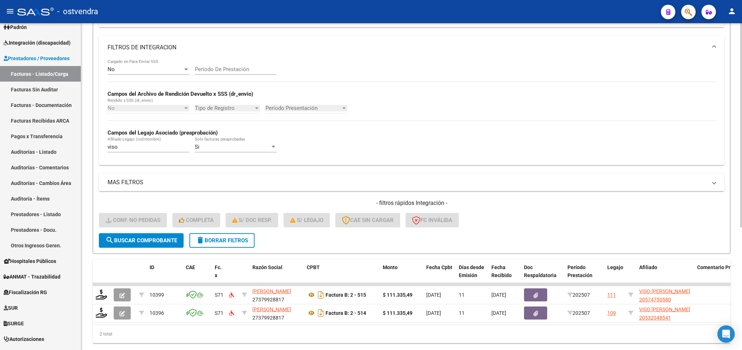
click at [141, 242] on span "search Buscar Comprobante" at bounding box center [141, 240] width 72 height 7
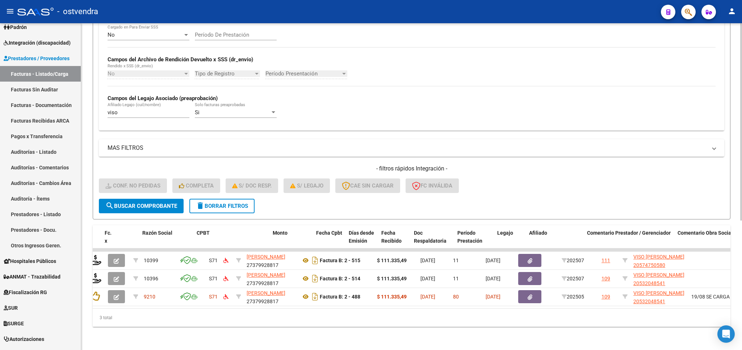
scroll to position [0, 0]
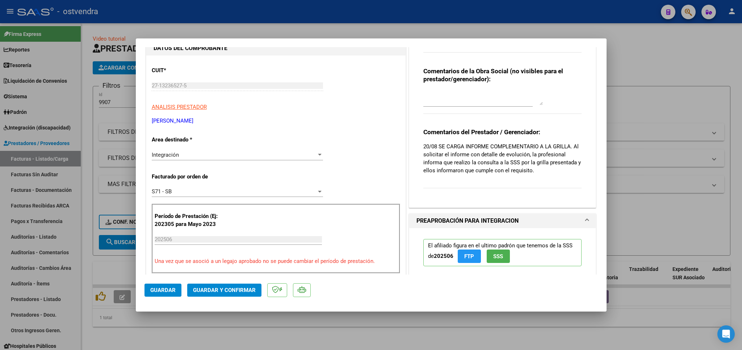
scroll to position [85, 0]
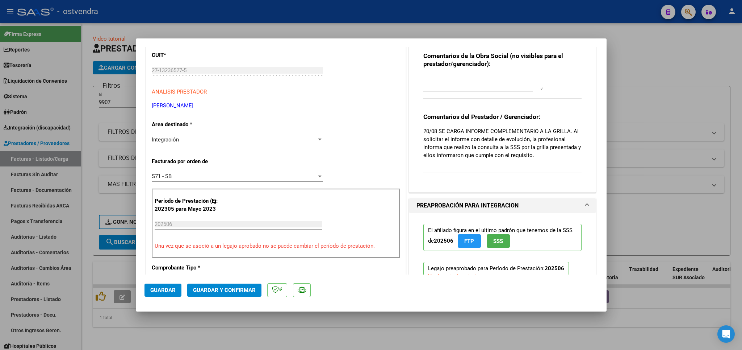
type input "$ 0,00"
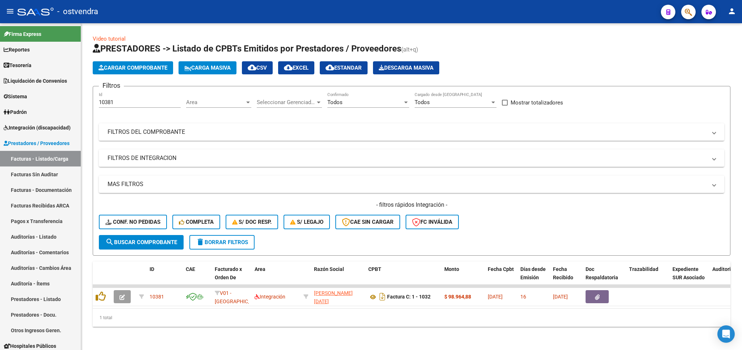
click at [529, 18] on div "- ostvendra" at bounding box center [336, 12] width 638 height 16
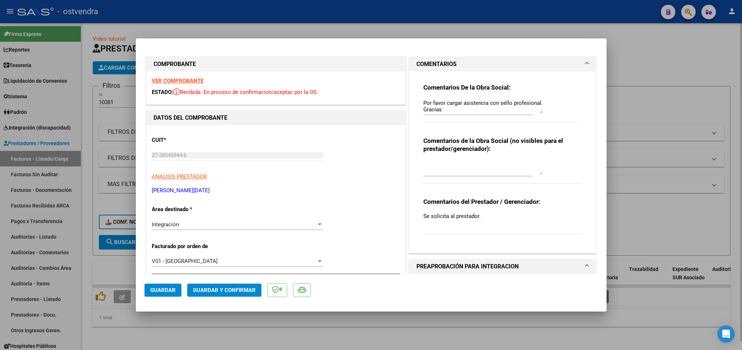
type input "$ 0,00"
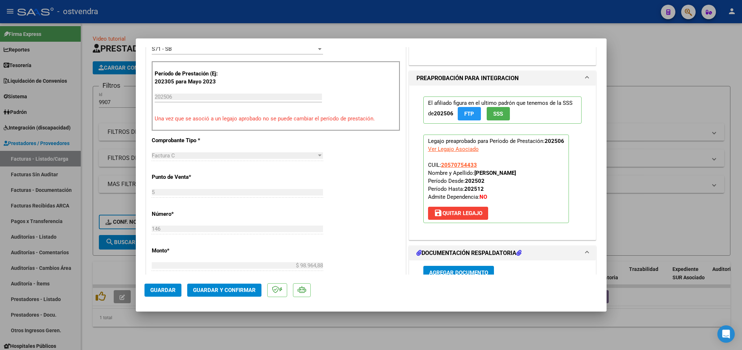
scroll to position [297, 0]
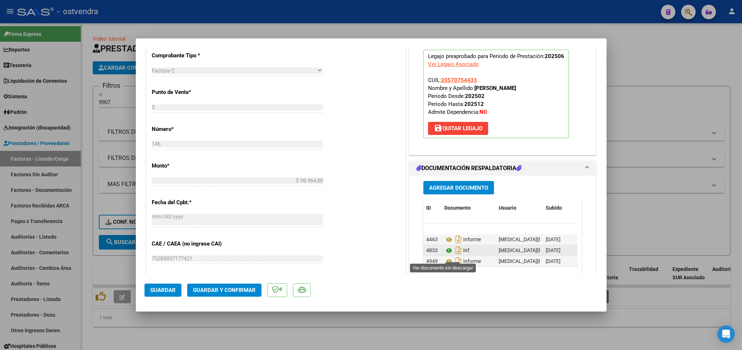
click at [444, 255] on icon at bounding box center [448, 250] width 9 height 9
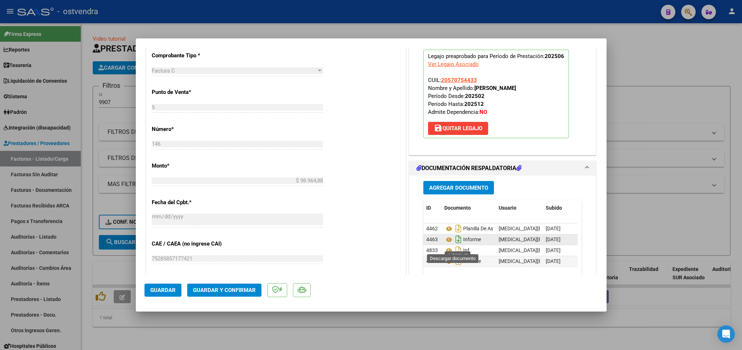
click at [454, 245] on icon "Descargar documento" at bounding box center [458, 239] width 9 height 12
click at [229, 287] on span "Guardar y Confirmar" at bounding box center [224, 289] width 63 height 7
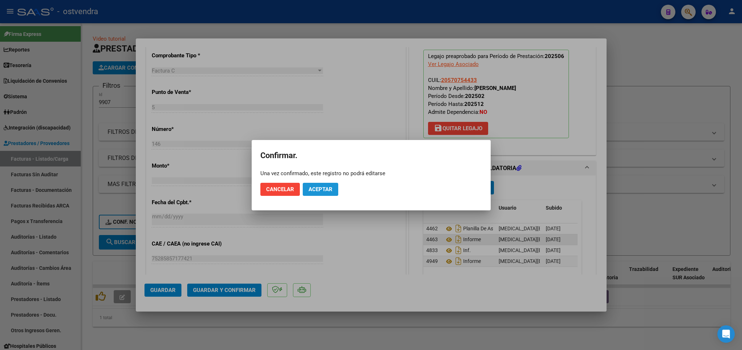
click at [315, 189] on span "Aceptar" at bounding box center [321, 189] width 24 height 7
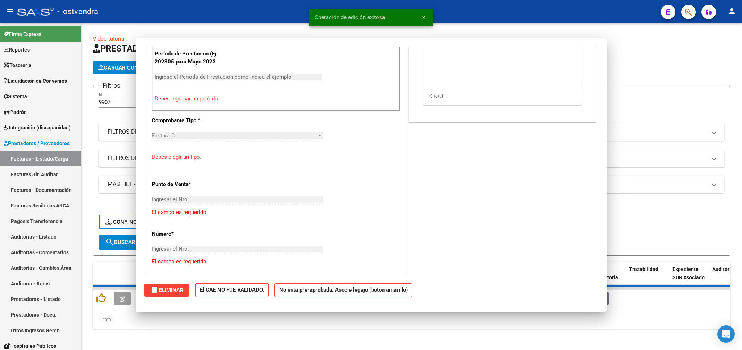
scroll to position [0, 0]
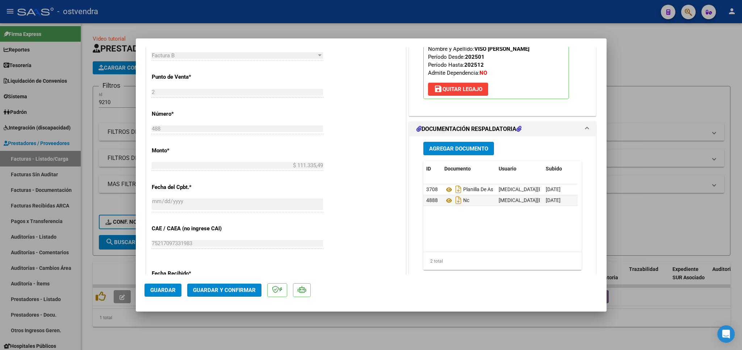
scroll to position [339, 0]
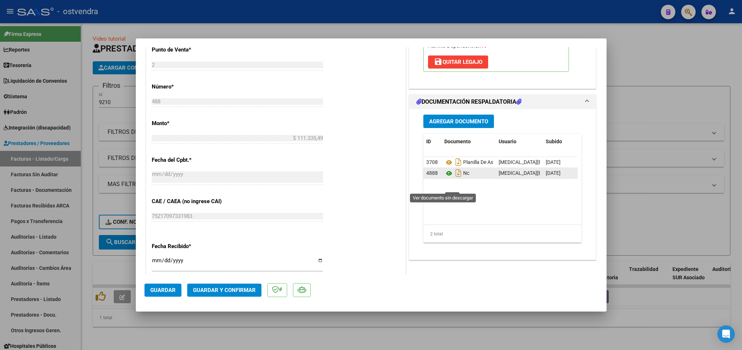
click at [445, 177] on icon at bounding box center [448, 173] width 9 height 9
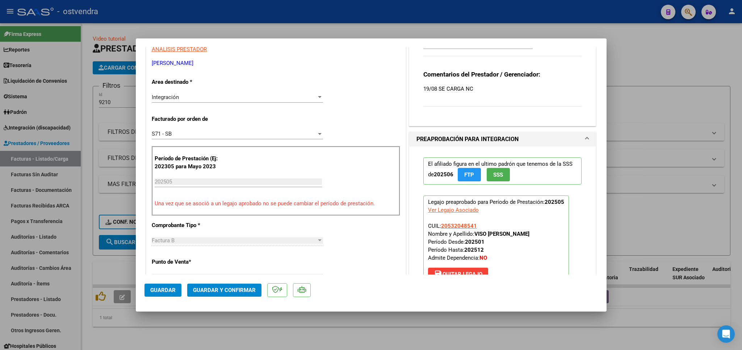
scroll to position [0, 0]
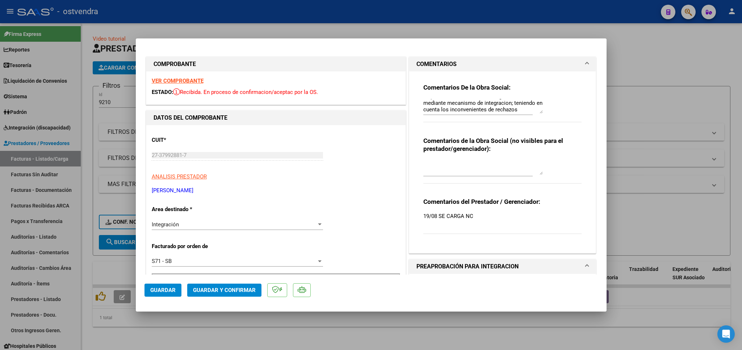
click at [189, 78] on strong "VER COMPROBANTE" at bounding box center [178, 81] width 52 height 7
